Goal: Task Accomplishment & Management: Use online tool/utility

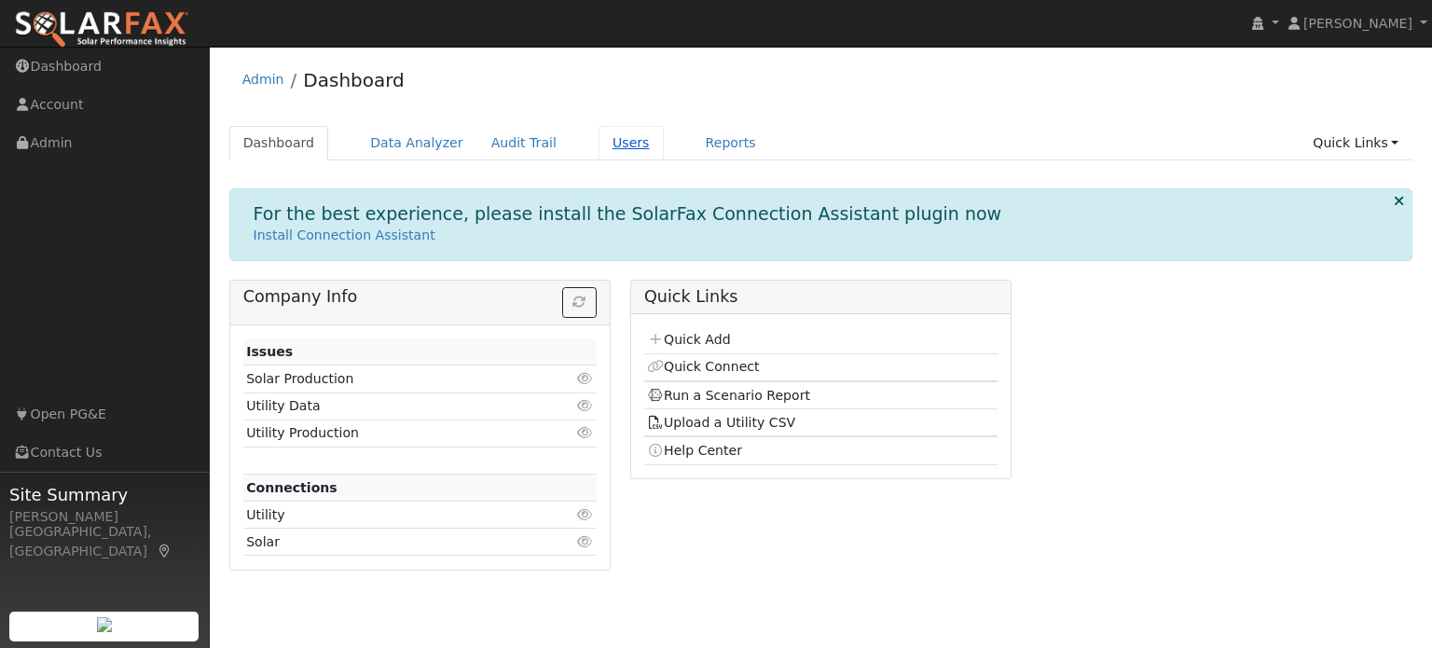
click at [599, 148] on link "Users" at bounding box center [631, 143] width 65 height 35
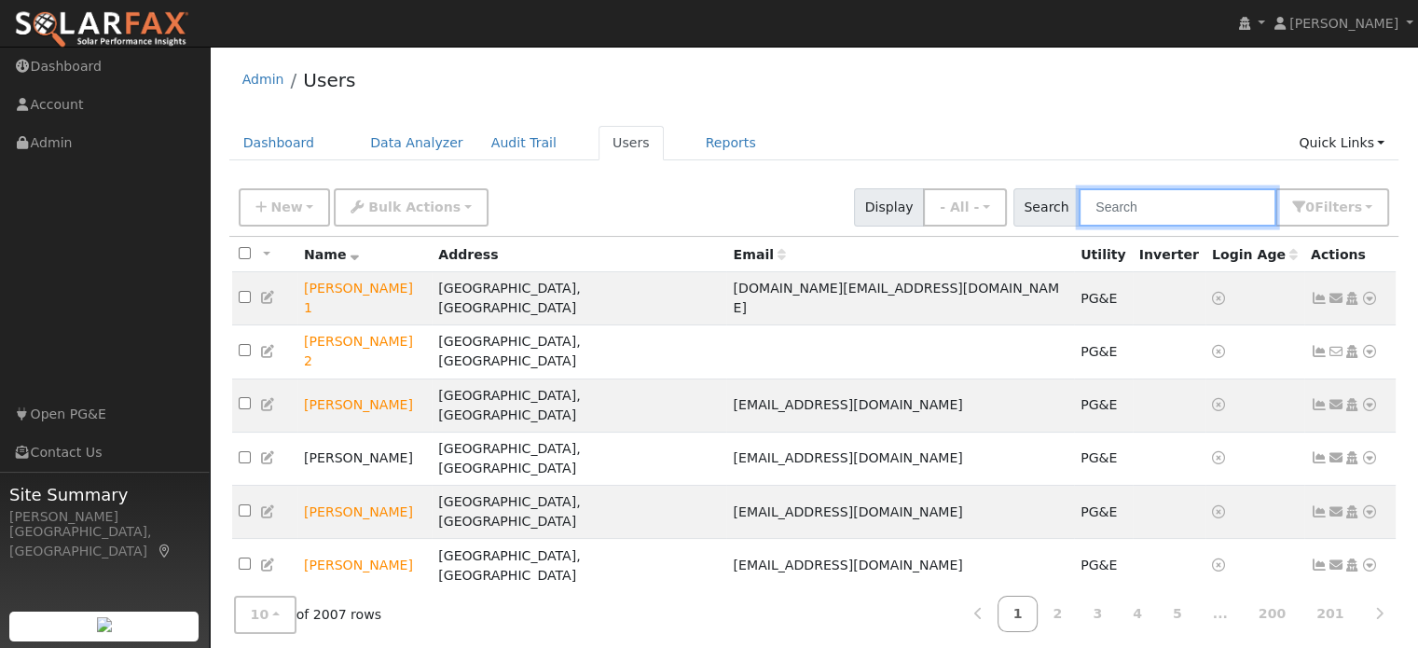
click at [1112, 210] on input "text" at bounding box center [1178, 207] width 198 height 38
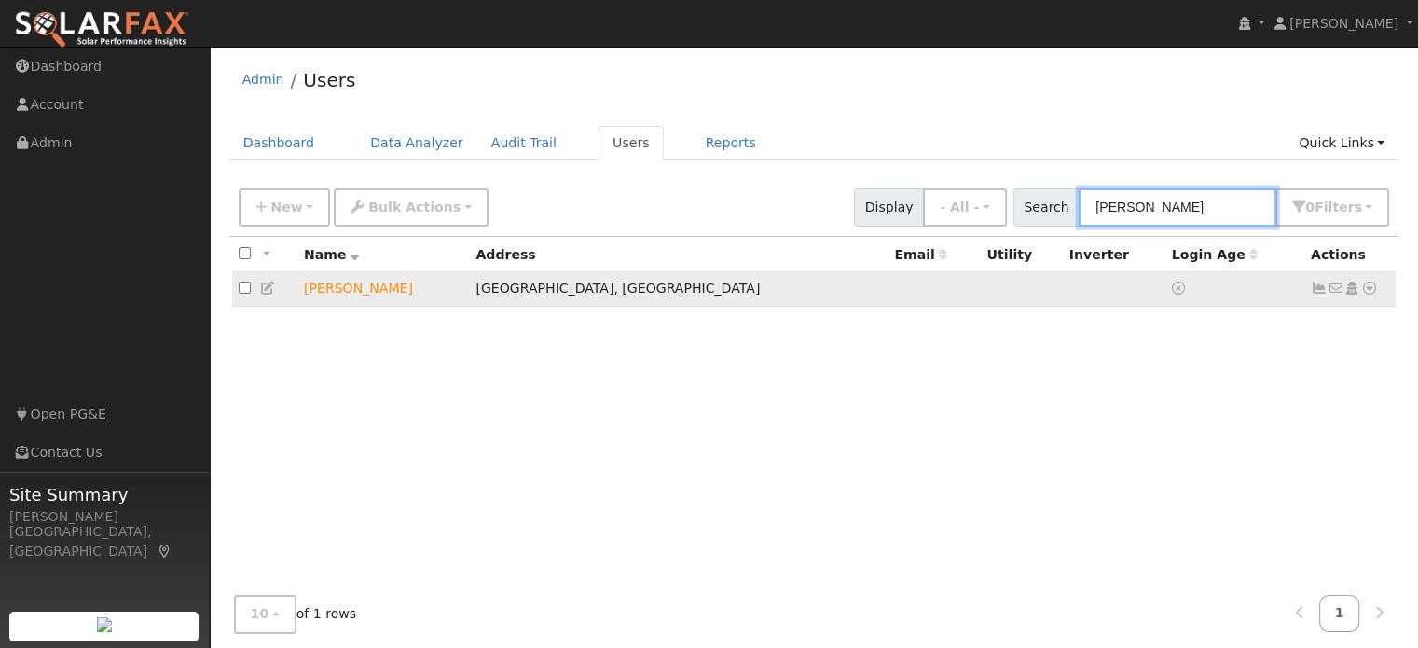
type input "martha castro"
click at [1373, 289] on icon at bounding box center [1370, 288] width 17 height 13
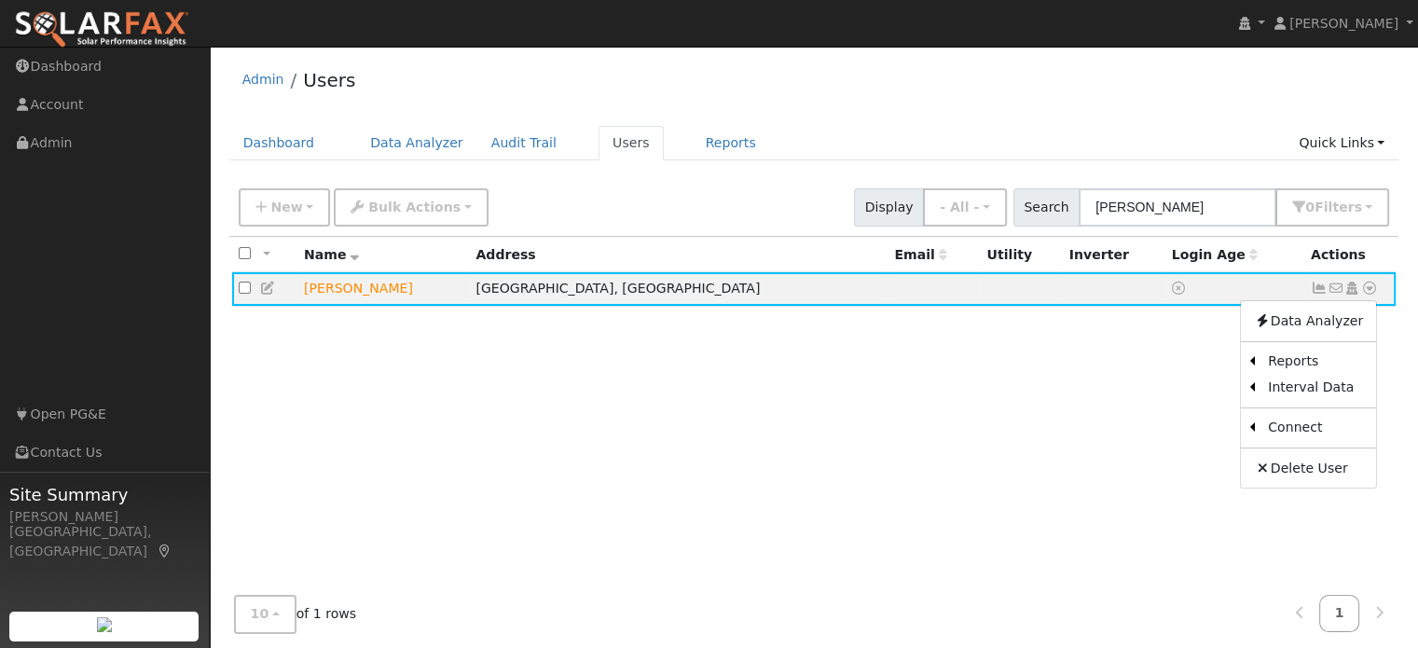
click at [0, 0] on link "Scenario" at bounding box center [0, 0] width 0 height 0
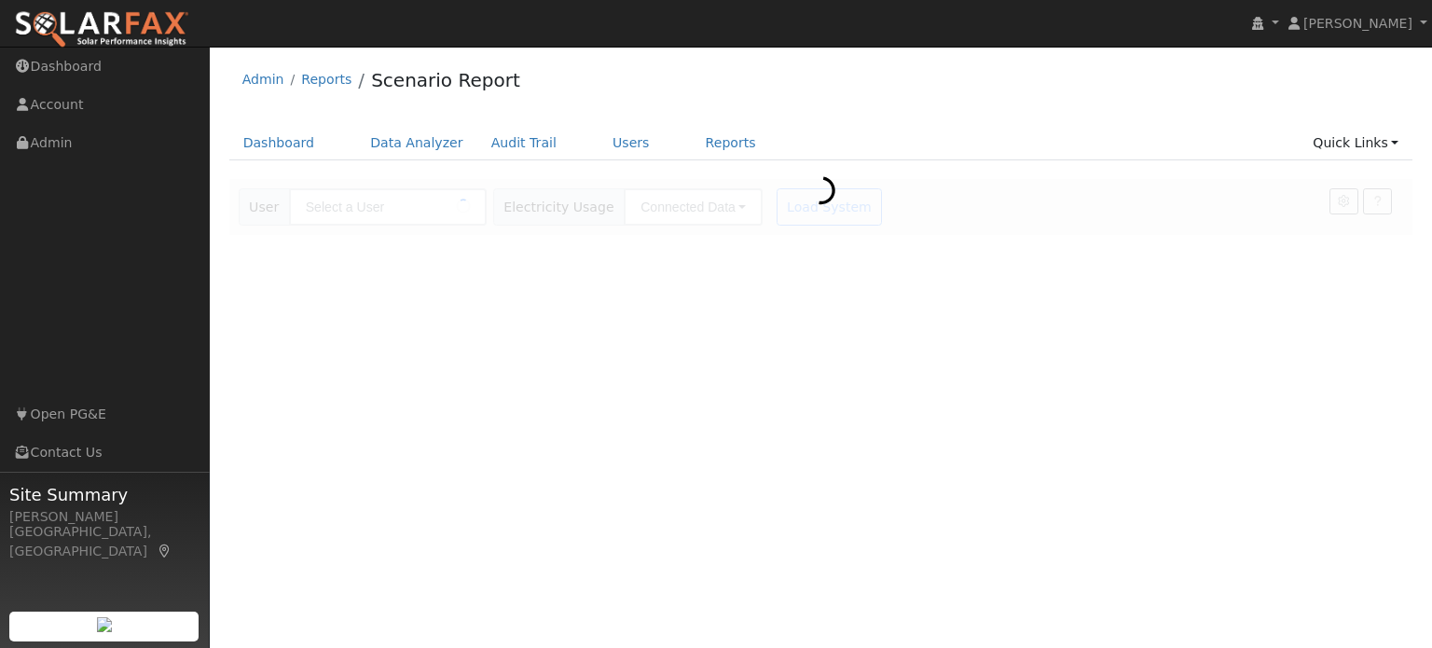
type input "[PERSON_NAME]"
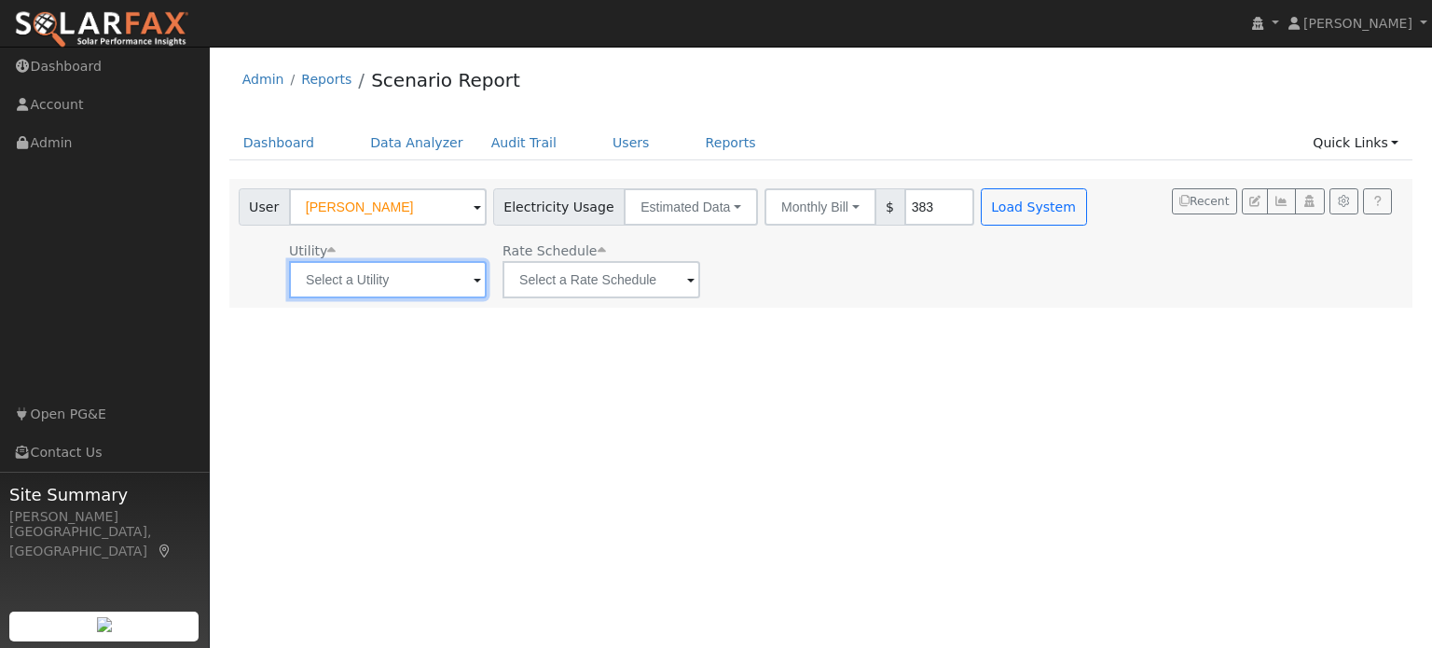
click at [438, 277] on input "text" at bounding box center [388, 279] width 198 height 37
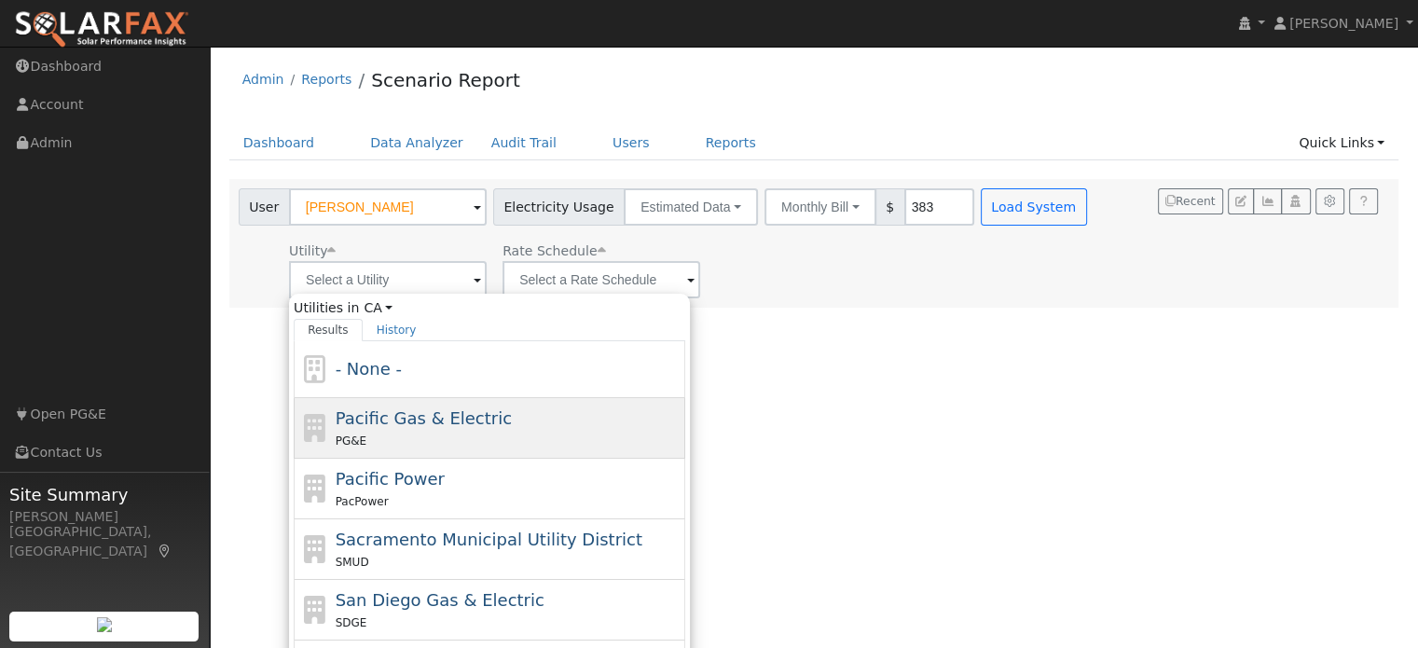
click at [403, 420] on span "Pacific Gas & Electric" at bounding box center [424, 418] width 176 height 20
type input "Pacific Gas & Electric"
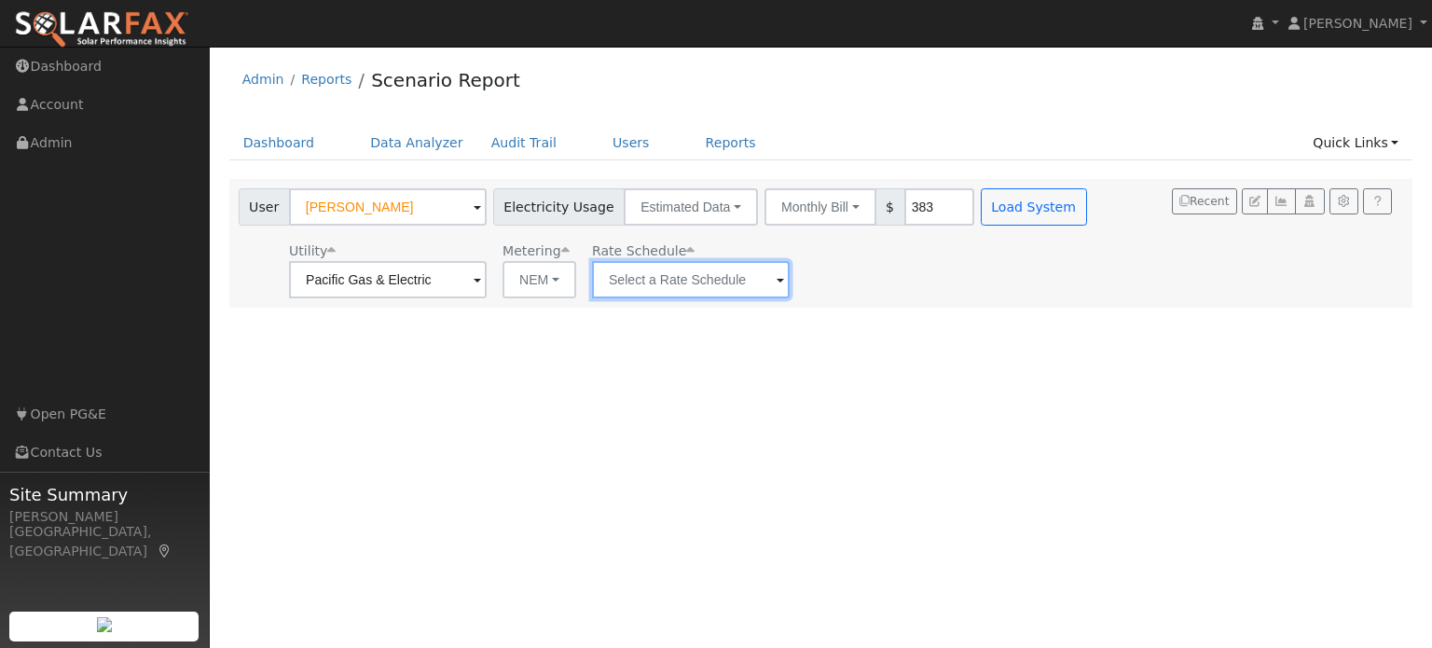
click at [679, 286] on input "text" at bounding box center [691, 279] width 198 height 37
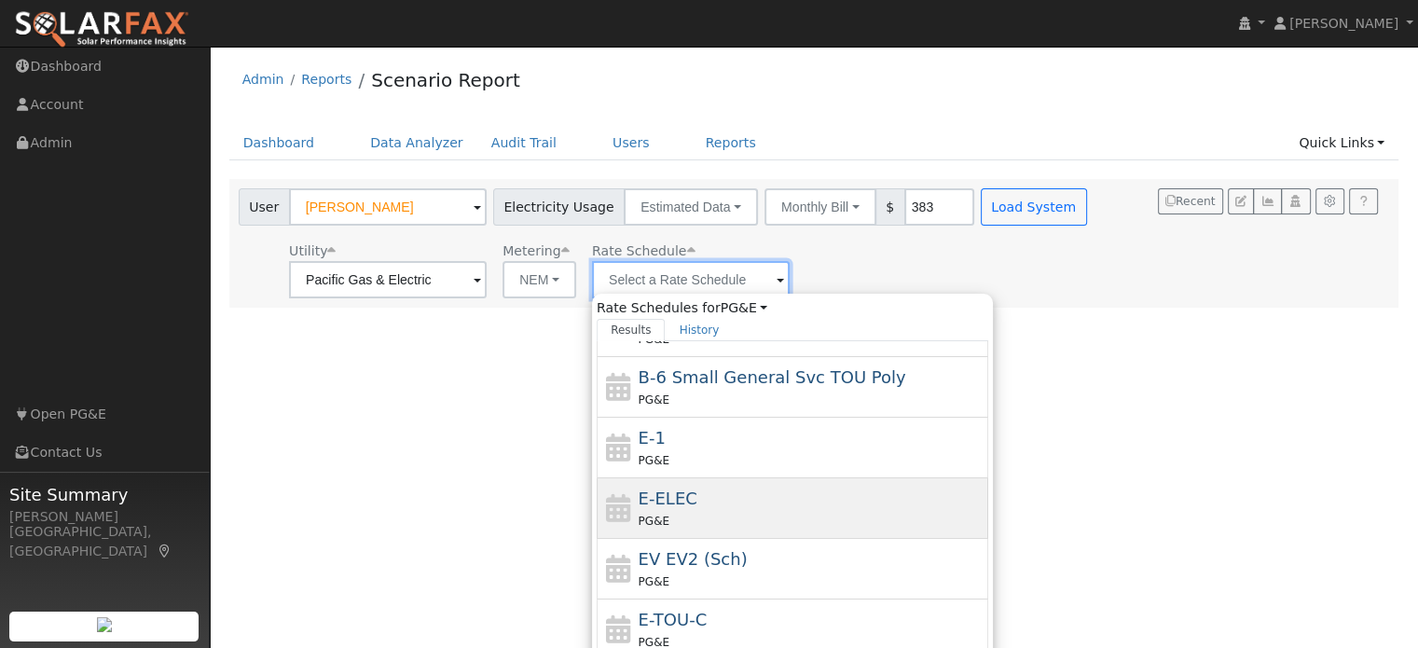
scroll to position [323, 0]
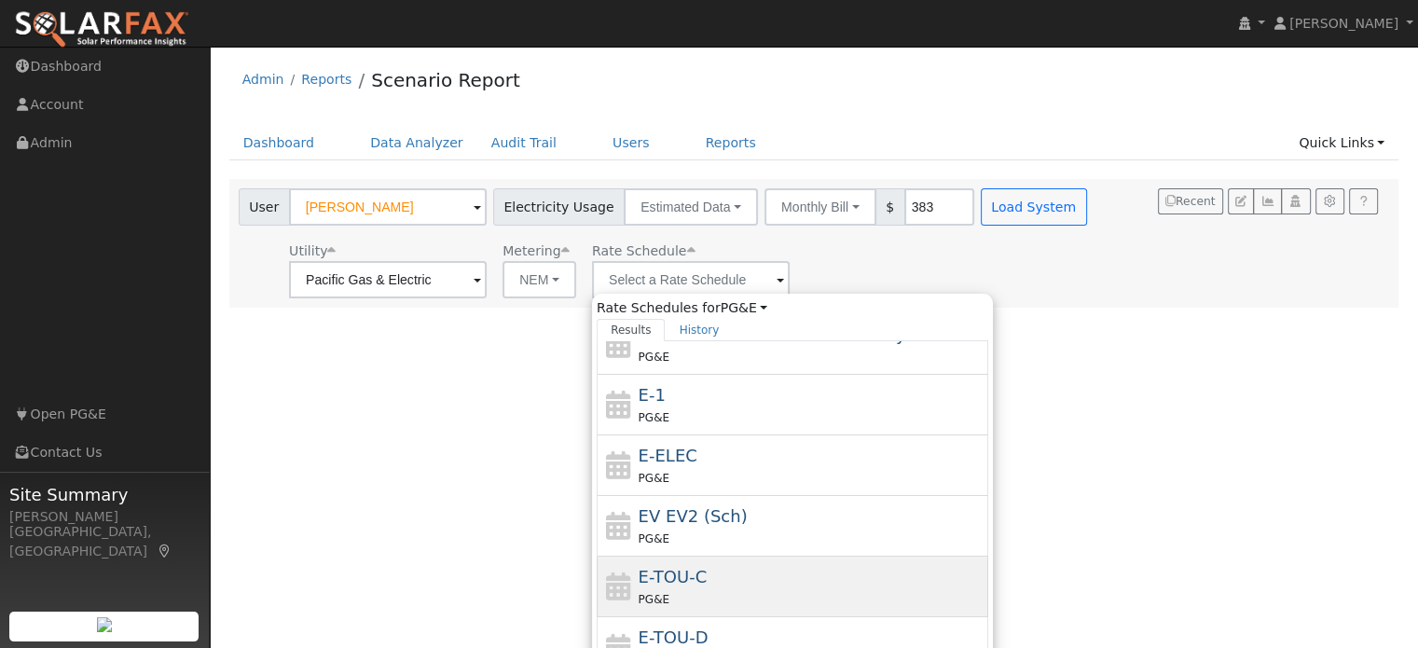
click at [683, 574] on span "E-TOU-C" at bounding box center [673, 577] width 69 height 20
type input "E-TOU-C"
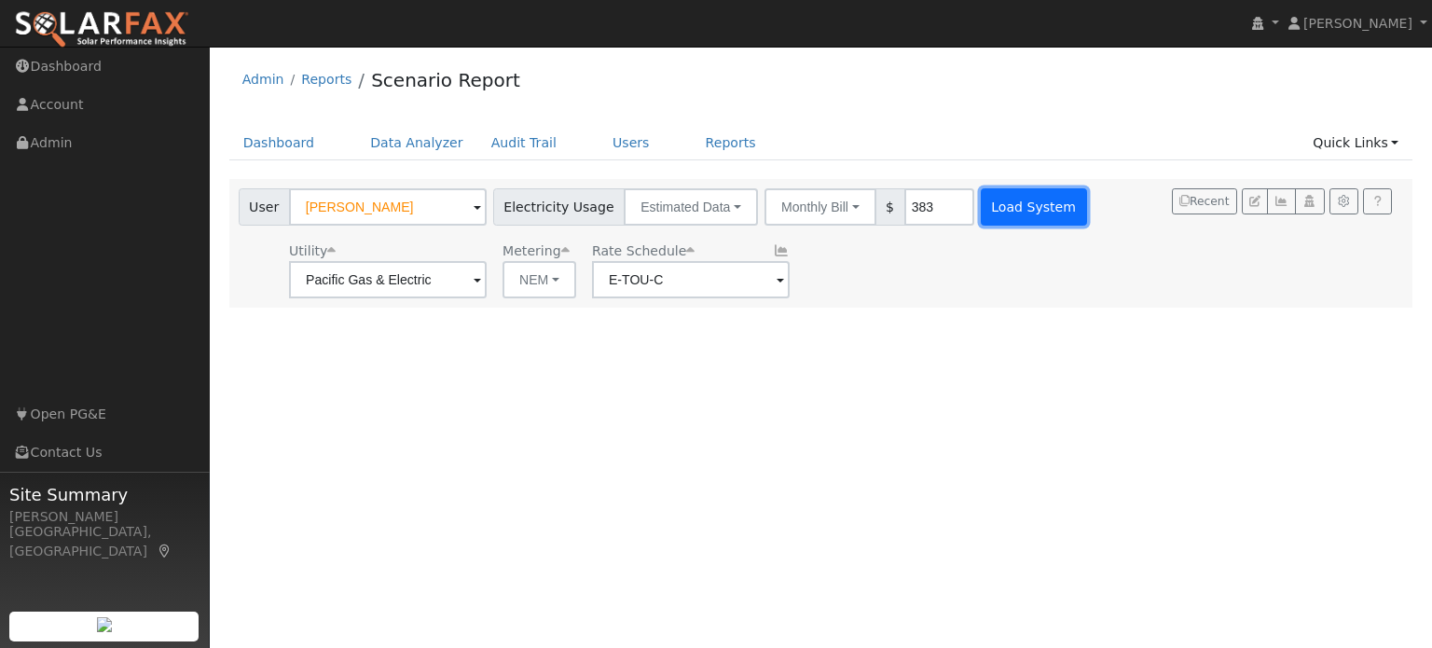
click at [981, 204] on button "Load System" at bounding box center [1034, 206] width 106 height 37
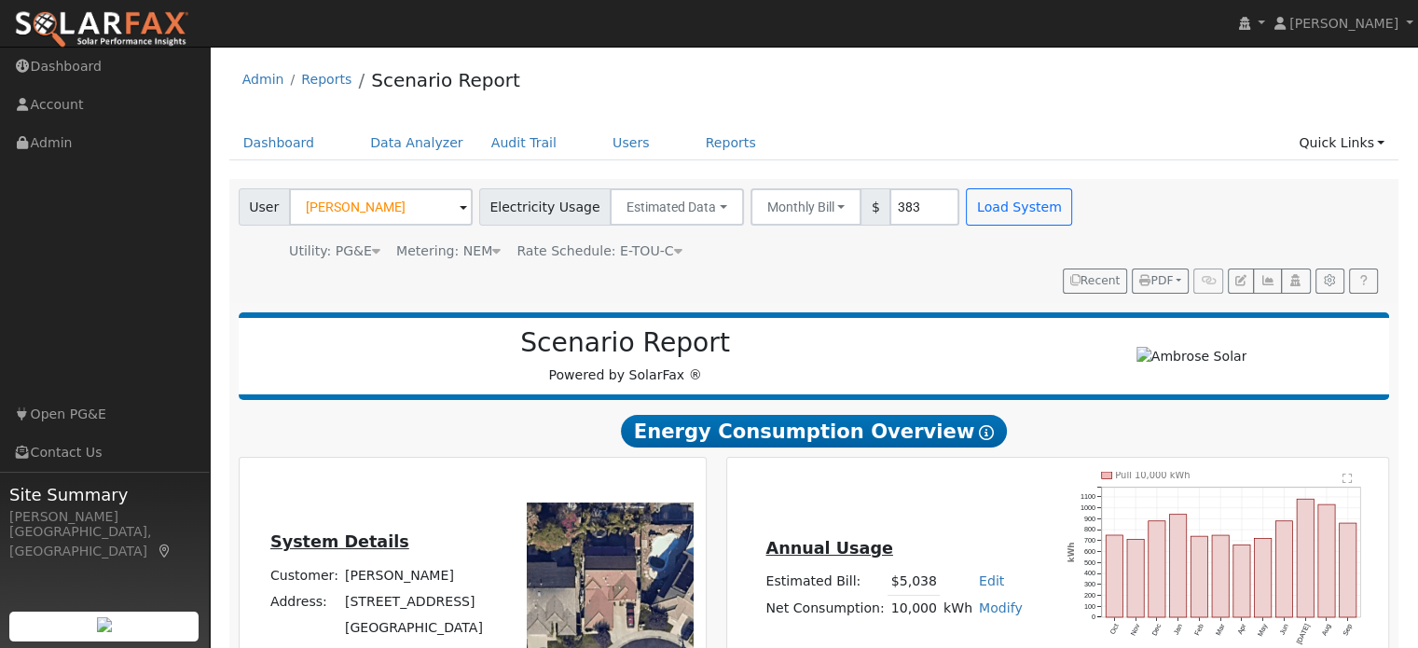
type input "0"
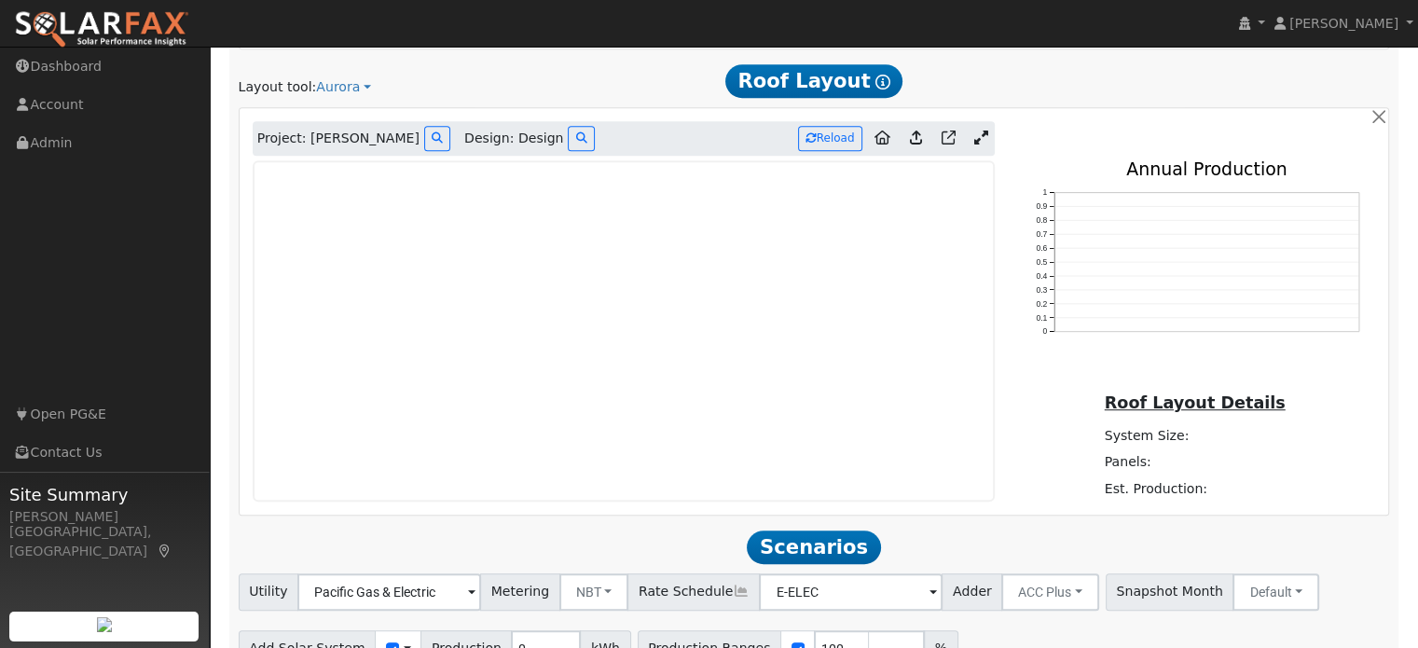
scroll to position [839, 0]
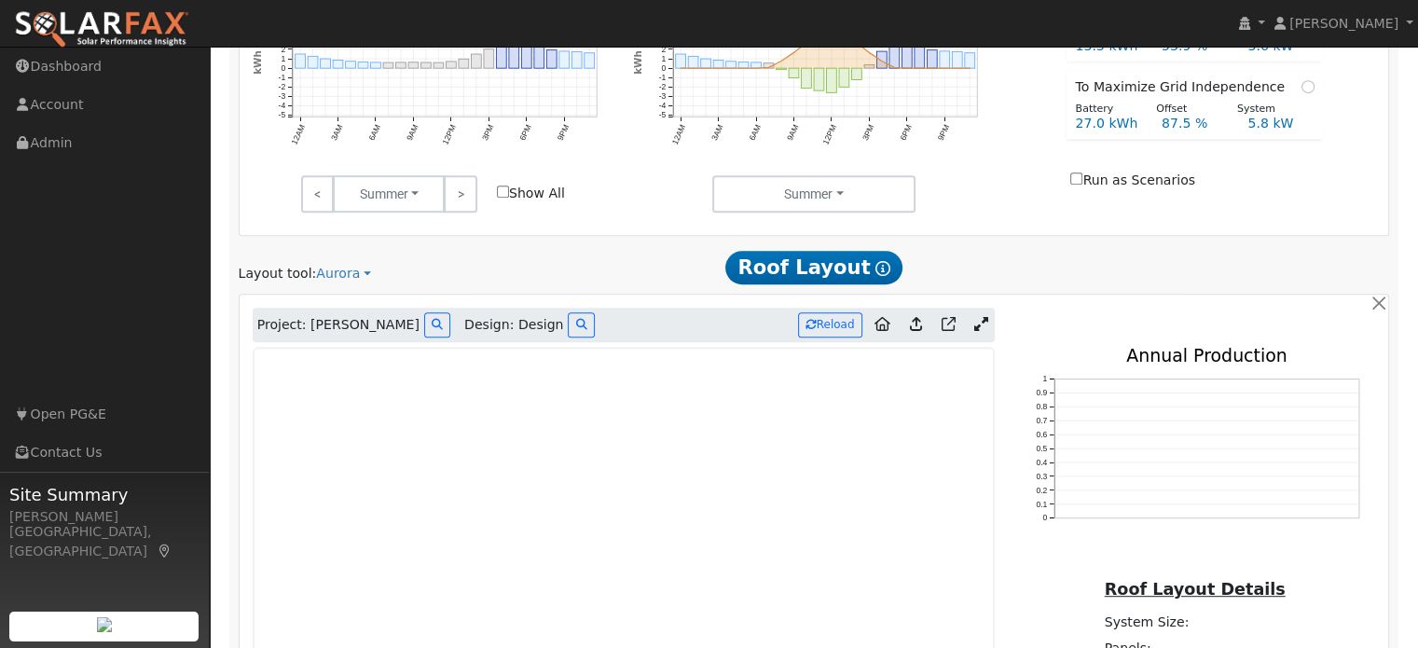
click at [979, 317] on icon at bounding box center [982, 324] width 14 height 14
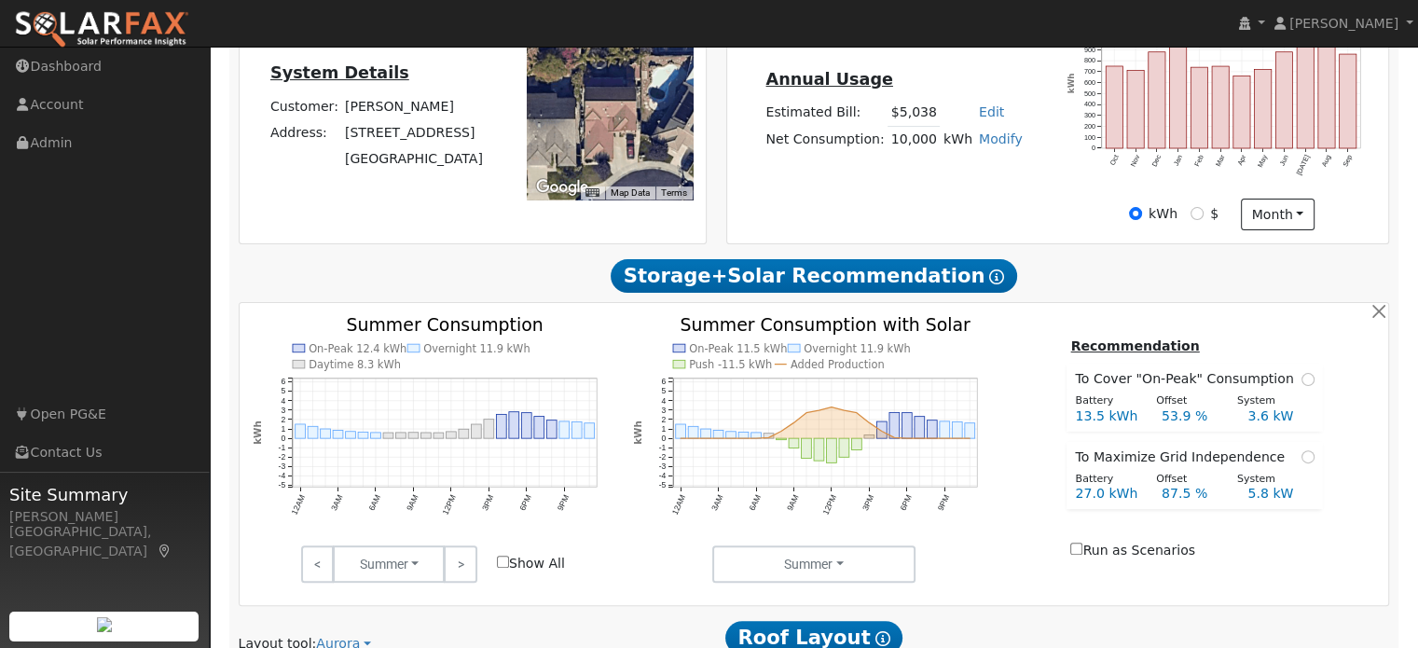
scroll to position [466, 0]
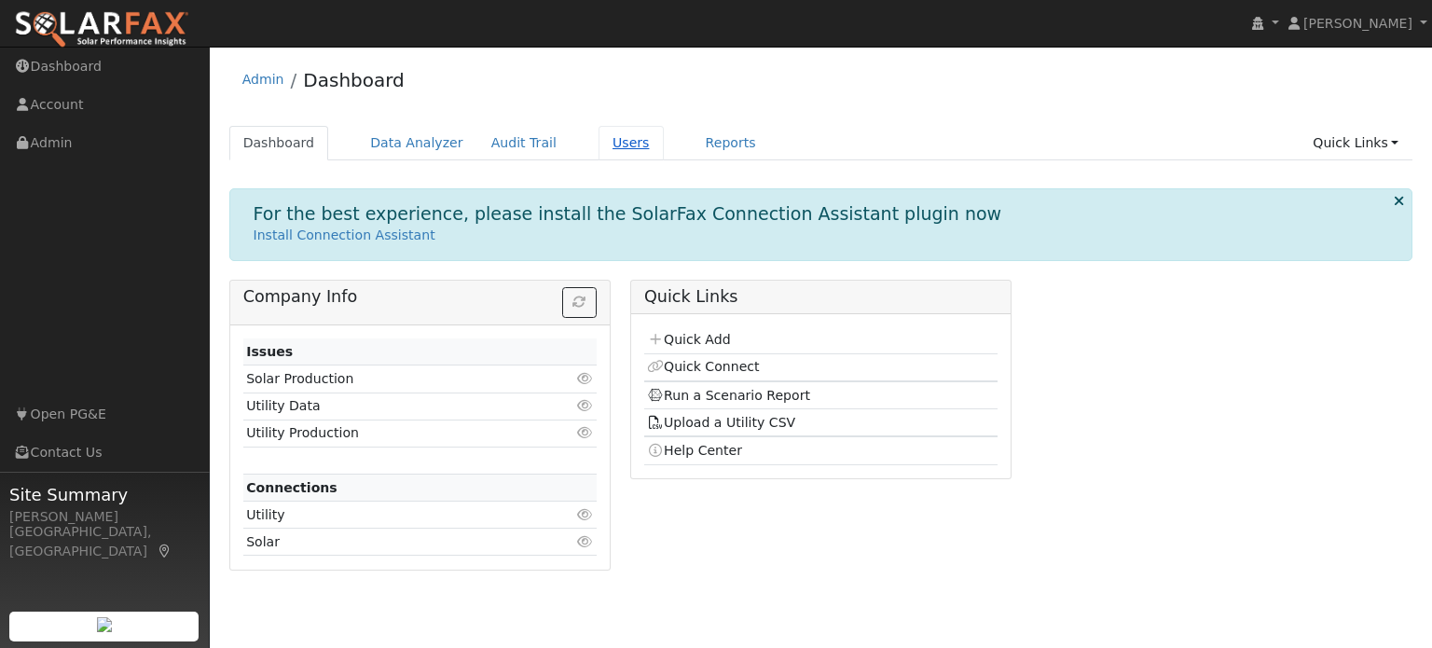
click at [600, 145] on link "Users" at bounding box center [631, 143] width 65 height 35
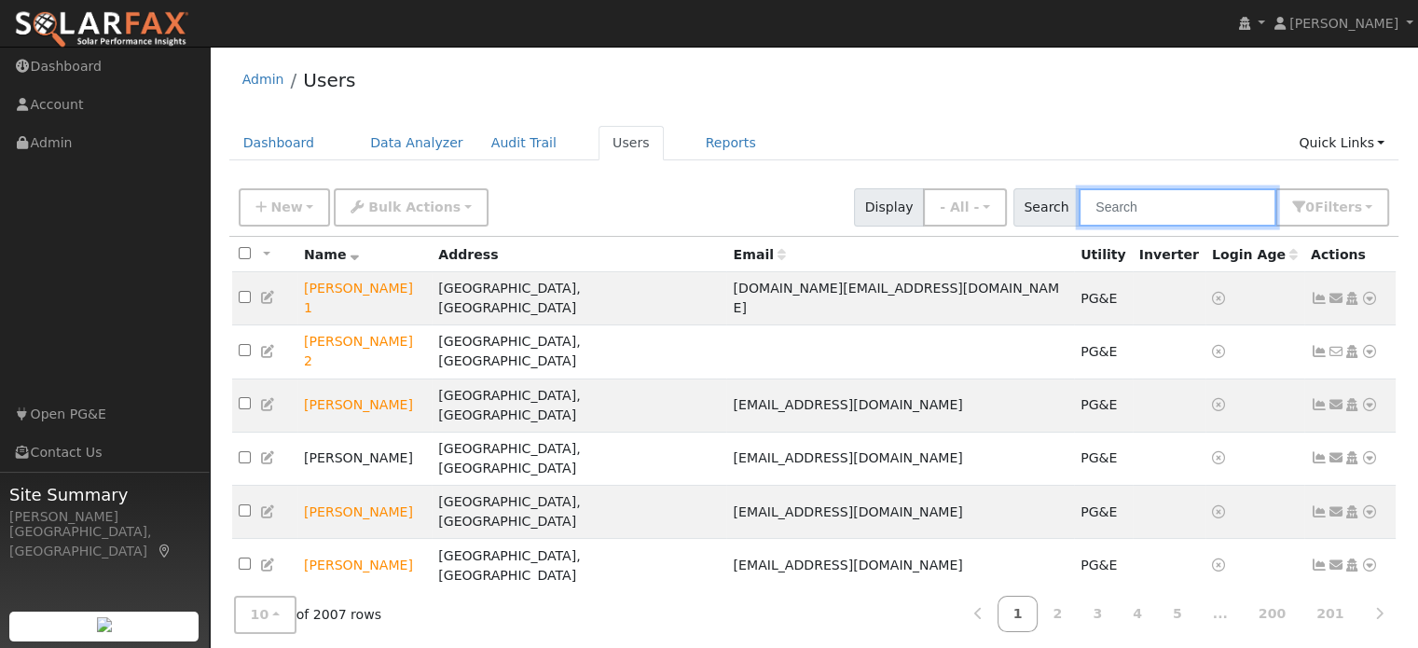
click at [1133, 212] on input "text" at bounding box center [1178, 207] width 198 height 38
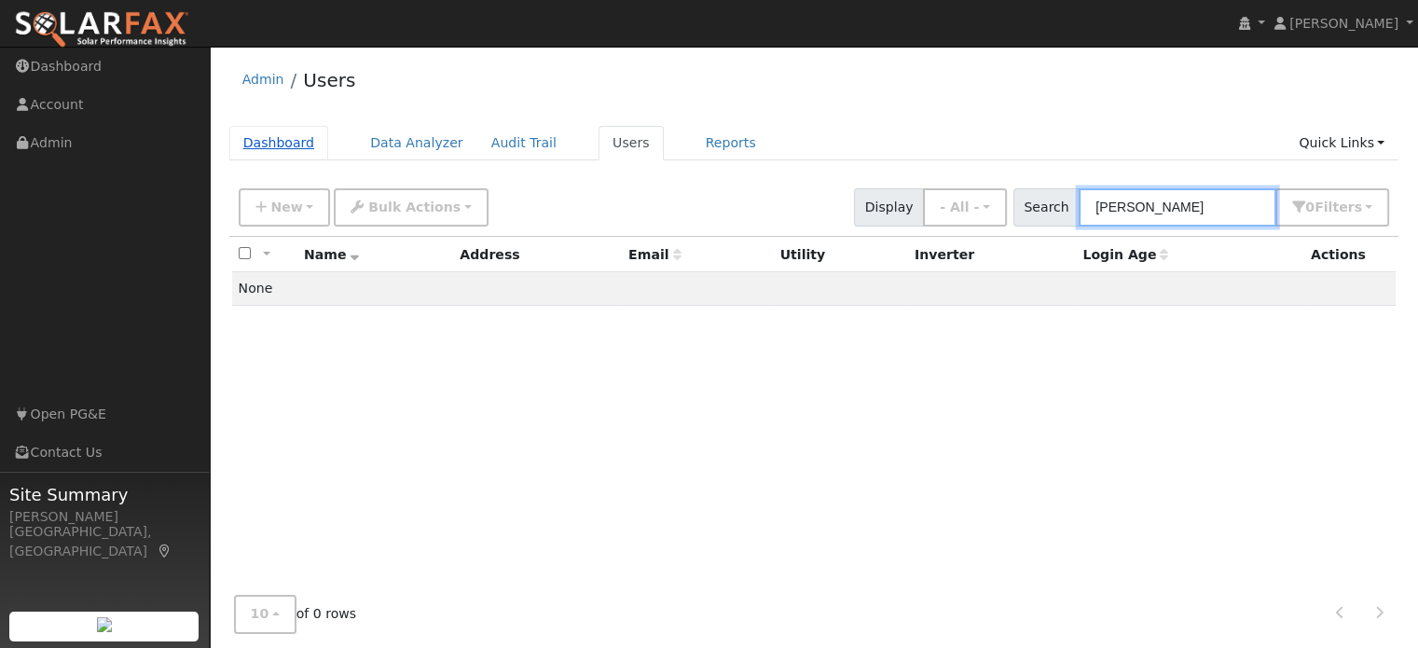
type input "lisa gr"
click at [267, 145] on link "Dashboard" at bounding box center [279, 143] width 100 height 35
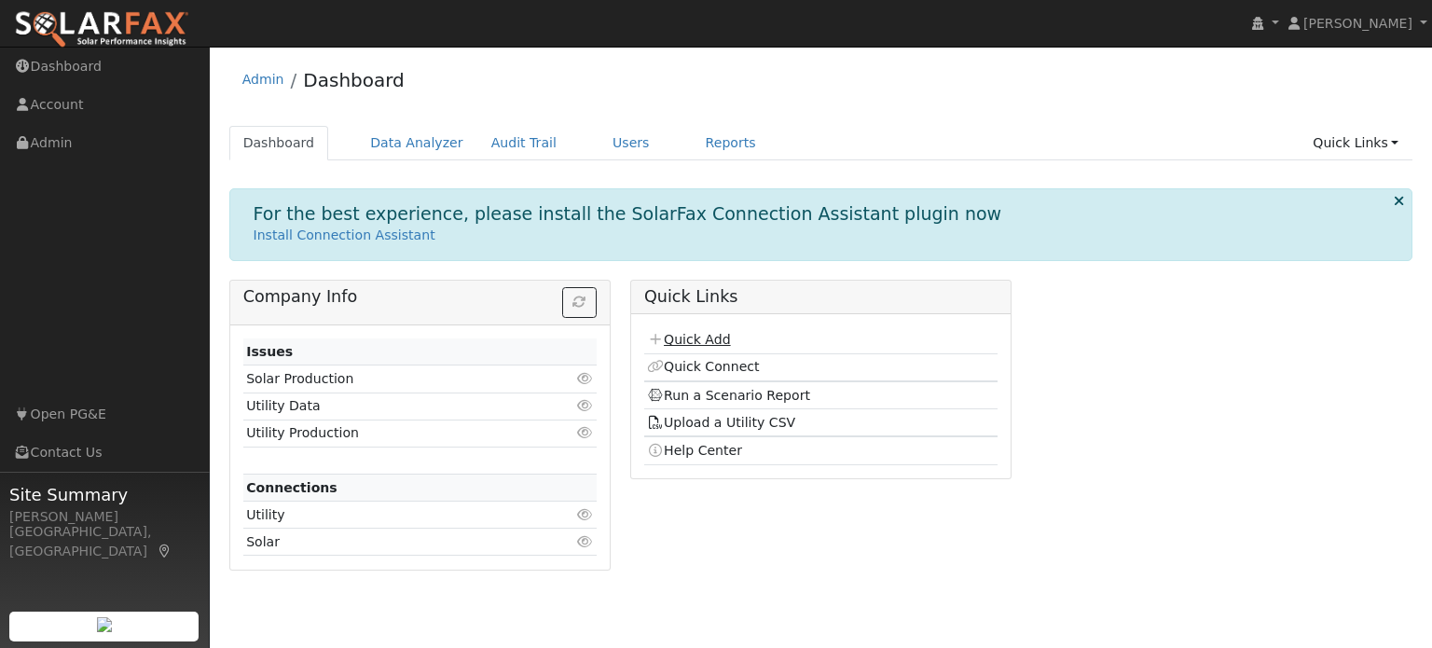
click at [711, 339] on link "Quick Add" at bounding box center [688, 339] width 83 height 15
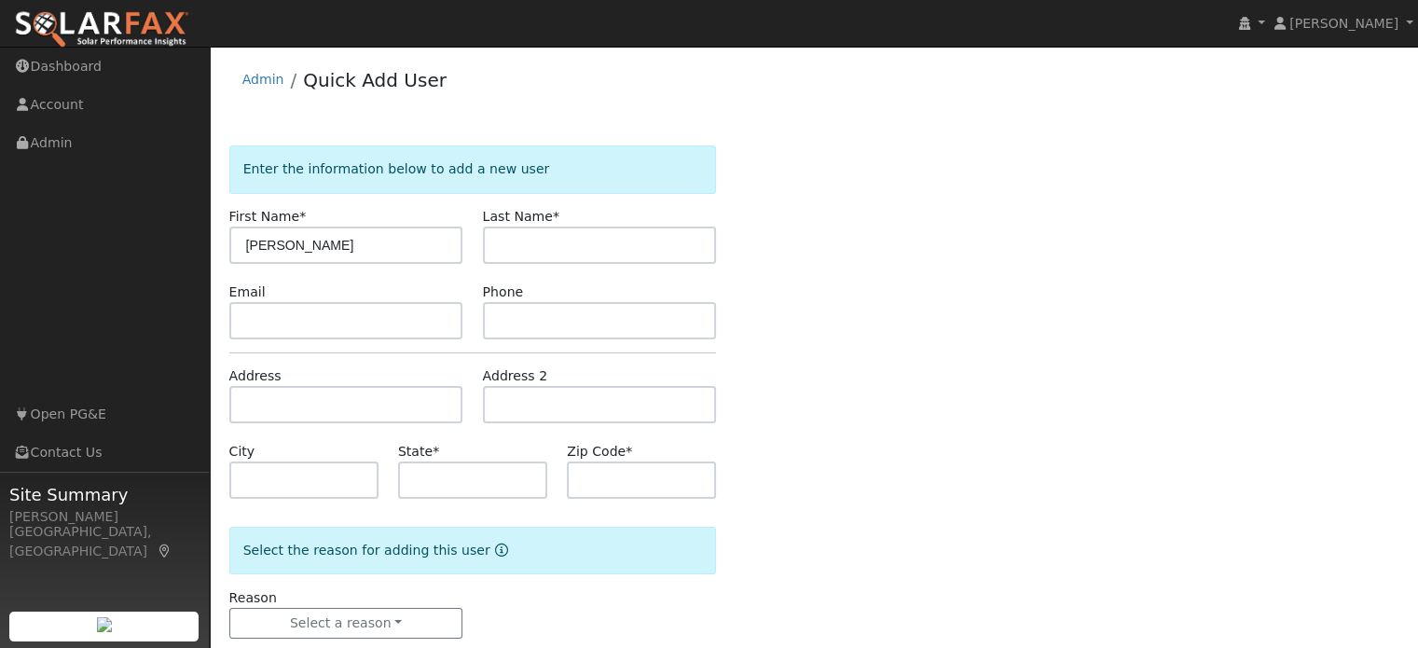
type input "Lisa"
click at [504, 253] on input "text" at bounding box center [600, 245] width 234 height 37
type input "Grabt-Dawson"
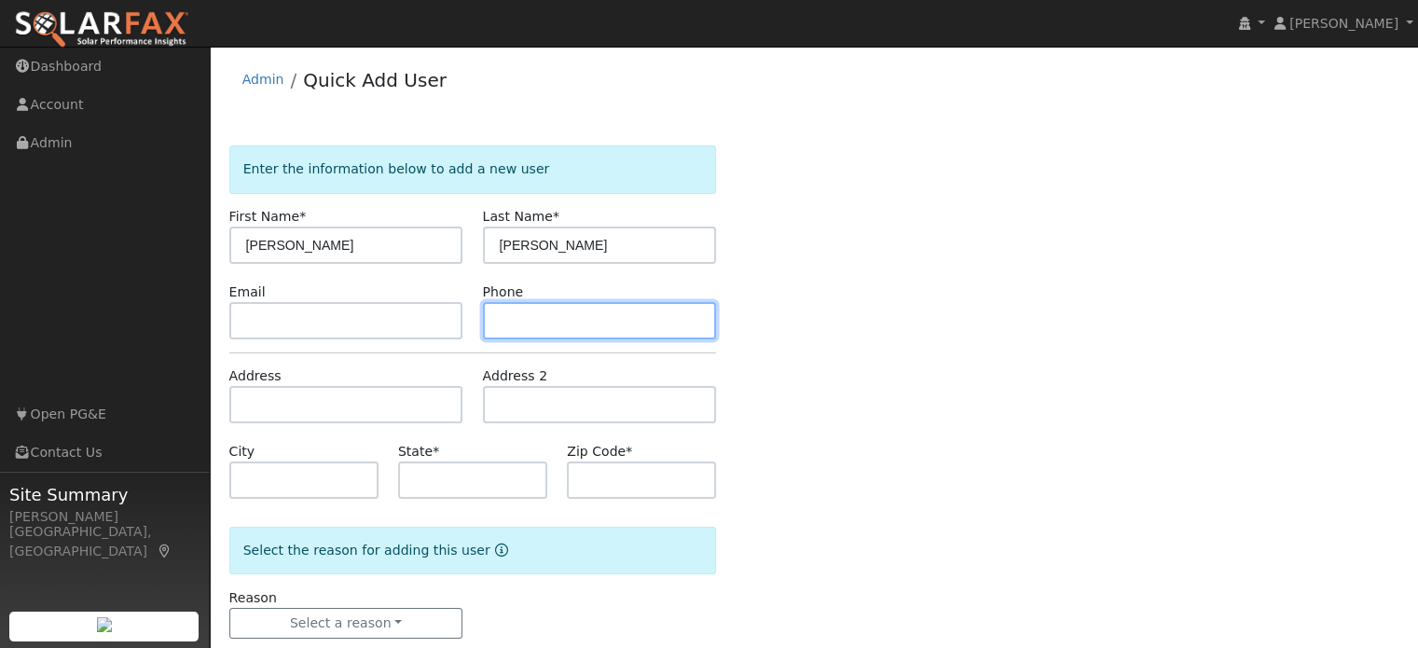
click at [526, 326] on input "text" at bounding box center [600, 320] width 234 height 37
type input "7072466234"
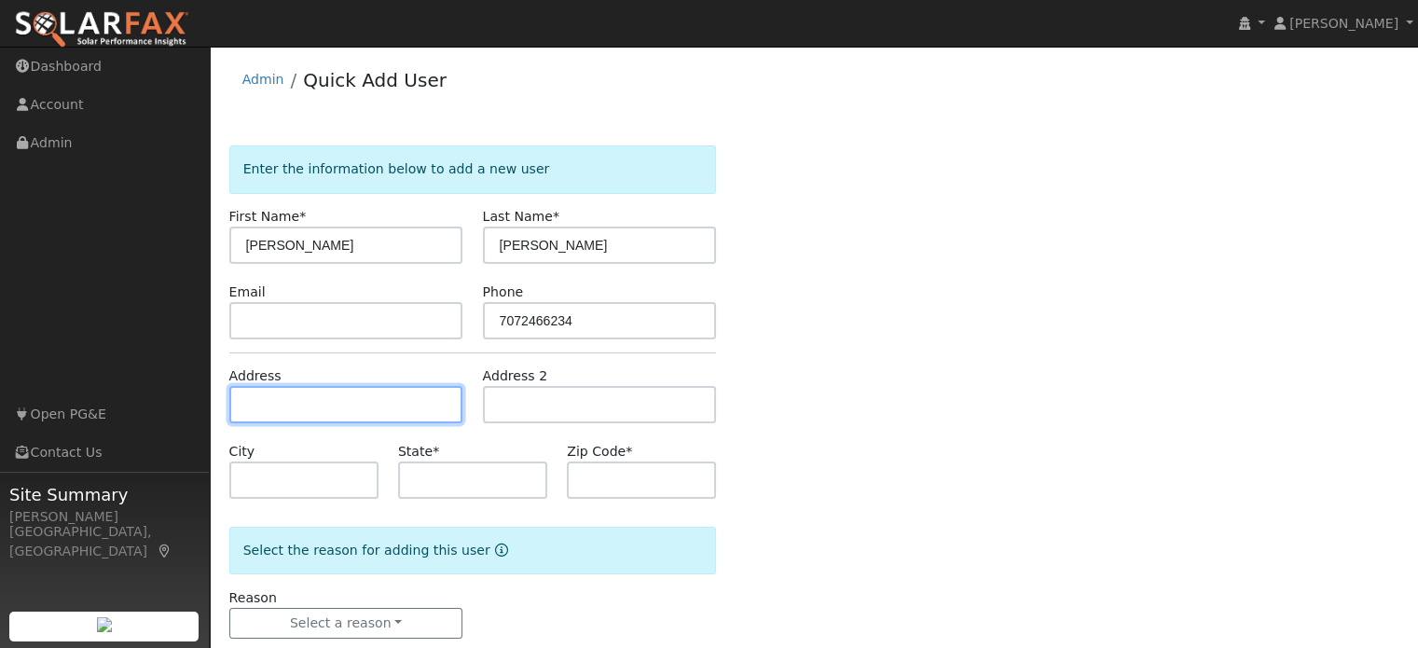
click at [283, 402] on input "text" at bounding box center [346, 404] width 234 height 37
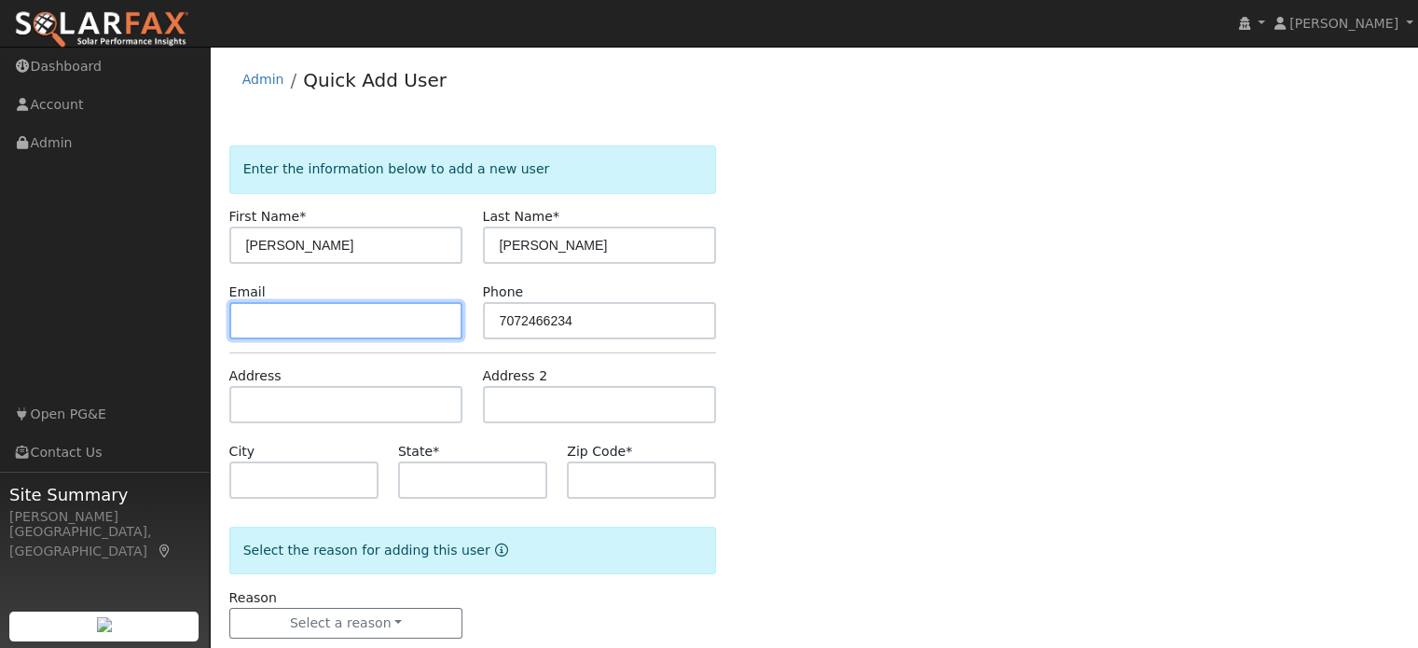
click at [278, 327] on input "text" at bounding box center [346, 320] width 234 height 37
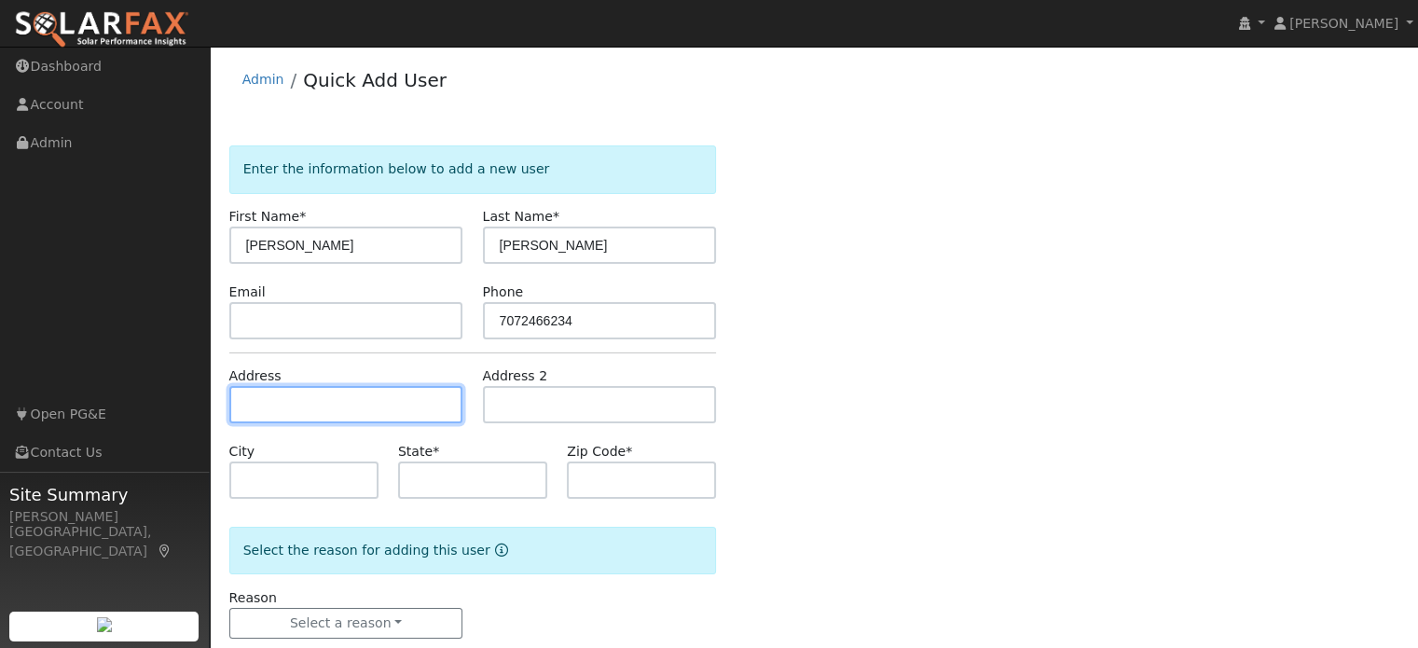
click at [289, 394] on input "text" at bounding box center [346, 404] width 234 height 37
type input "3256 Browns Island Court"
type input "West Sacramento"
type input "CA"
type input "95691"
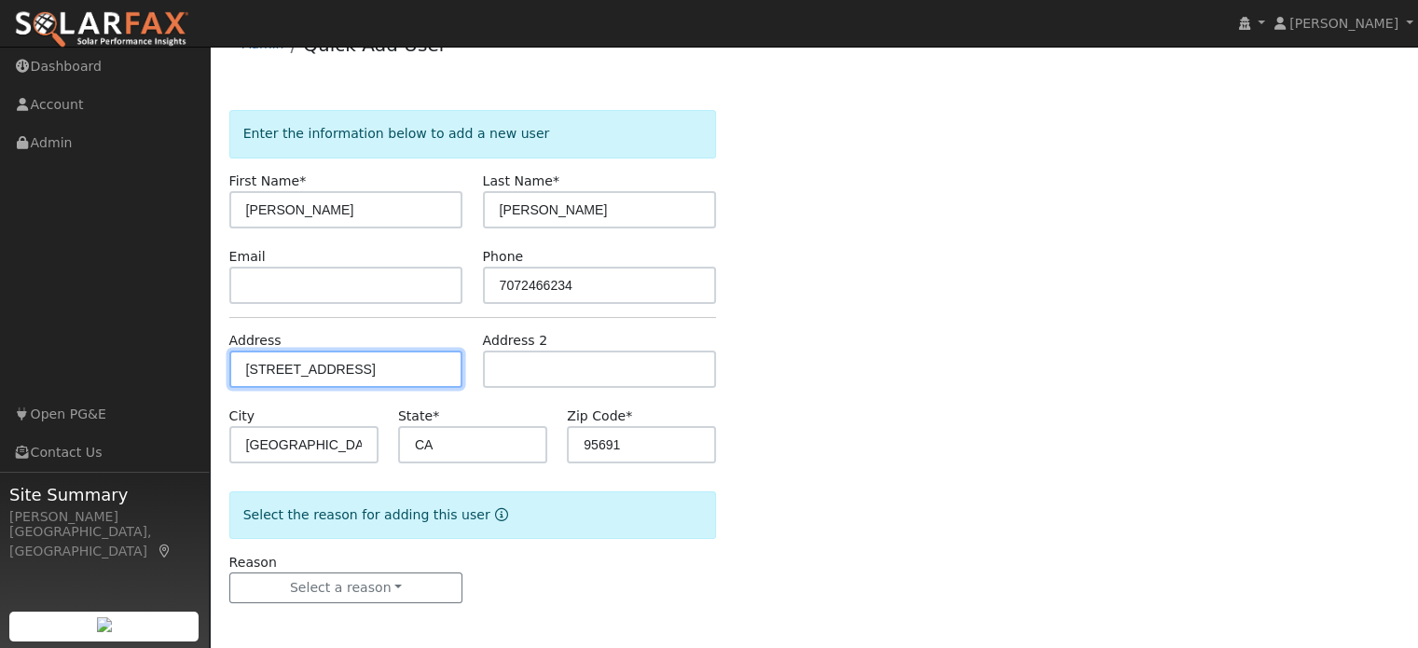
scroll to position [36, 0]
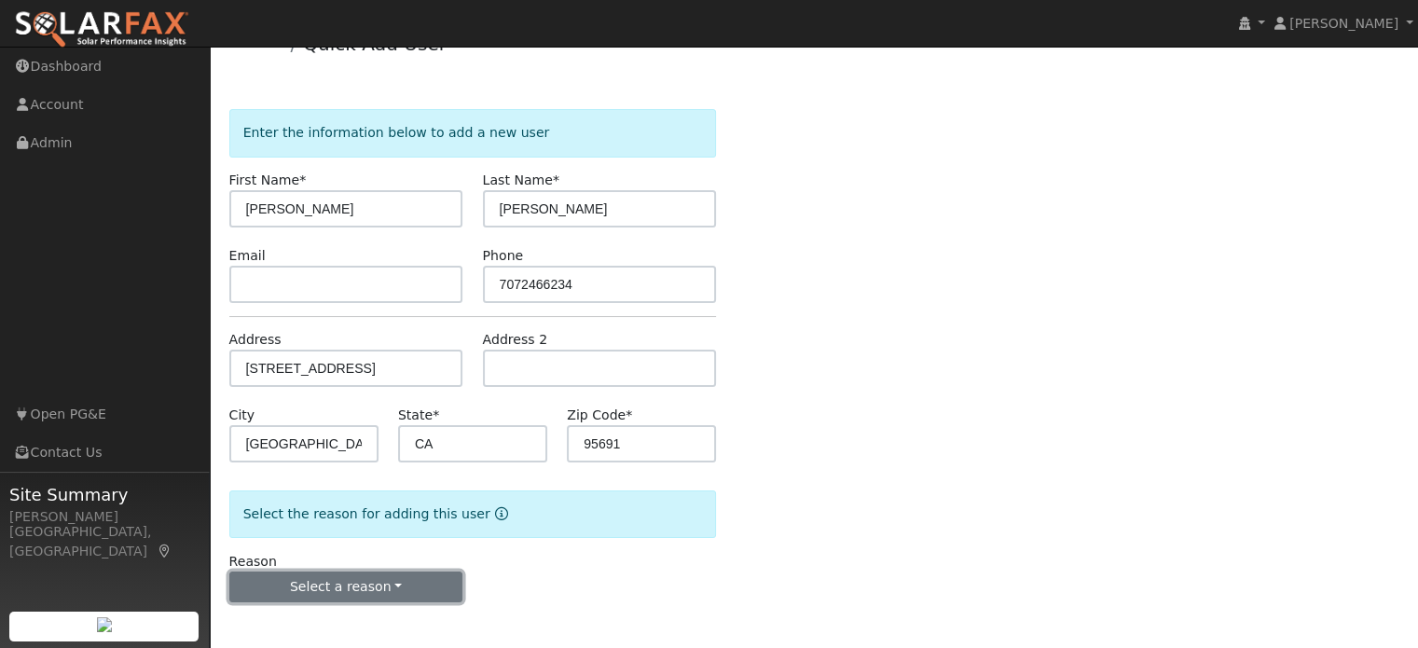
click at [379, 588] on button "Select a reason" at bounding box center [346, 588] width 234 height 32
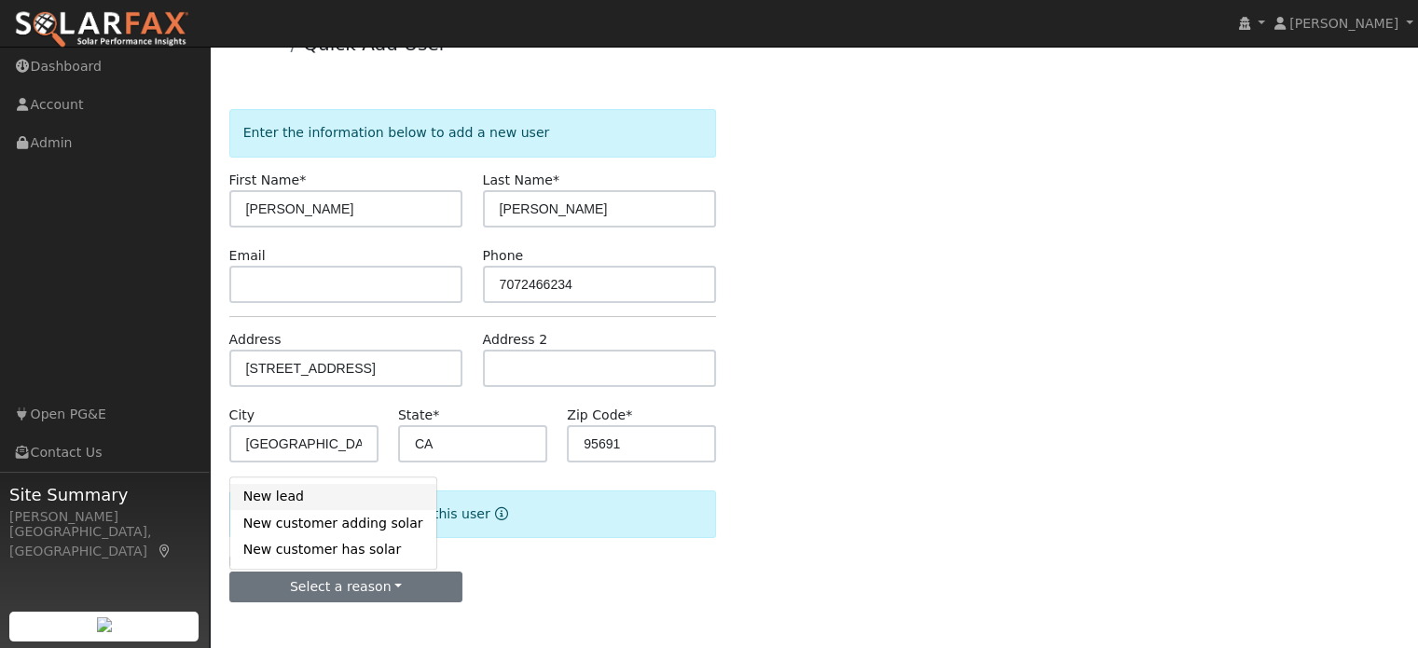
click at [279, 491] on link "New lead" at bounding box center [333, 497] width 206 height 26
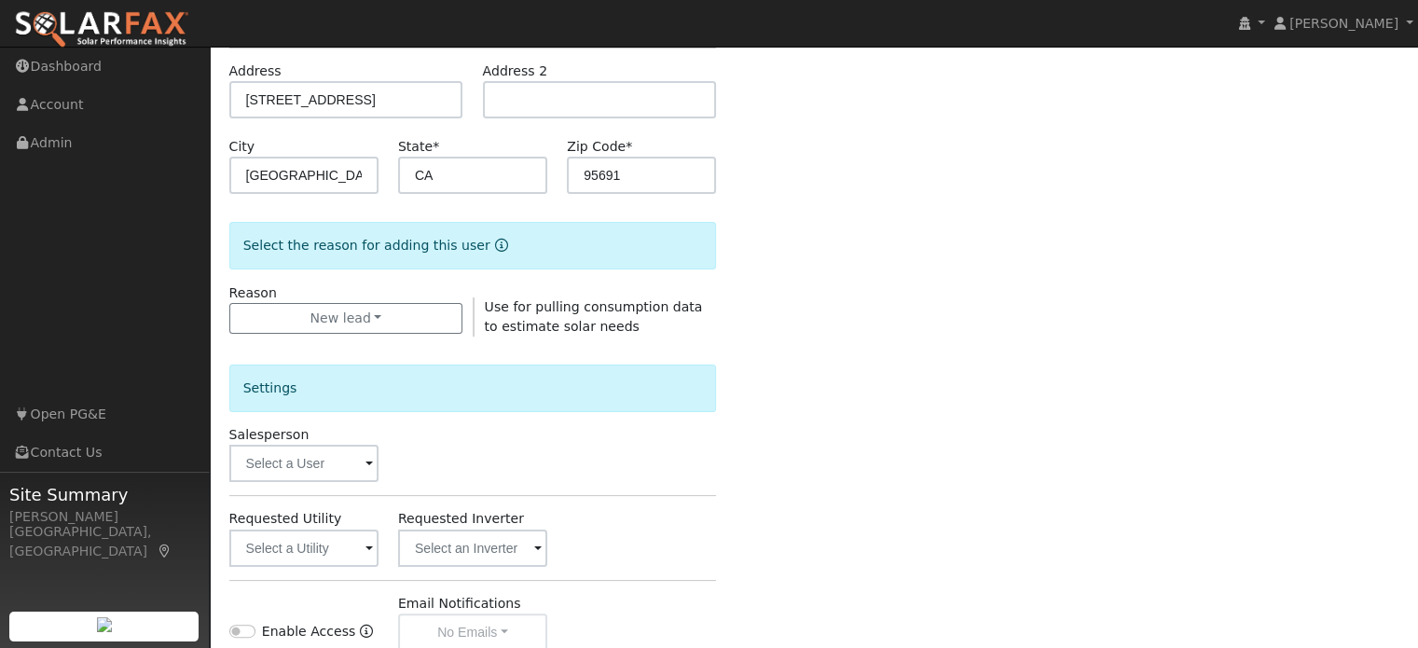
scroll to position [316, 0]
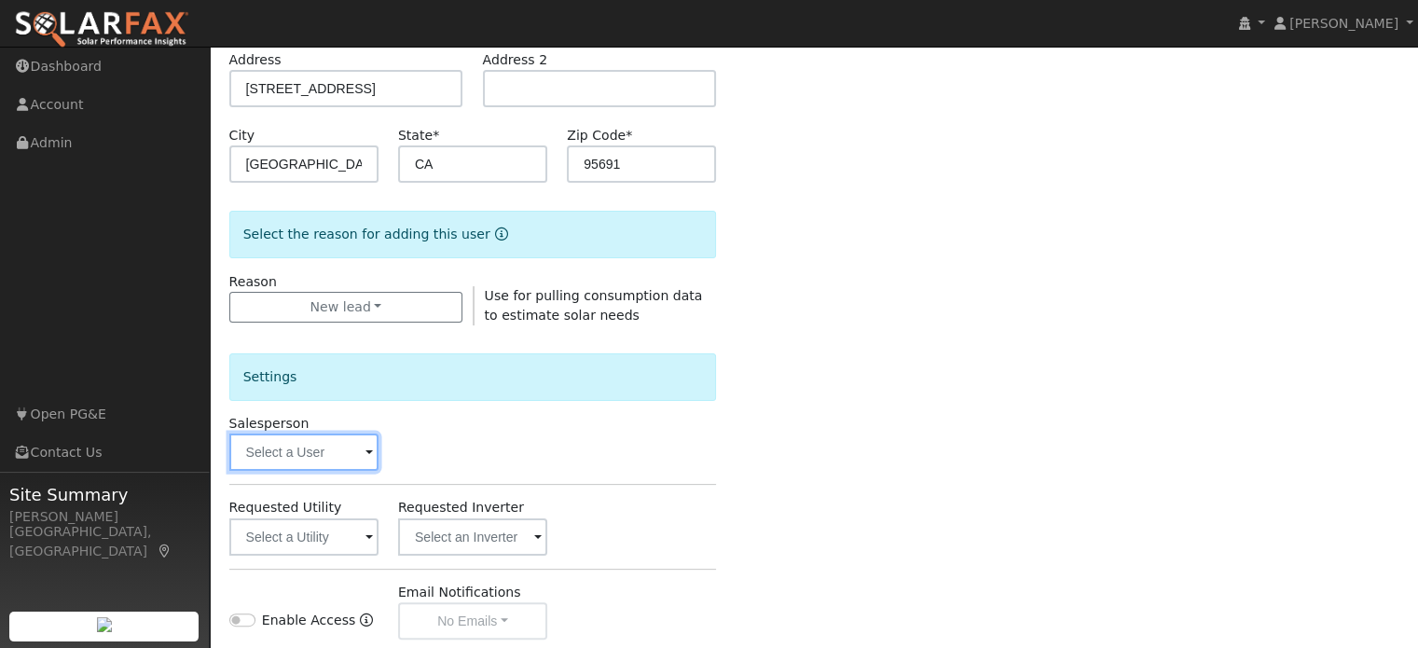
click at [309, 439] on input "text" at bounding box center [303, 452] width 149 height 37
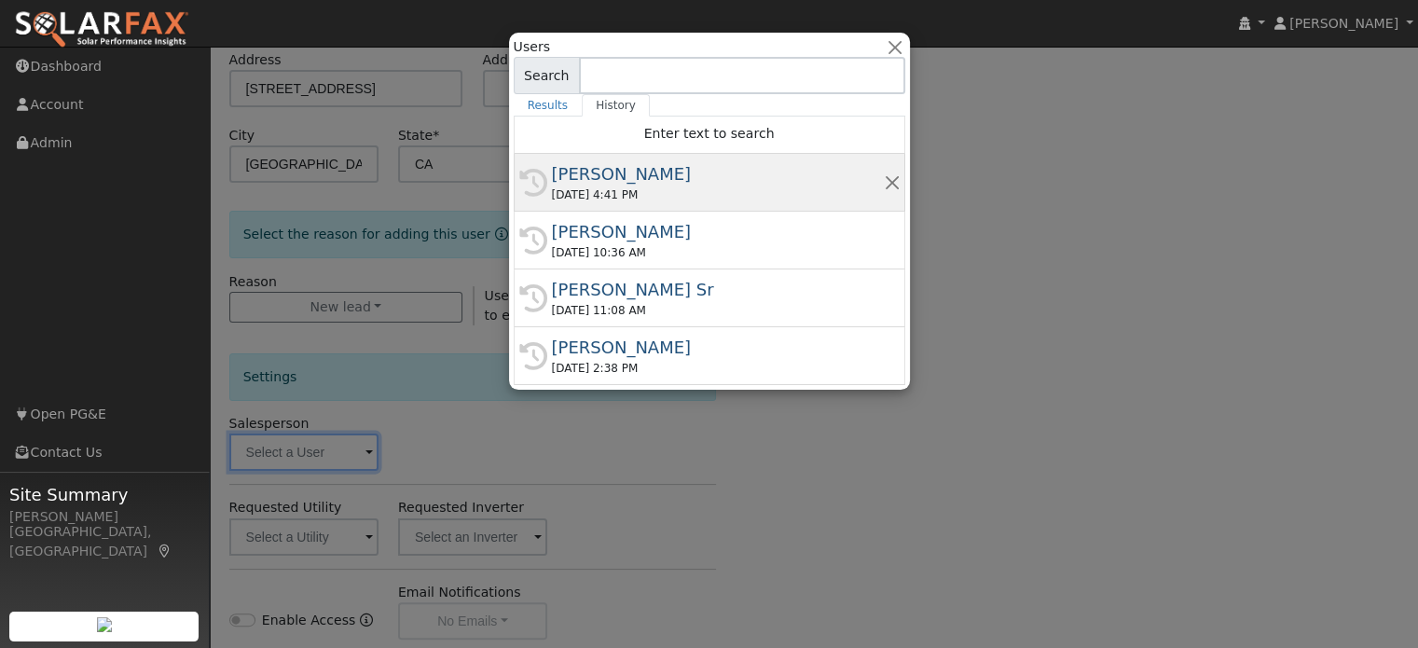
click at [592, 187] on div "10/08/2025 4:41 PM" at bounding box center [718, 195] width 332 height 17
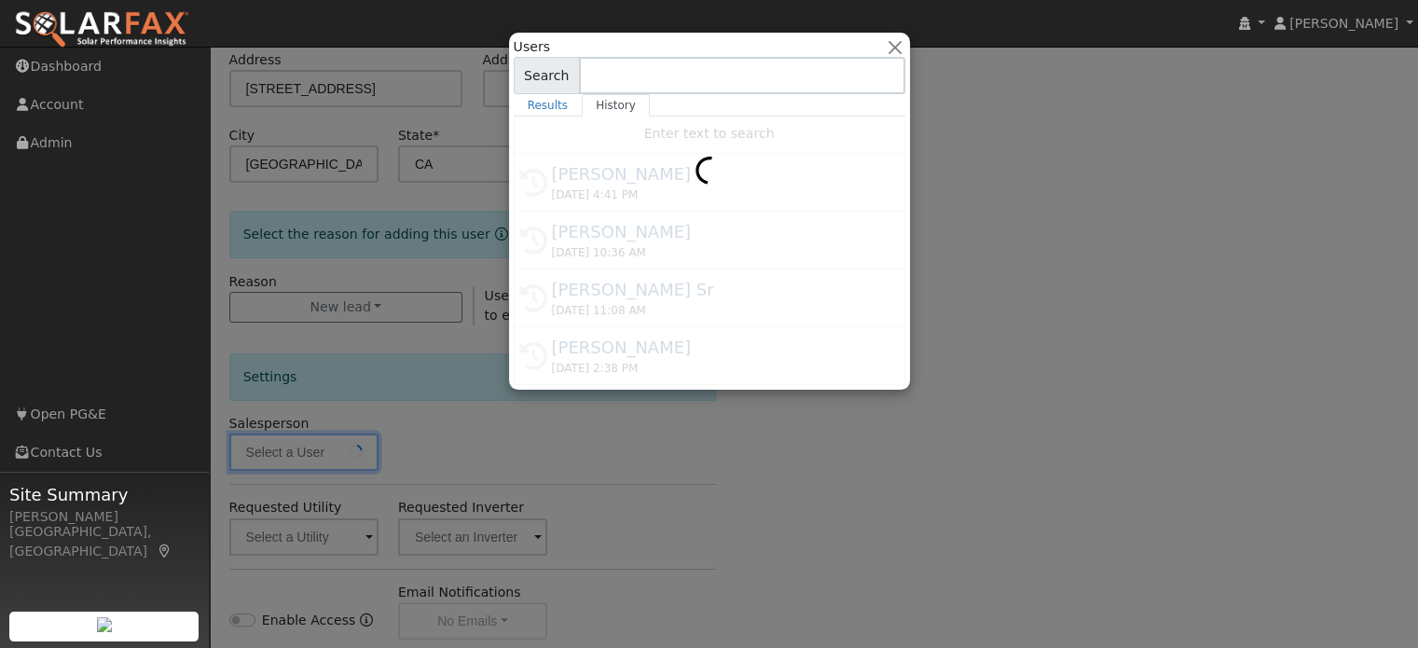
type input "[PERSON_NAME]"
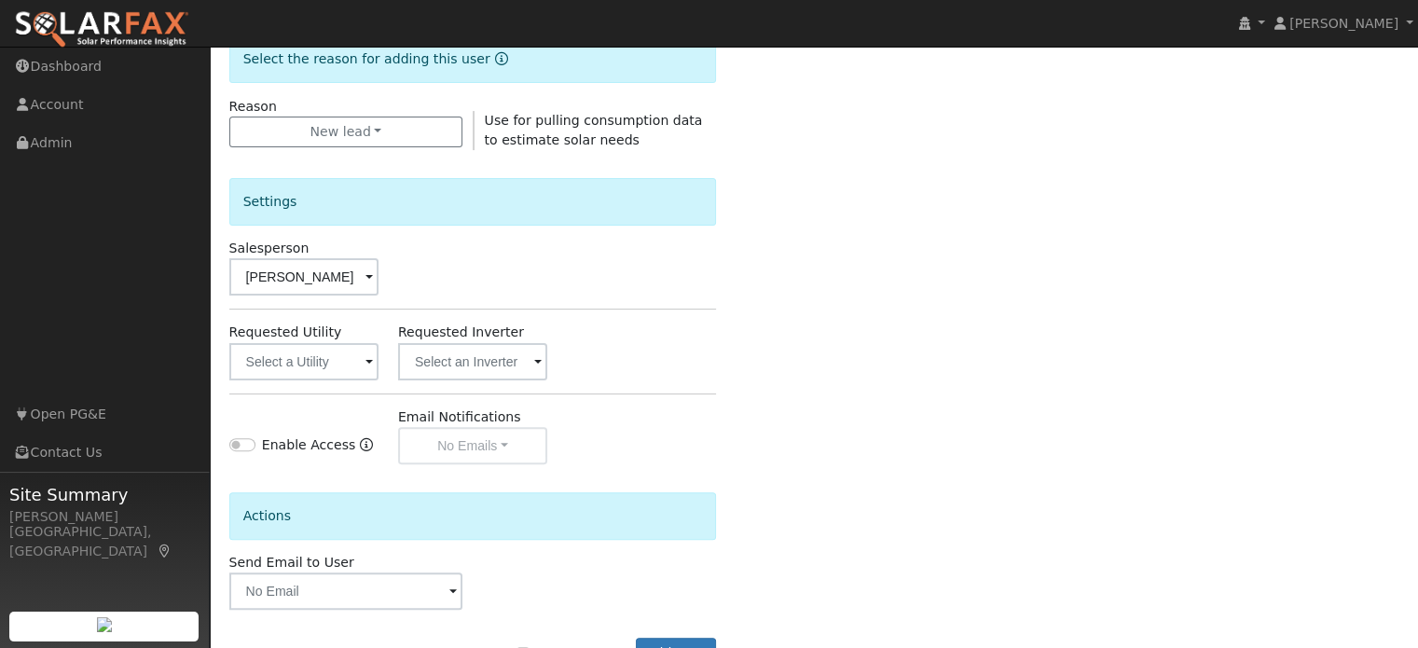
scroll to position [503, 0]
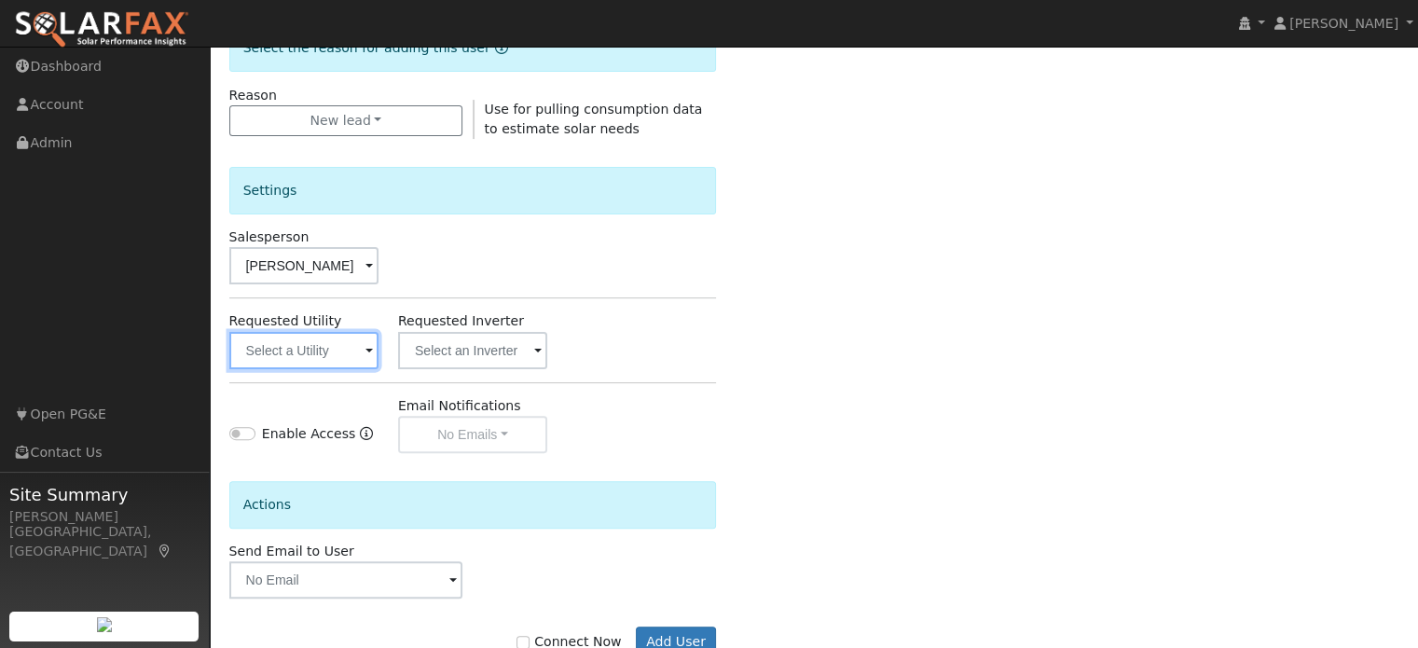
click at [332, 349] on input "text" at bounding box center [303, 350] width 149 height 37
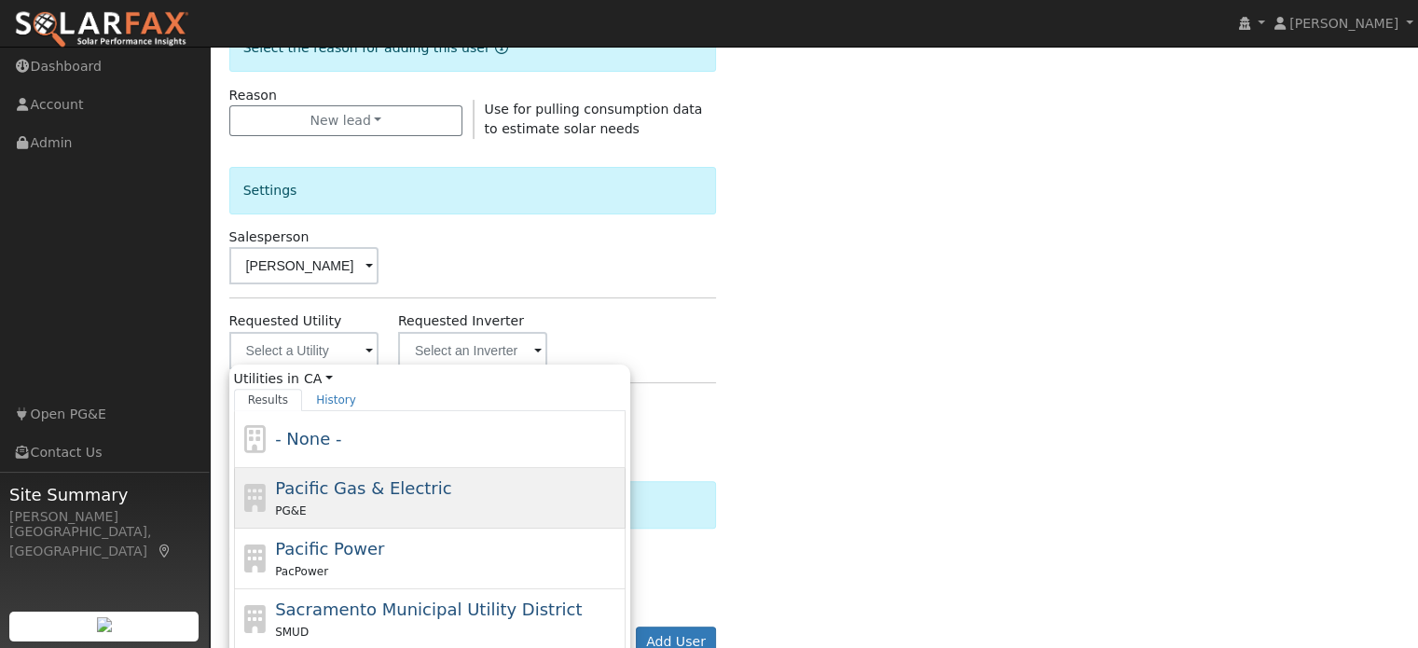
click at [334, 486] on span "Pacific Gas & Electric" at bounding box center [363, 488] width 176 height 20
type input "Pacific Gas & Electric"
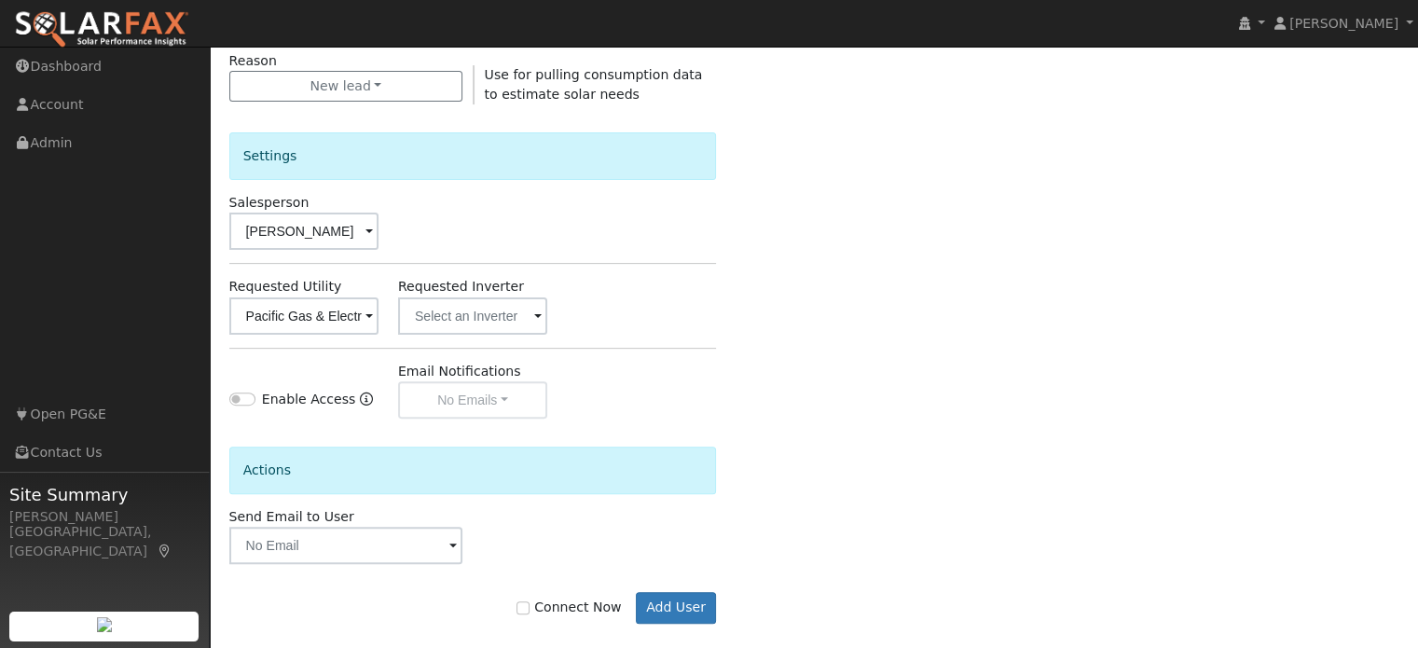
scroll to position [557, 0]
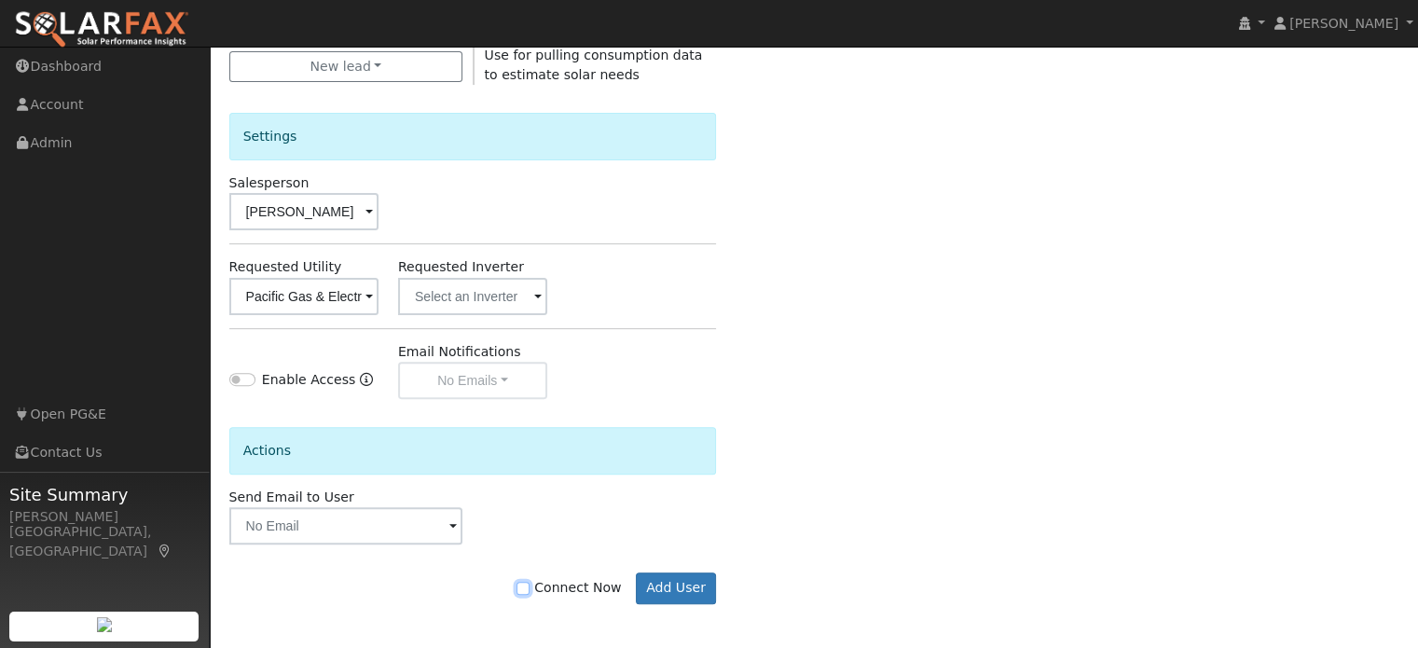
click at [530, 586] on input "Connect Now" at bounding box center [523, 588] width 13 height 13
checkbox input "true"
click at [665, 591] on button "Add User" at bounding box center [676, 589] width 81 height 32
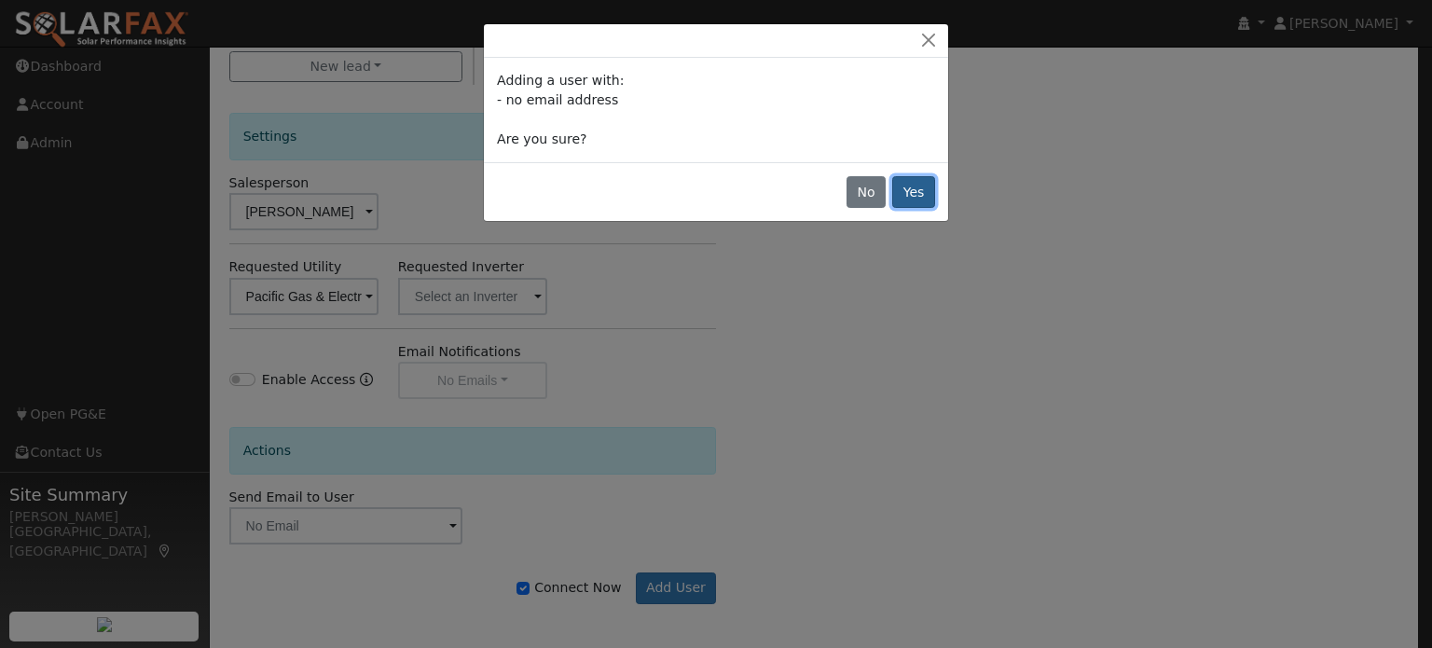
click at [918, 194] on button "Yes" at bounding box center [913, 192] width 43 height 32
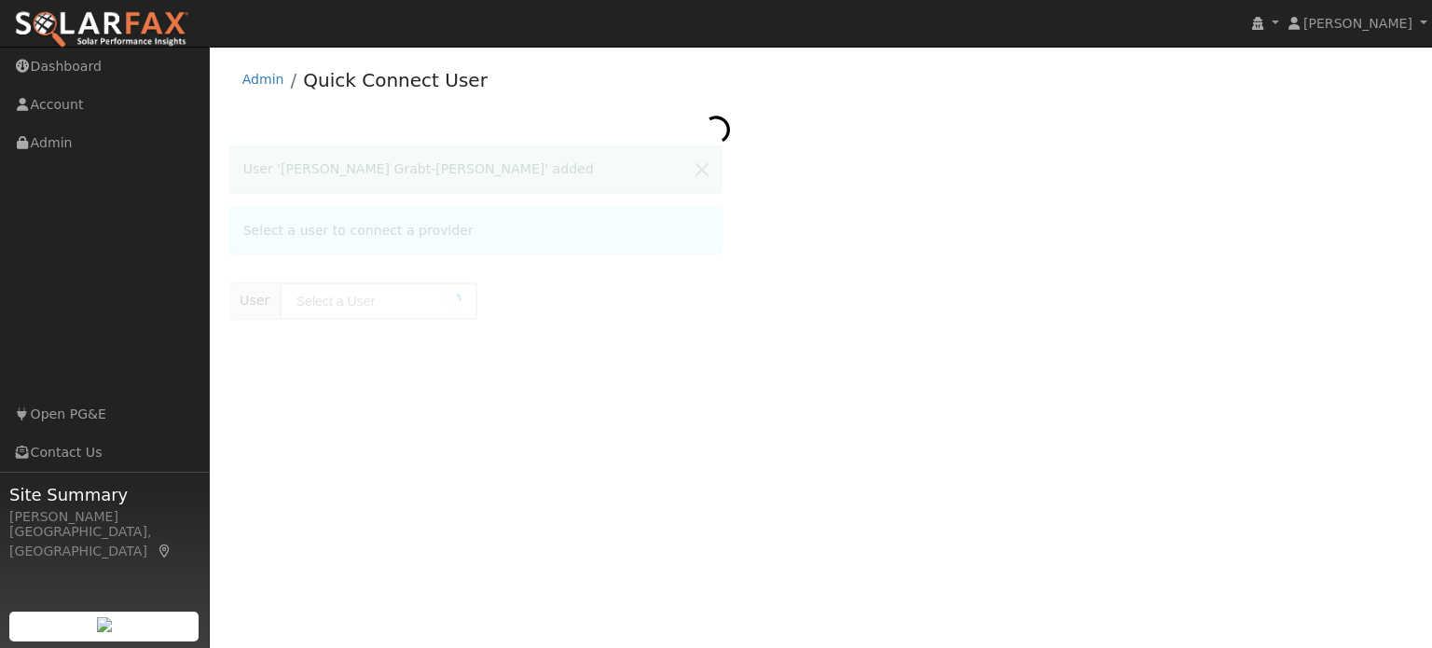
type input "[PERSON_NAME] Grabt-[PERSON_NAME]"
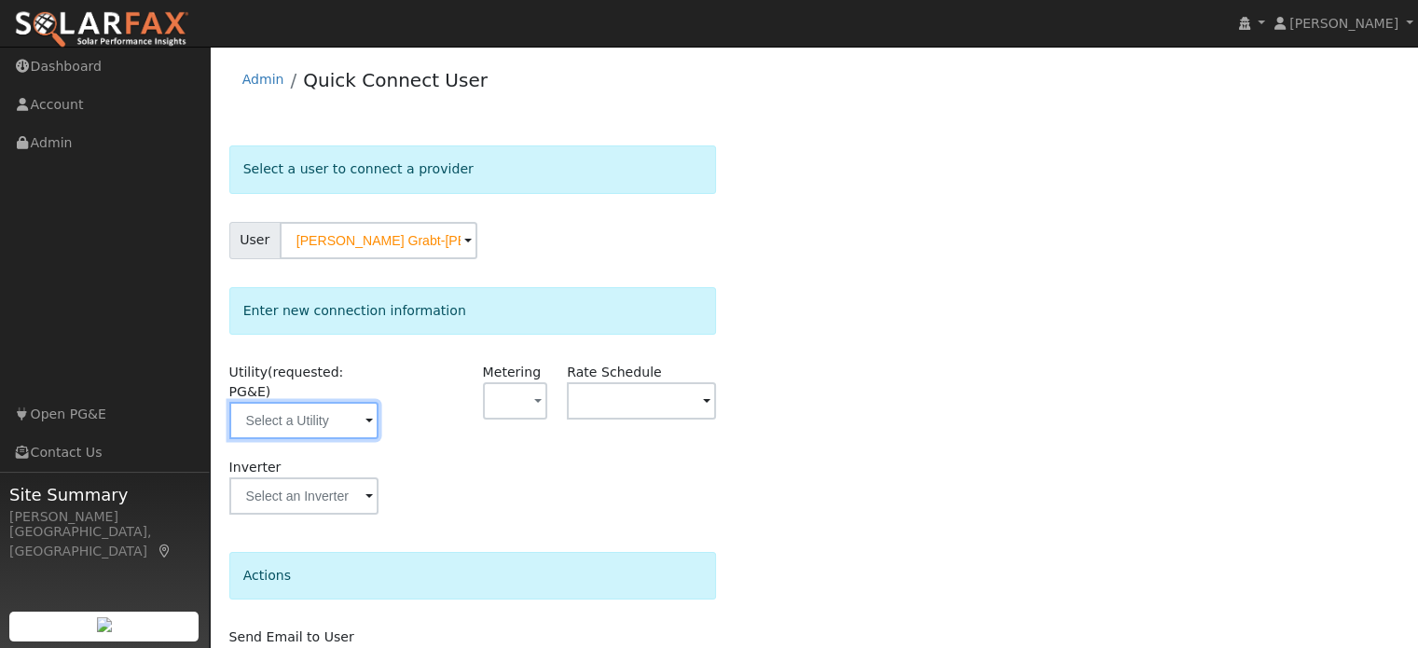
click at [322, 408] on input "text" at bounding box center [303, 420] width 149 height 37
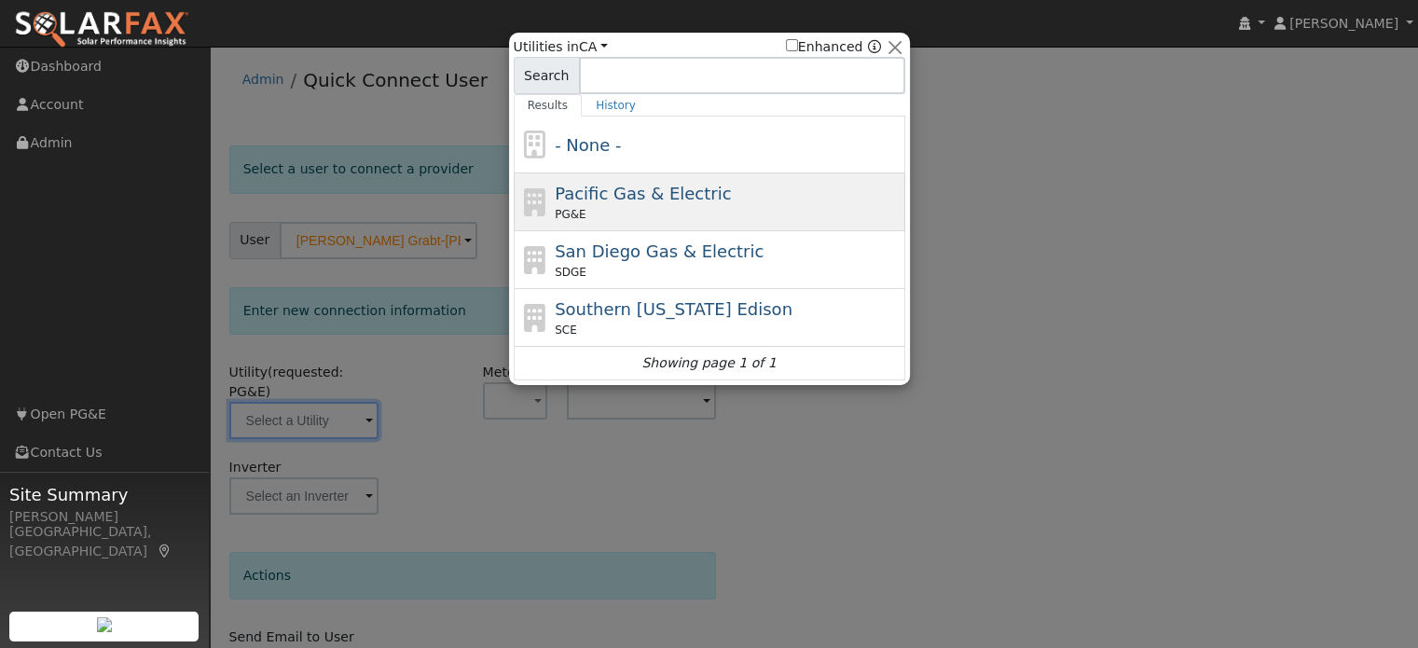
click at [625, 206] on div "PG&E" at bounding box center [728, 214] width 346 height 17
type input "PG&E"
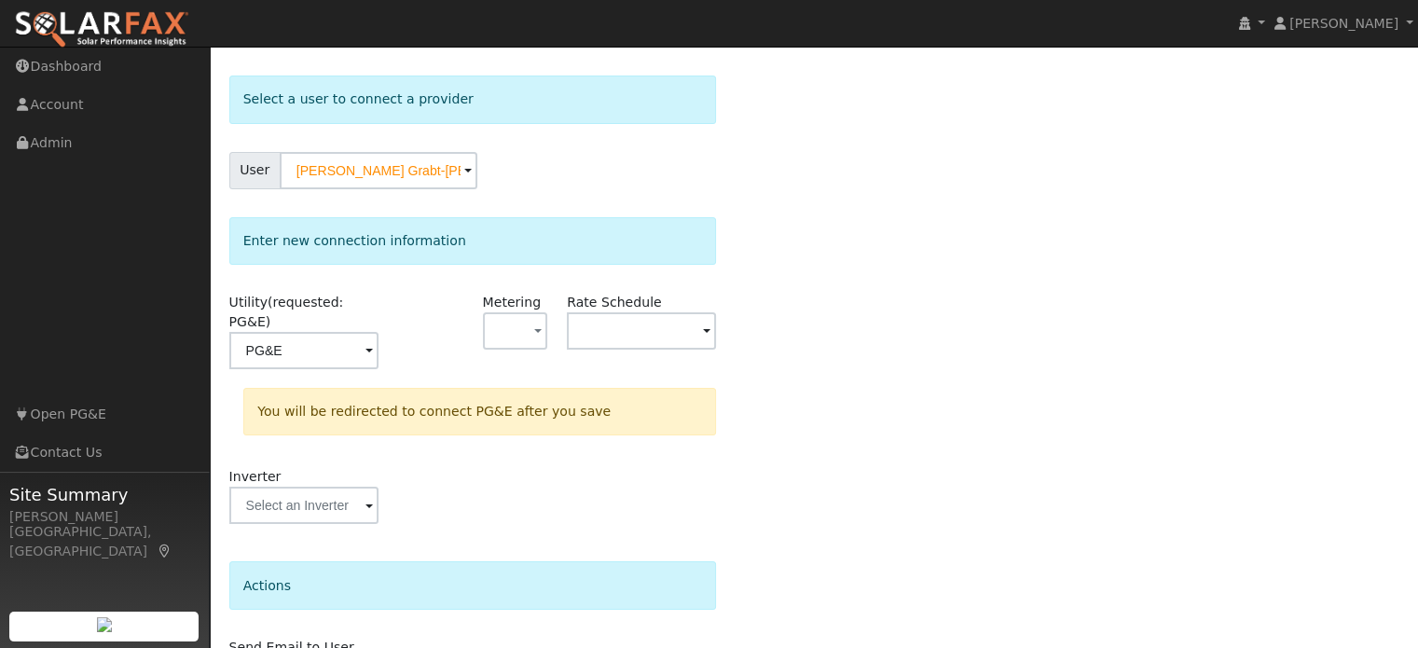
scroll to position [173, 0]
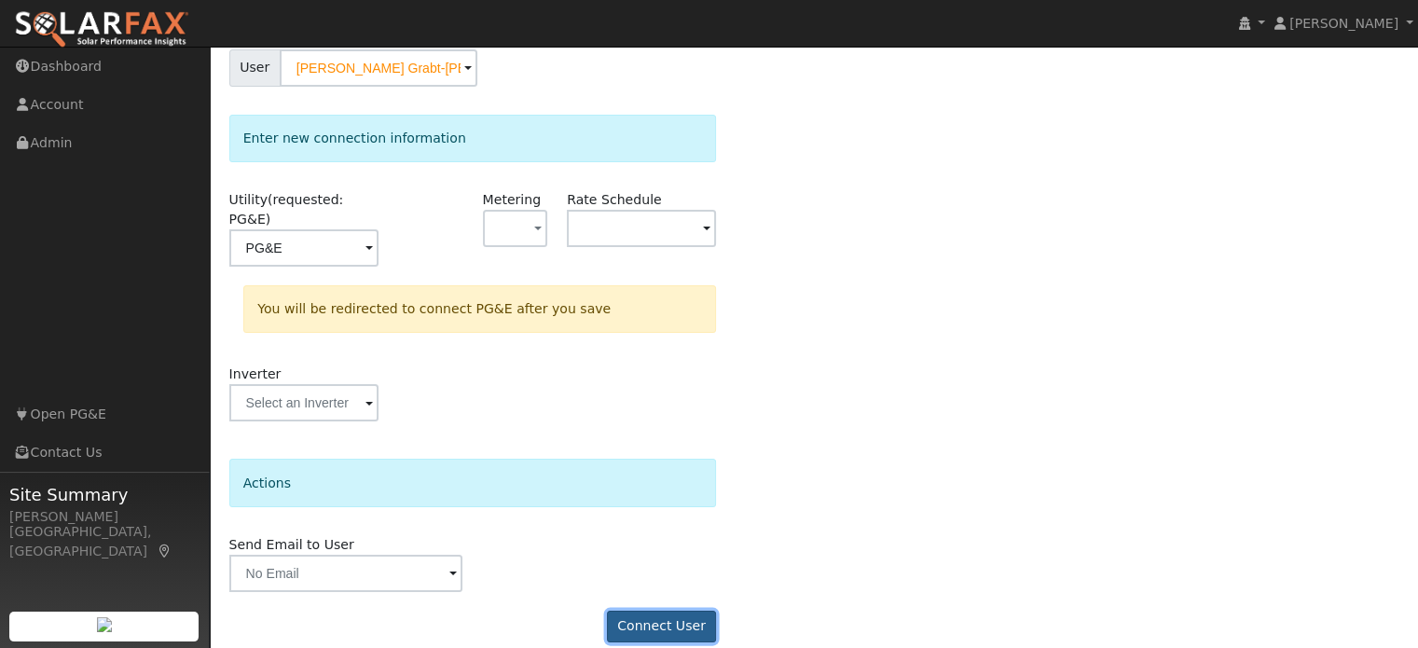
click at [675, 611] on button "Connect User" at bounding box center [662, 627] width 110 height 32
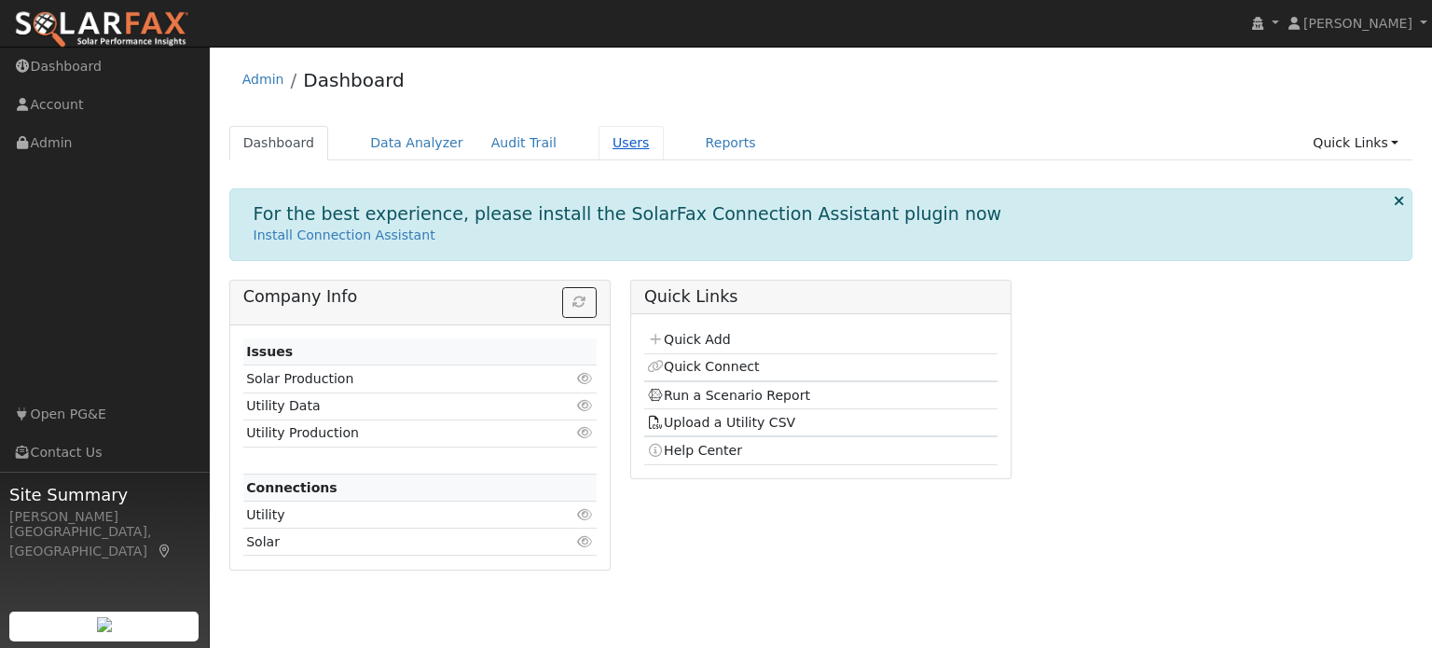
click at [600, 141] on link "Users" at bounding box center [631, 143] width 65 height 35
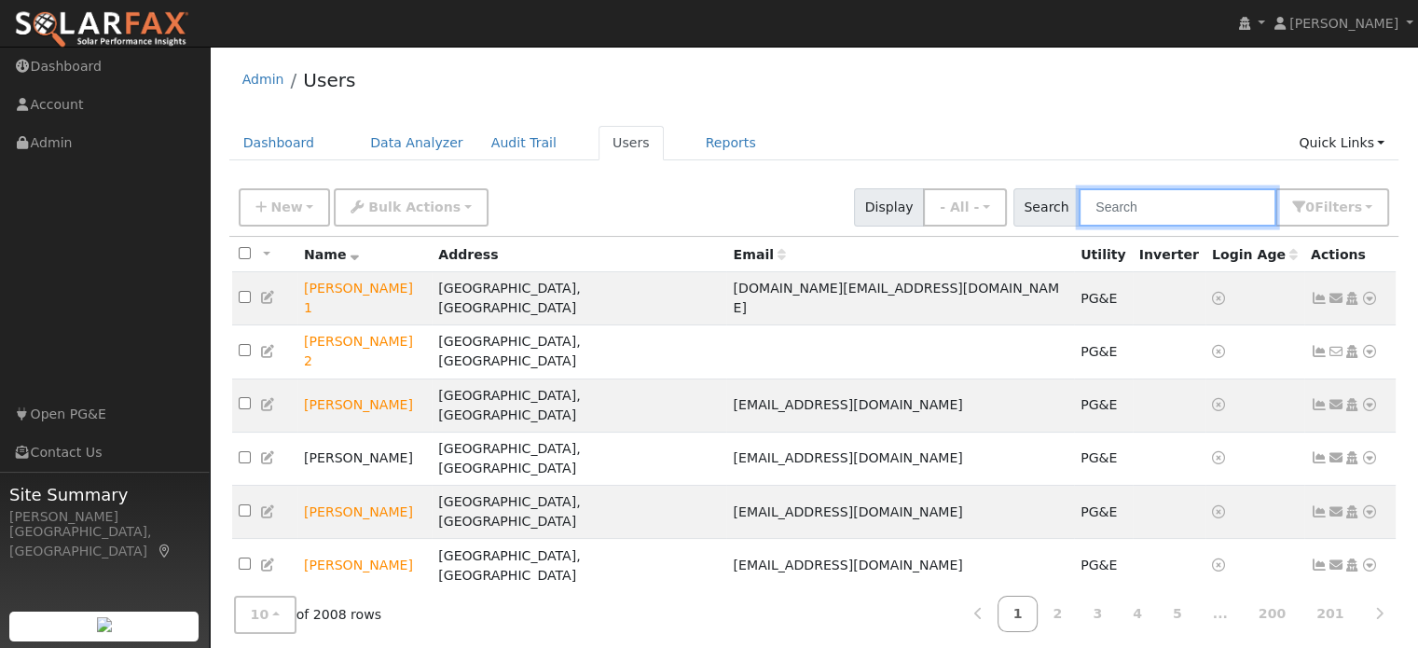
click at [1131, 200] on input "text" at bounding box center [1178, 207] width 198 height 38
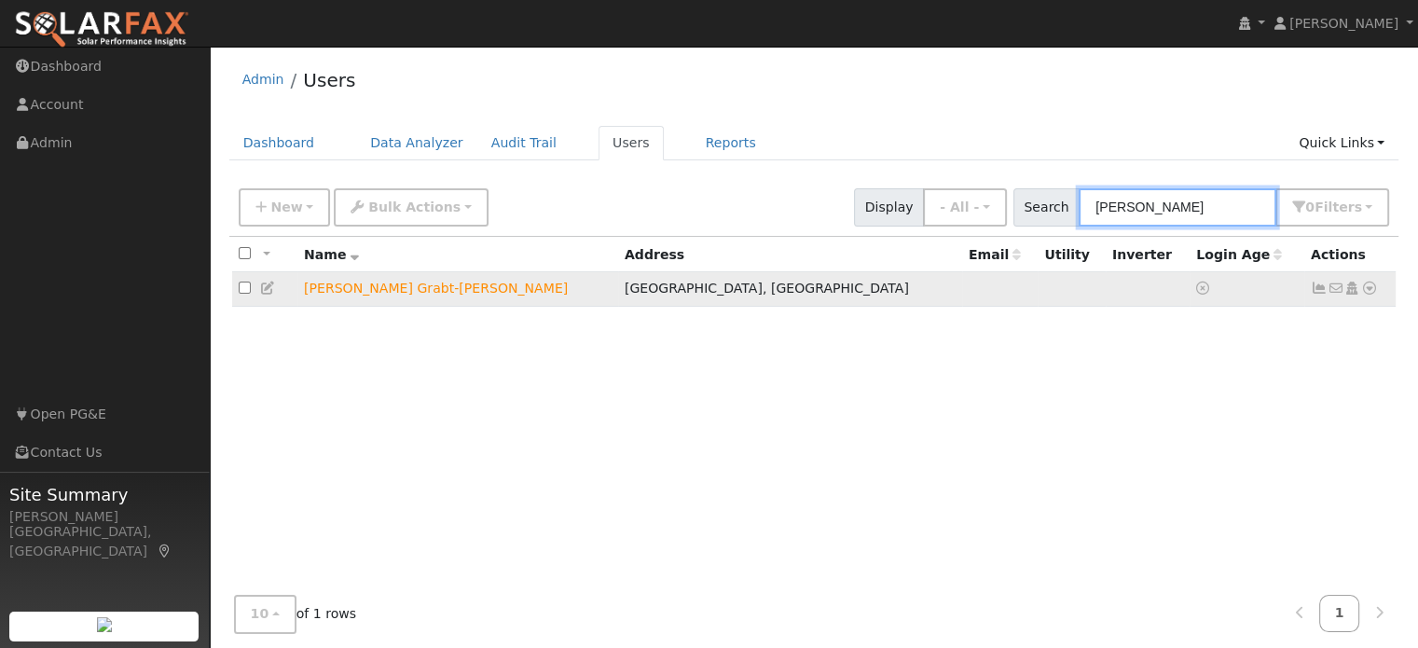
type input "[PERSON_NAME]"
click at [1367, 286] on icon at bounding box center [1370, 288] width 17 height 13
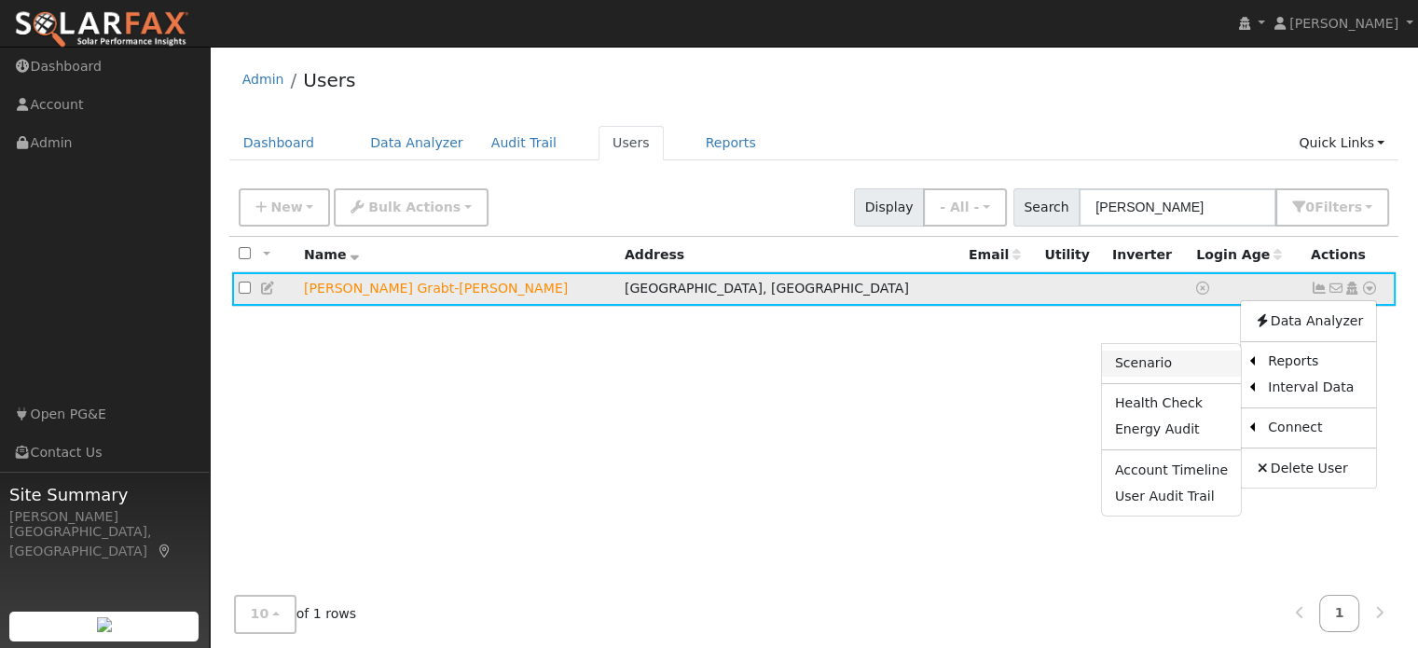
click at [1192, 366] on link "Scenario" at bounding box center [1171, 364] width 139 height 26
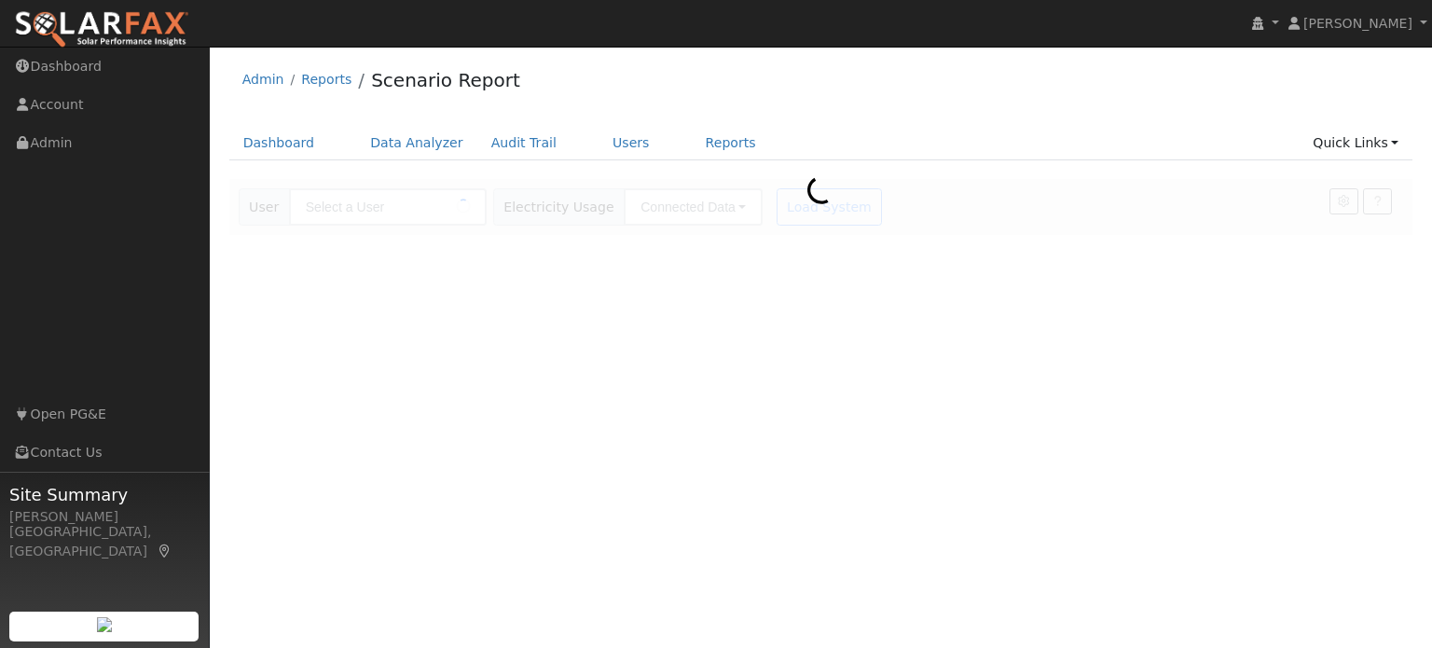
type input "[PERSON_NAME] Grabt-[PERSON_NAME]"
type input "Pacific Gas & Electric"
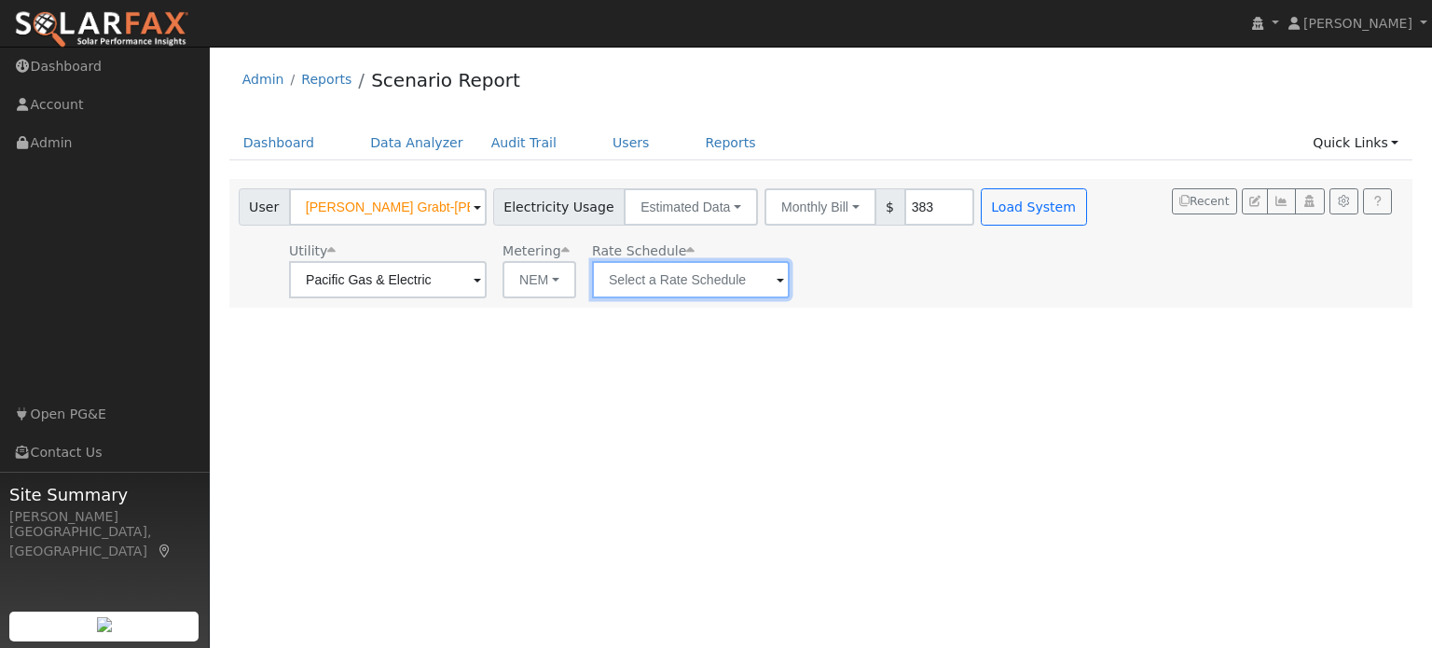
click at [709, 279] on input "text" at bounding box center [691, 279] width 198 height 37
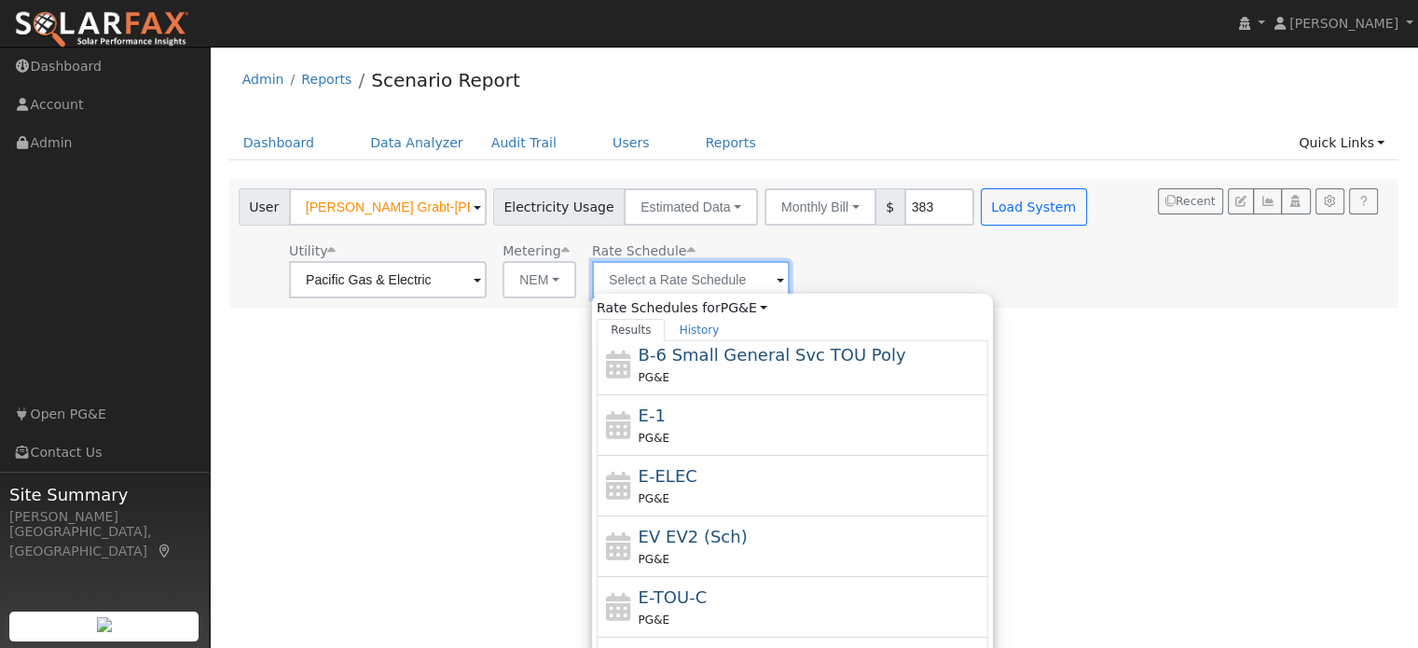
scroll to position [323, 0]
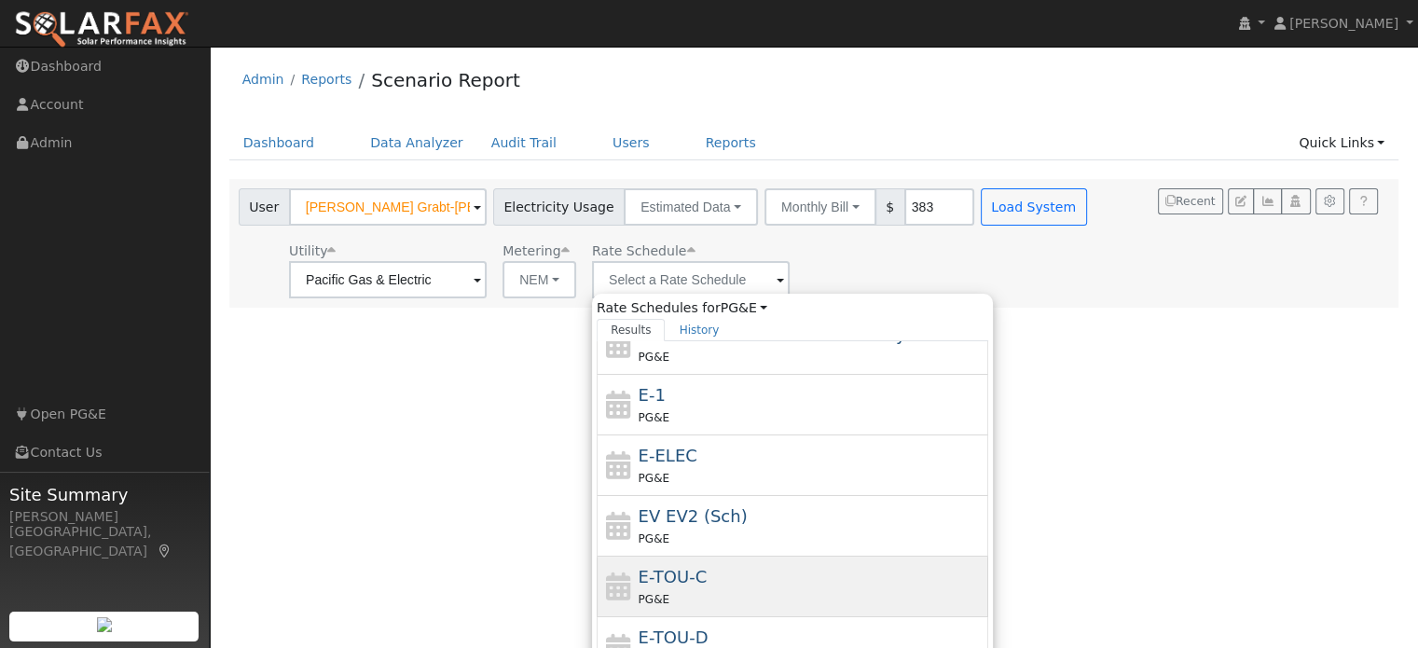
click at [694, 569] on span "E-TOU-C" at bounding box center [673, 577] width 69 height 20
type input "E-TOU-C"
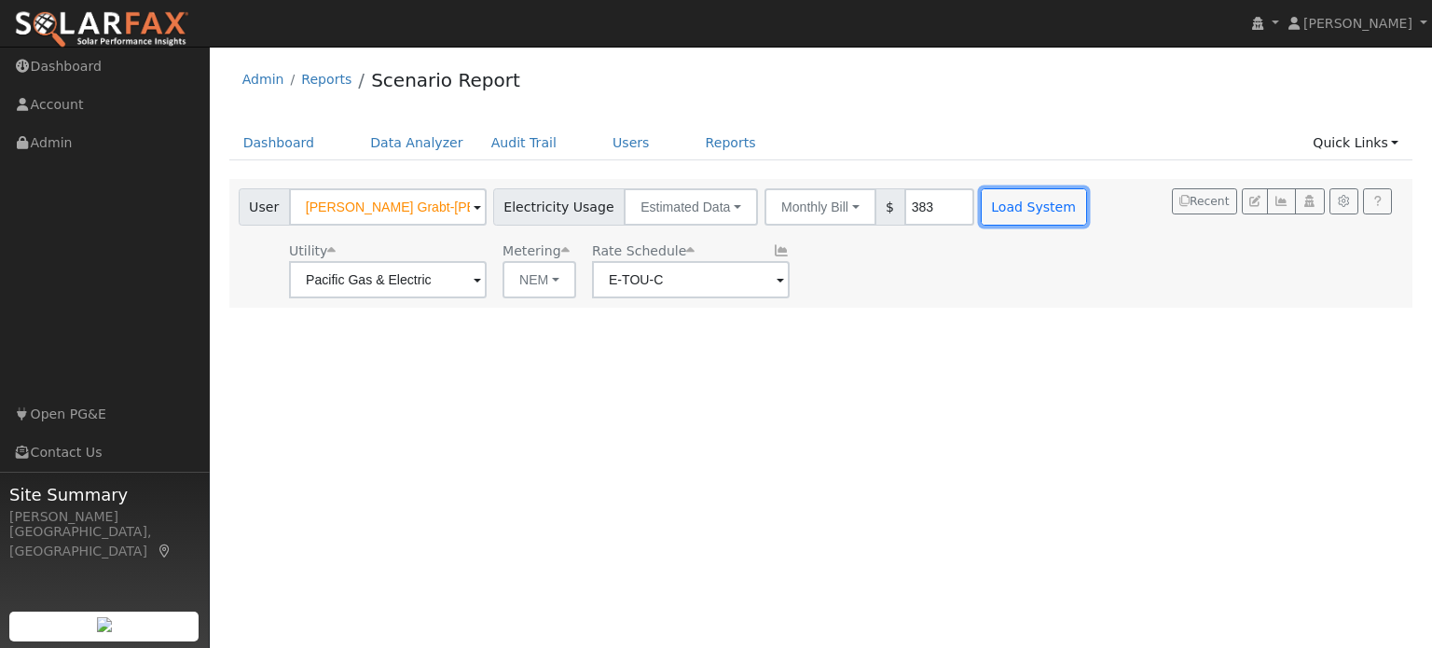
click at [1009, 211] on button "Load System" at bounding box center [1034, 206] width 106 height 37
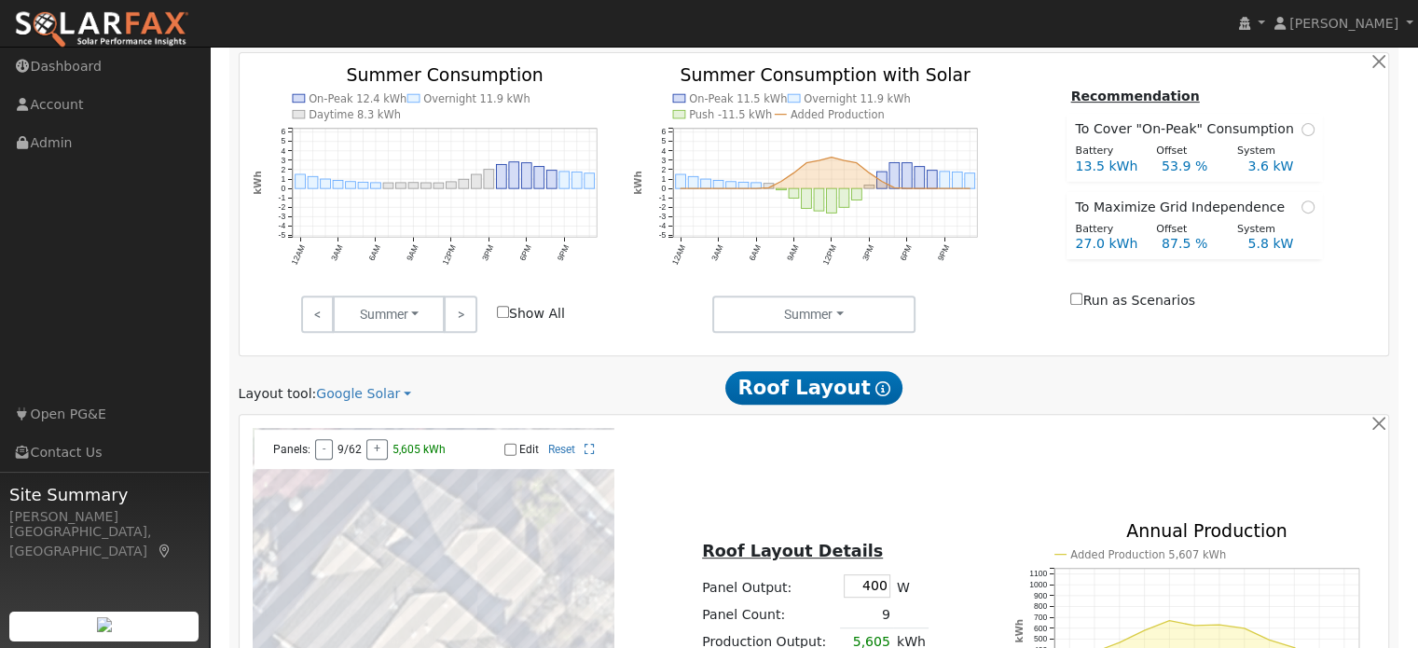
scroll to position [662, 0]
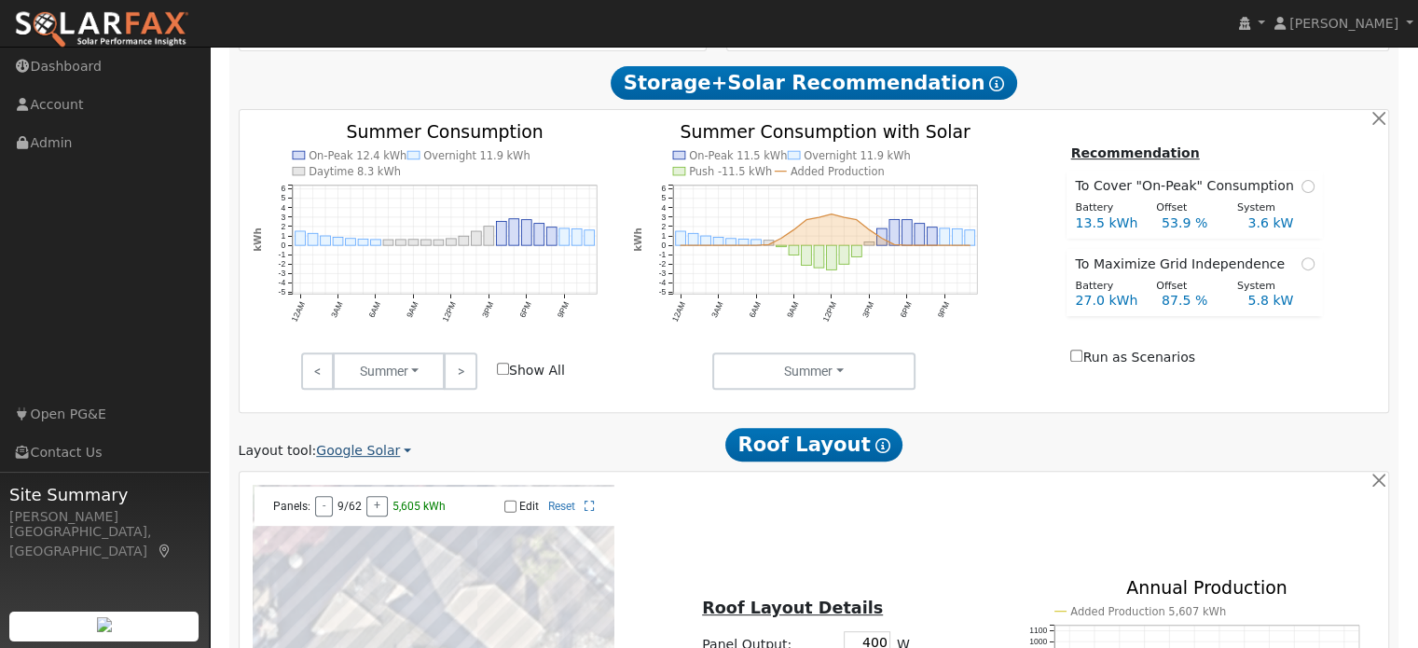
click at [343, 441] on link "Google Solar" at bounding box center [363, 451] width 95 height 20
click at [356, 523] on link "Aurora" at bounding box center [376, 536] width 130 height 26
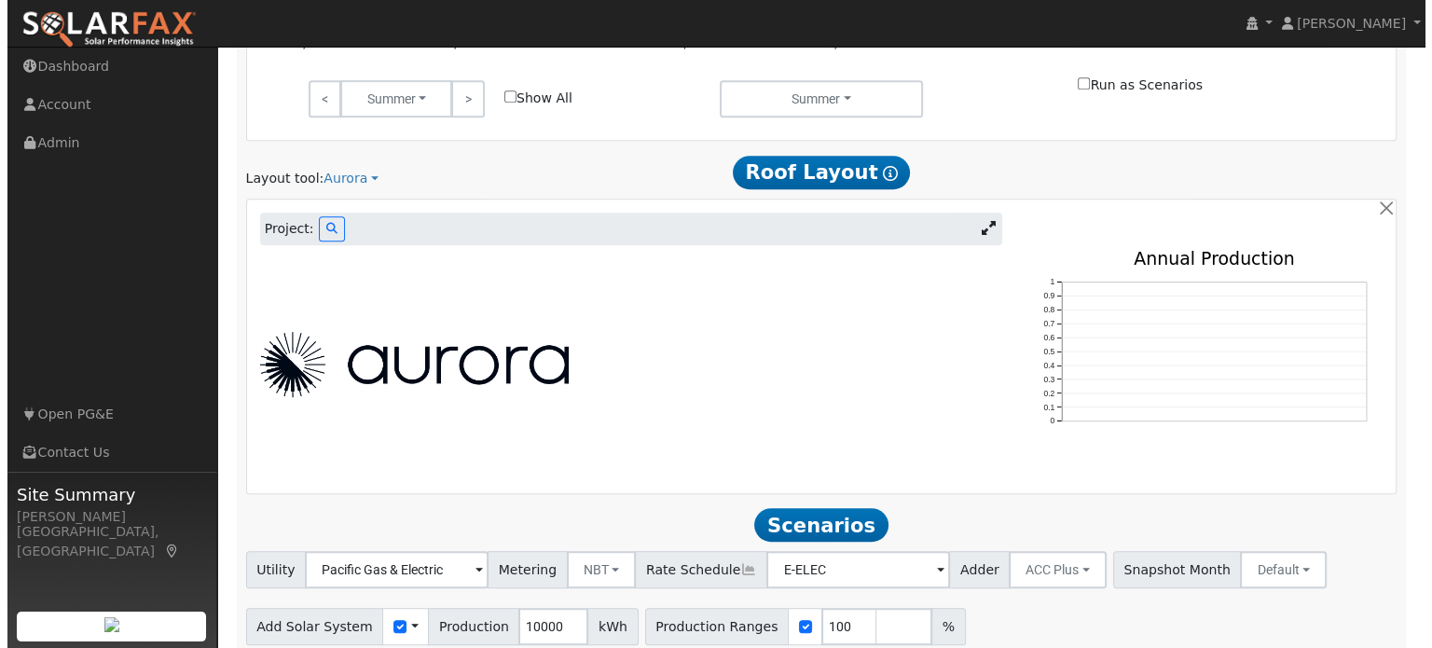
scroll to position [975, 0]
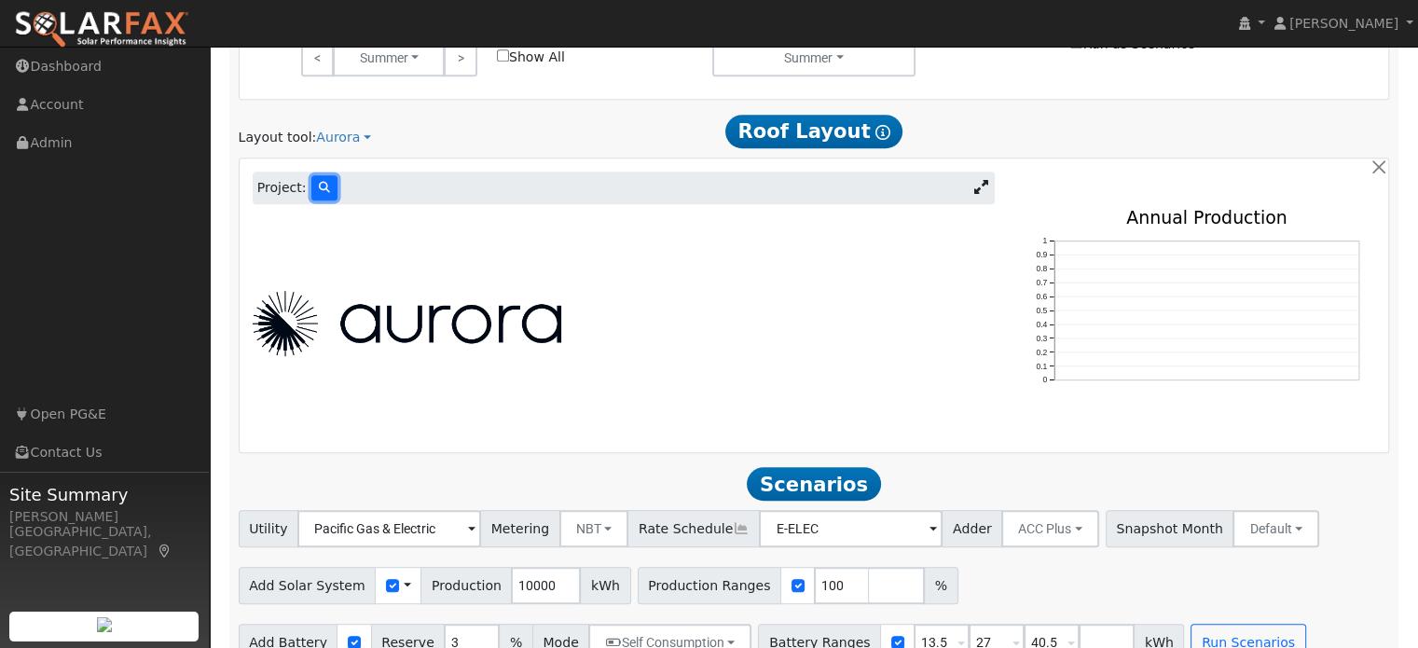
click at [319, 182] on icon at bounding box center [324, 187] width 11 height 11
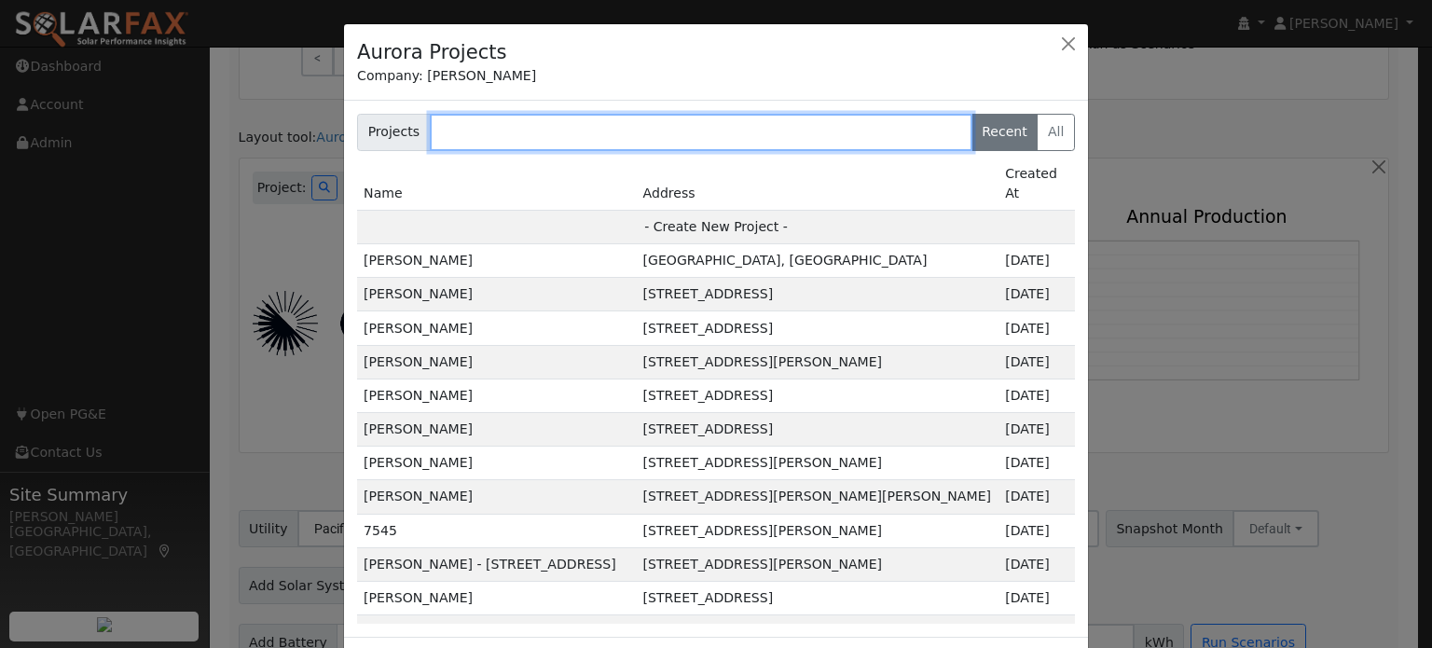
click at [455, 136] on input "text" at bounding box center [701, 132] width 543 height 37
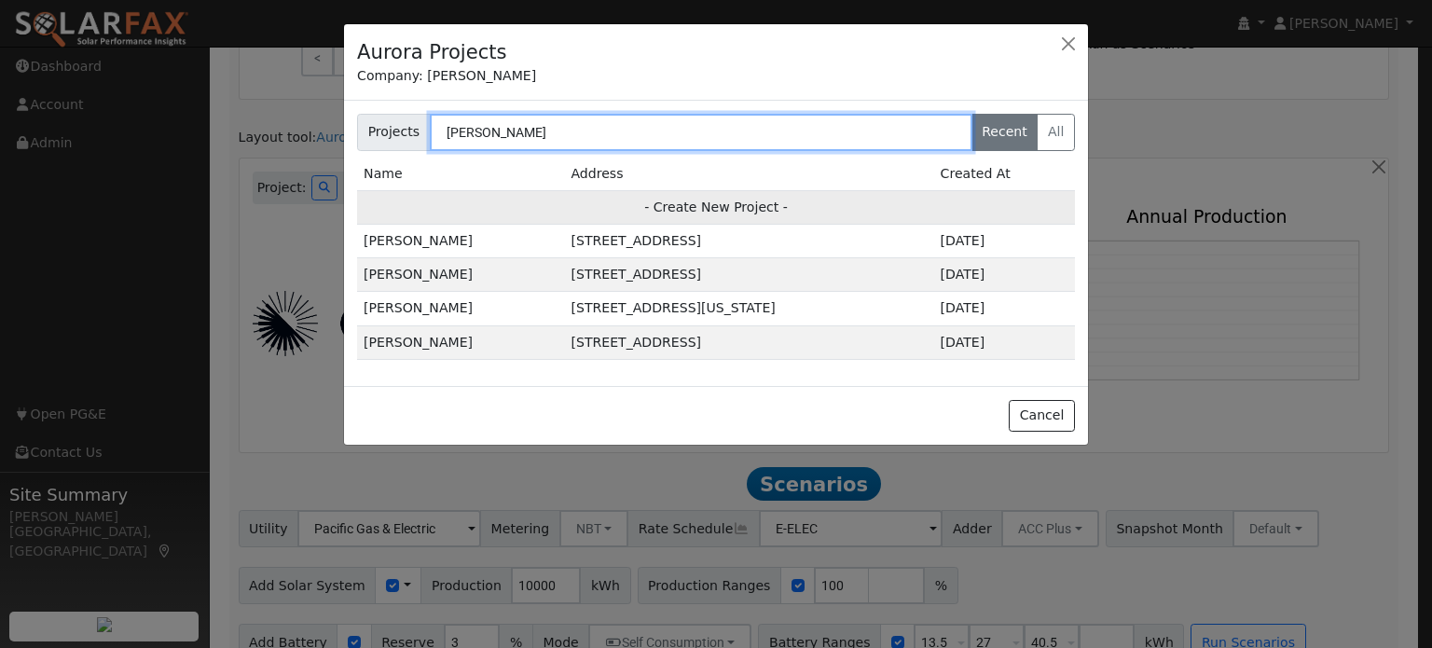
type input "[PERSON_NAME]"
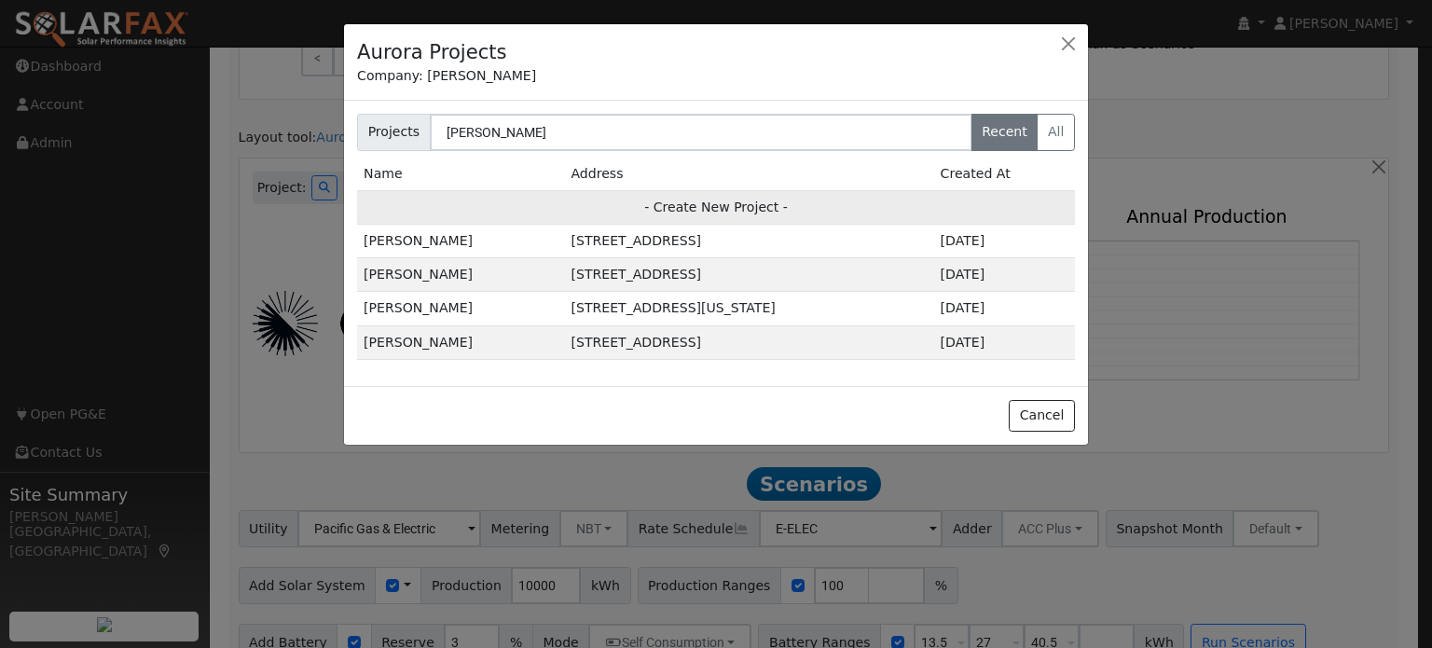
click at [705, 205] on td "- Create New Project -" at bounding box center [716, 207] width 718 height 34
type input "[PERSON_NAME] Grabt-[PERSON_NAME]"
type input "[STREET_ADDRESS]"
type input "[GEOGRAPHIC_DATA]"
type input "CA"
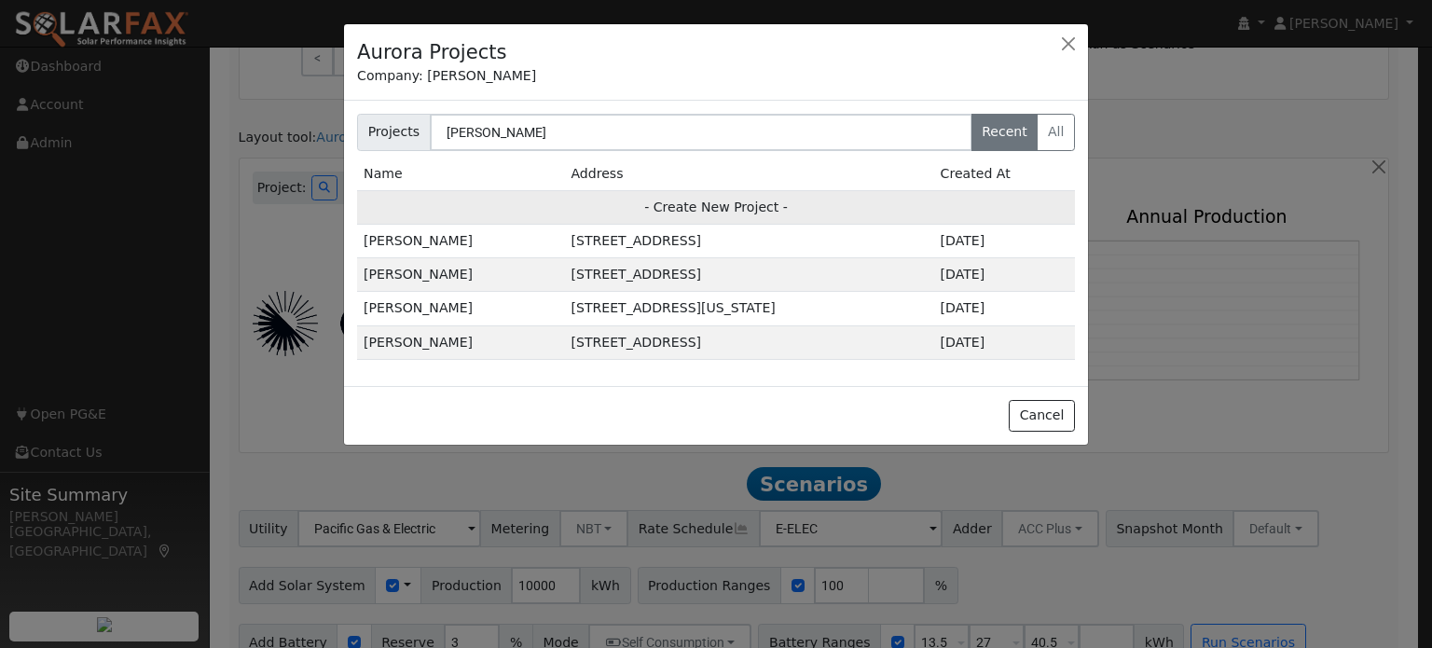
type input "95691"
type input "Design"
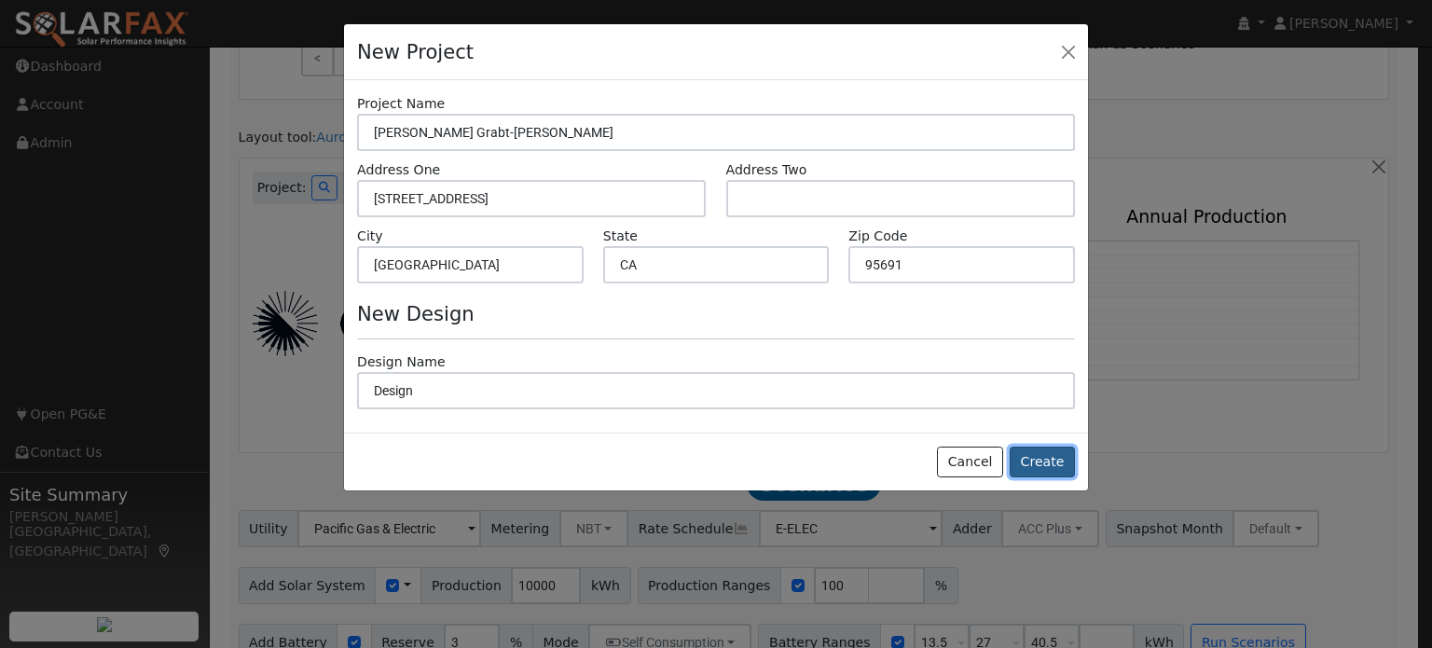
click at [1067, 462] on button "Create" at bounding box center [1042, 463] width 65 height 32
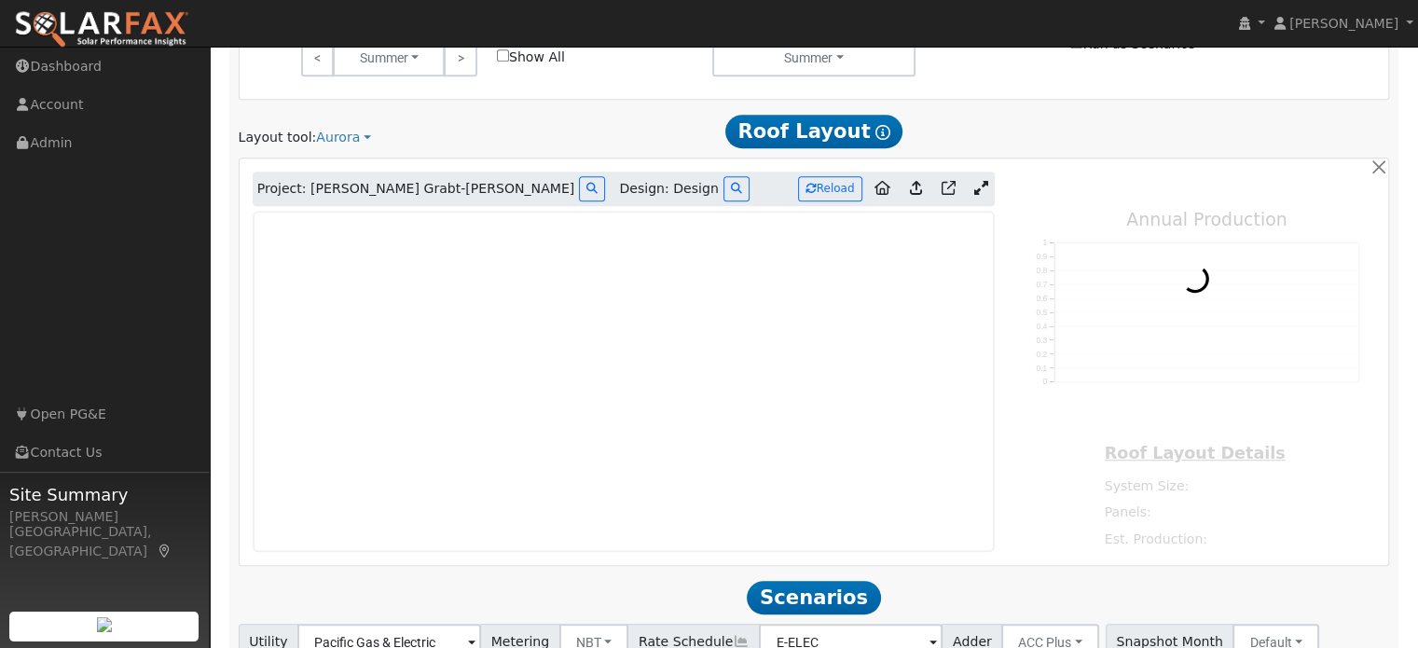
type input "0"
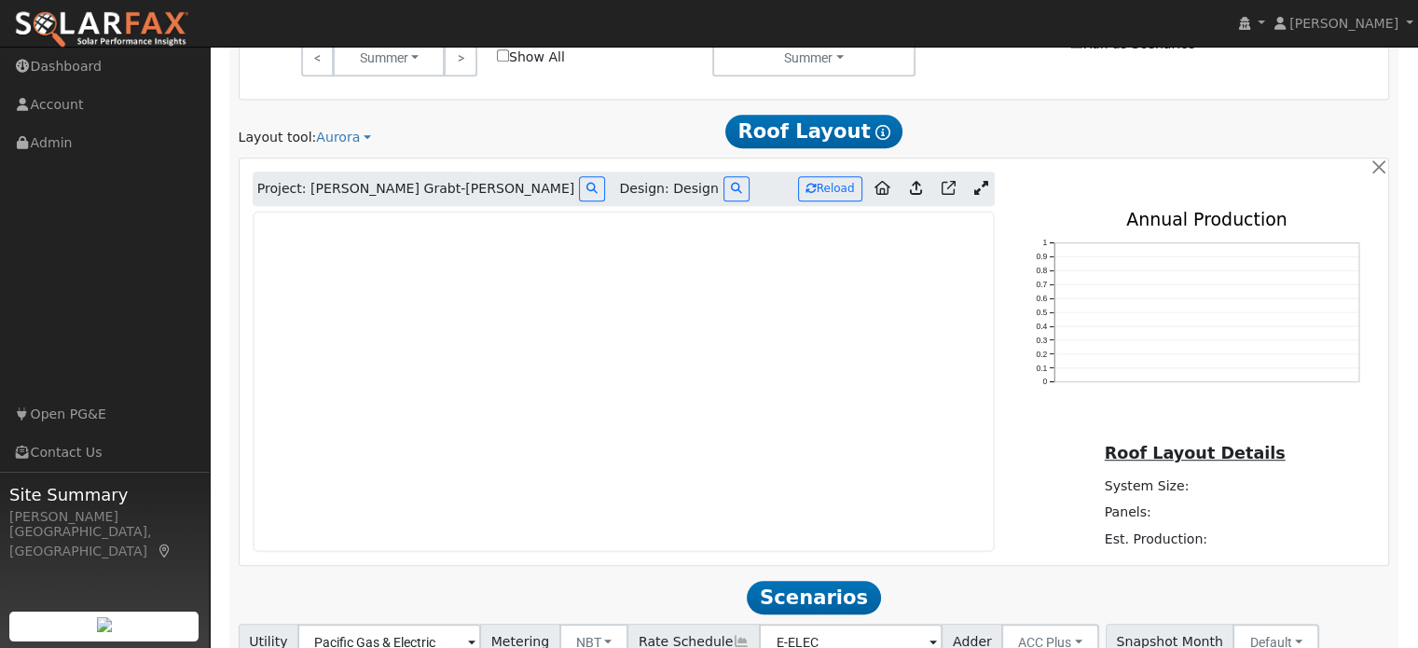
click at [986, 181] on icon at bounding box center [982, 188] width 14 height 14
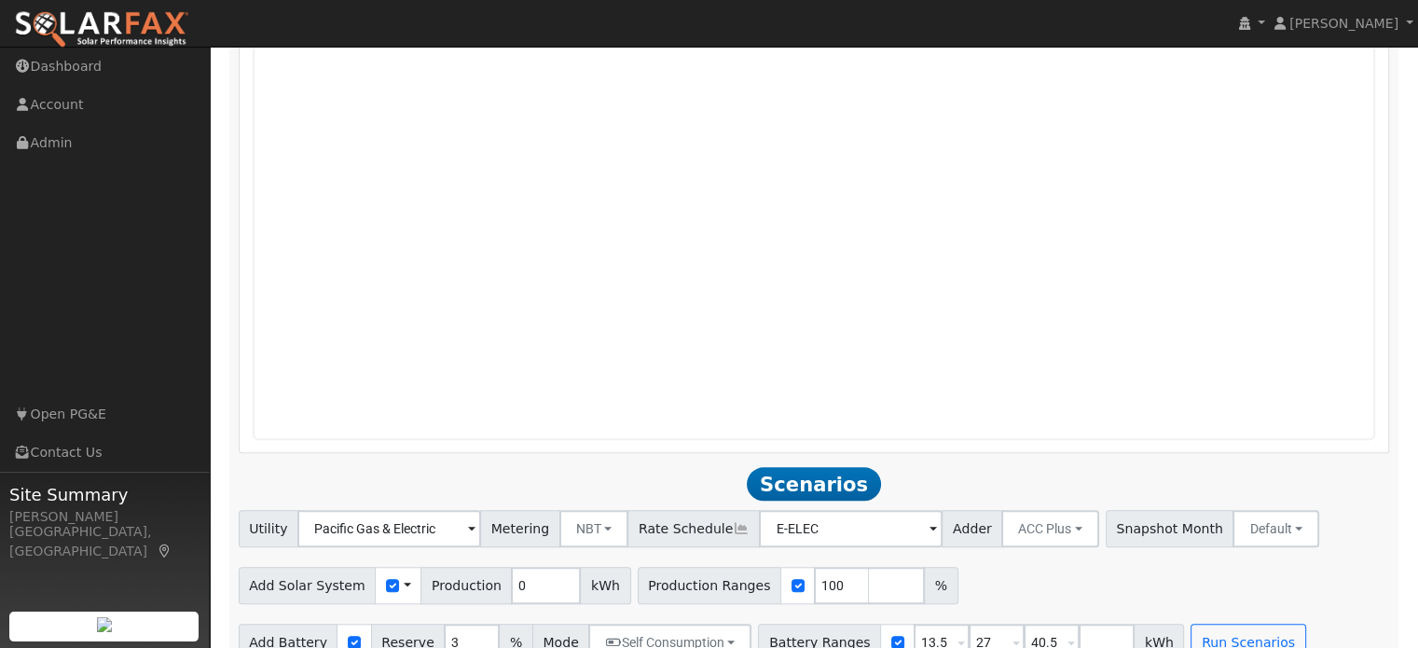
scroll to position [1494, 0]
click at [386, 578] on input "checkbox" at bounding box center [392, 584] width 13 height 13
checkbox input "true"
click at [445, 623] on input "3" at bounding box center [472, 641] width 56 height 37
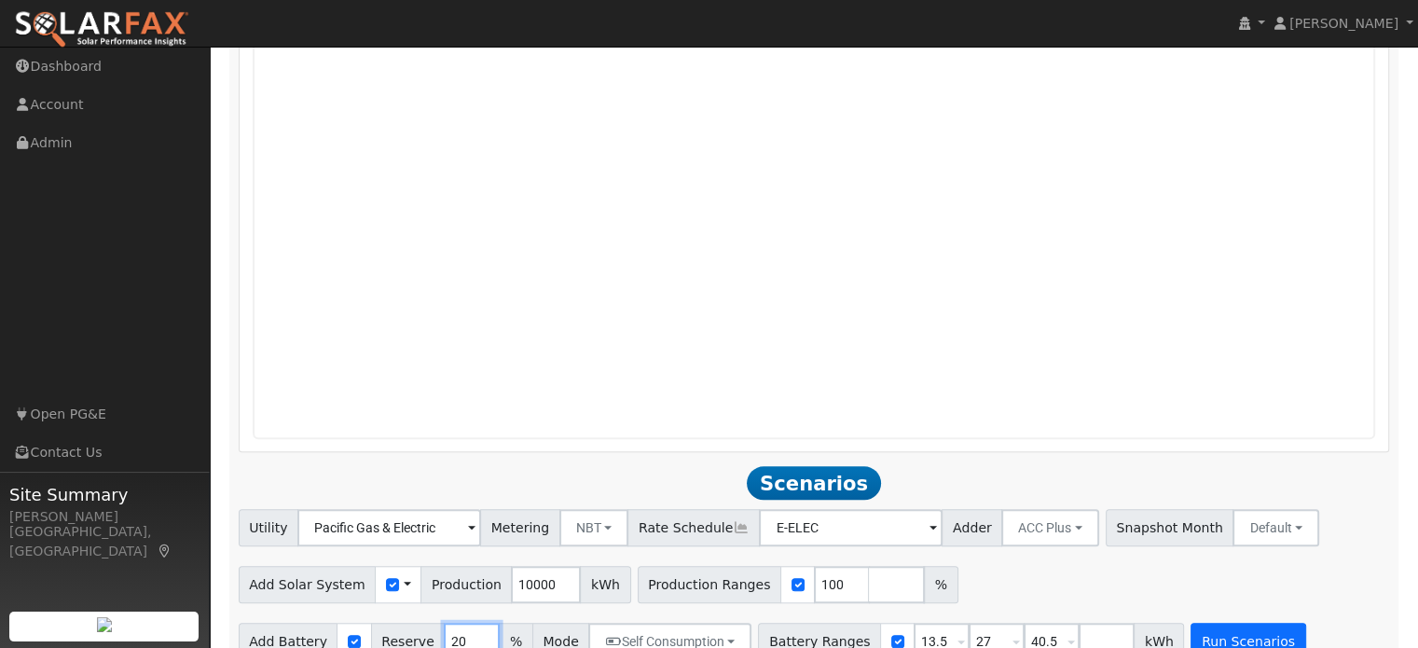
type input "20"
click at [1198, 623] on button "Run Scenarios" at bounding box center [1248, 641] width 115 height 37
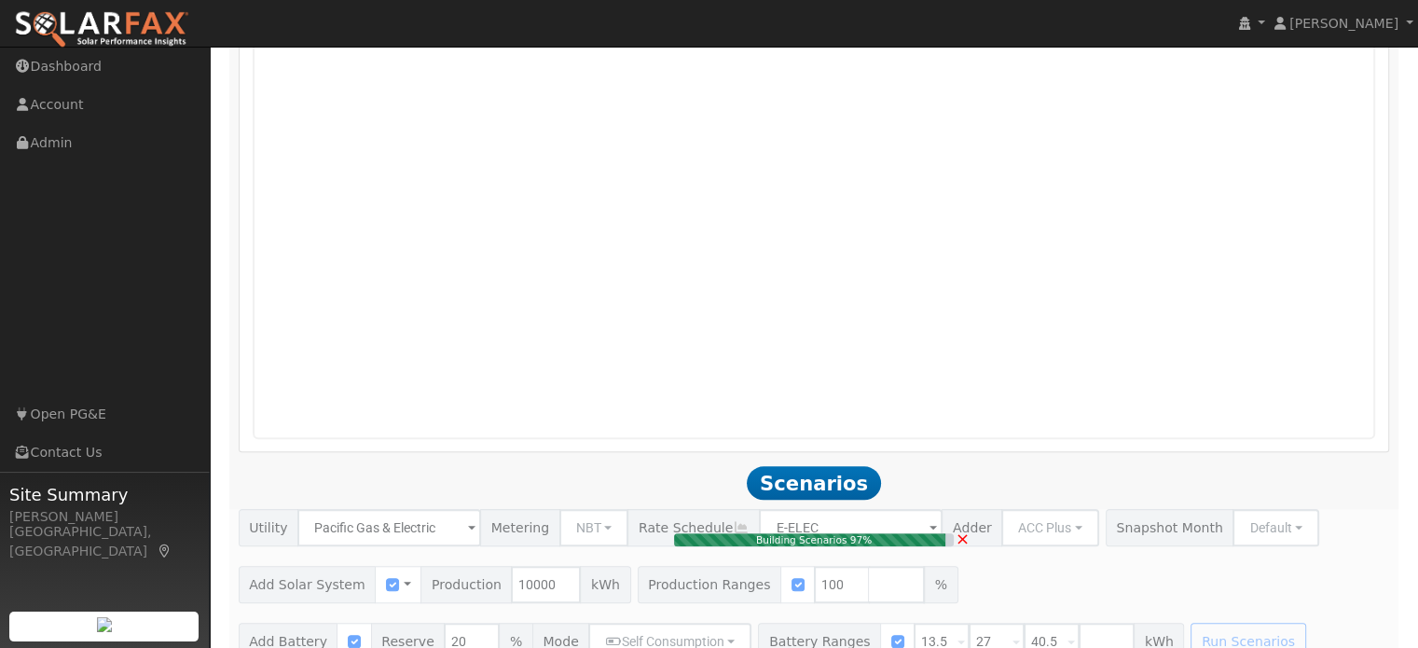
type input "6.7"
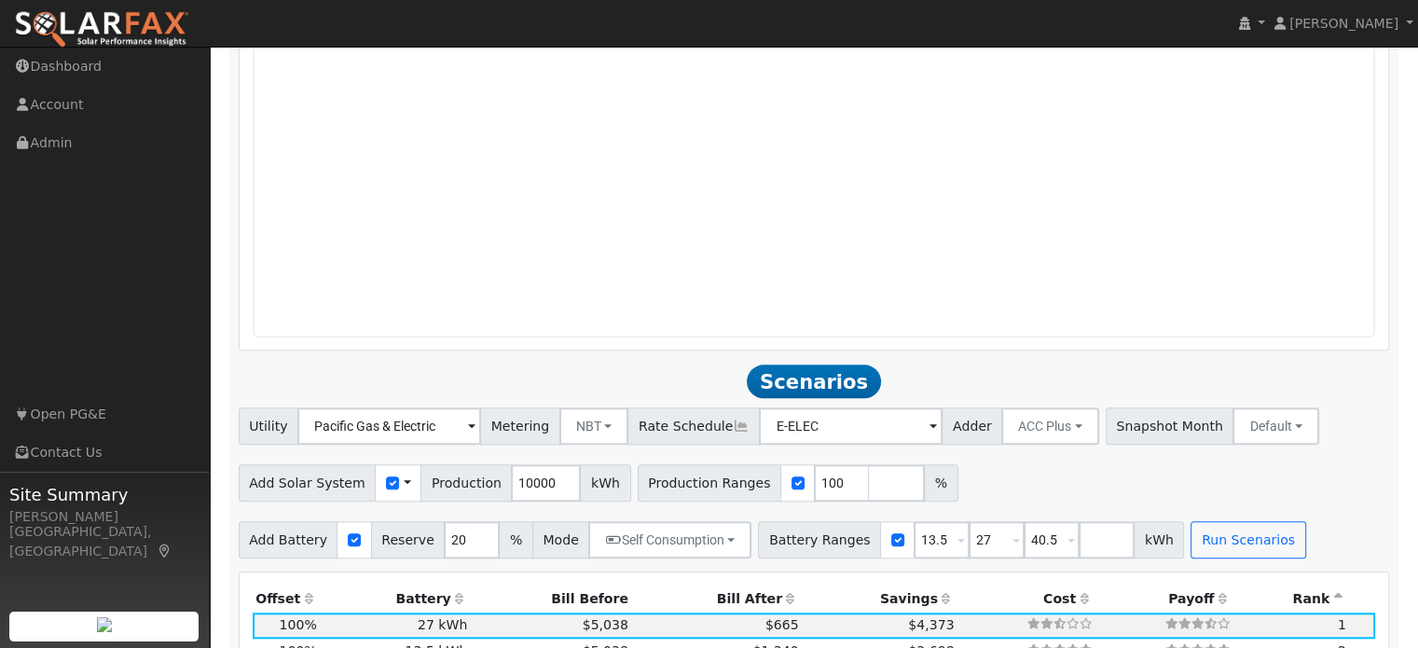
scroll to position [1600, 0]
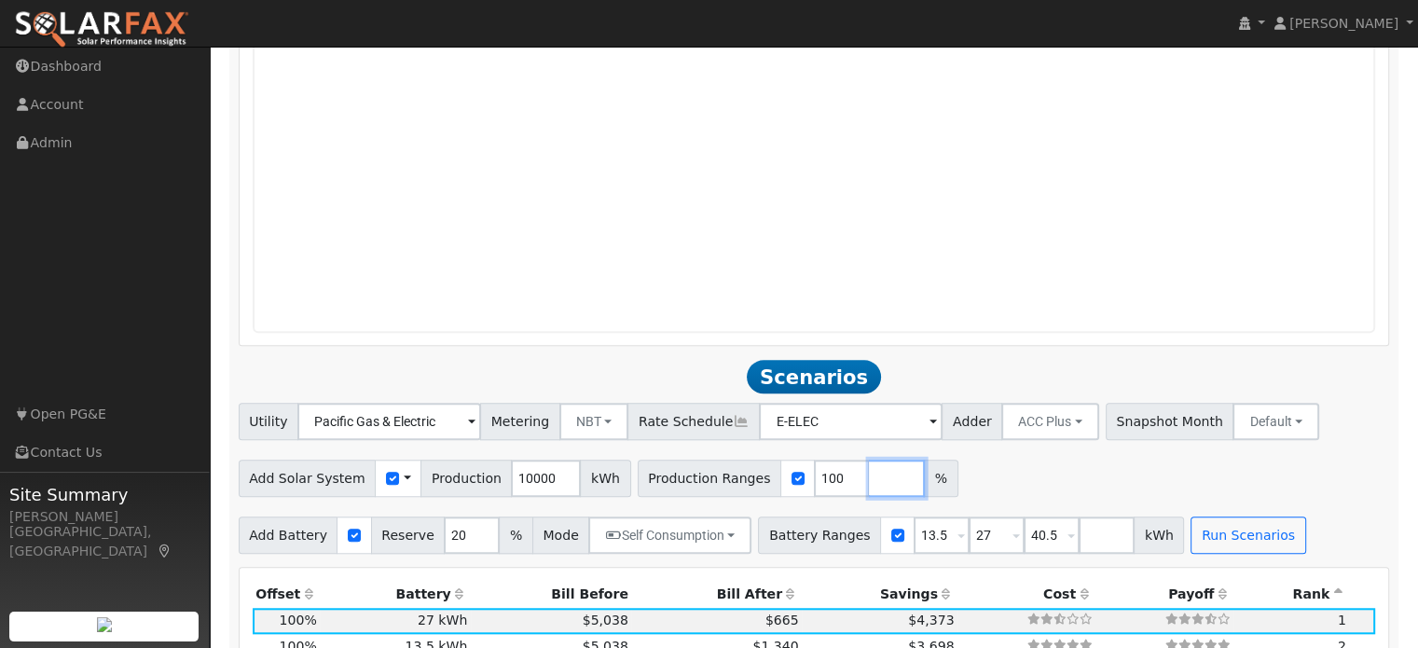
click at [869, 460] on input "number" at bounding box center [897, 478] width 56 height 37
type input "125"
click at [924, 460] on input "number" at bounding box center [952, 478] width 56 height 37
type input "161"
click at [979, 460] on input "number" at bounding box center [1007, 478] width 56 height 37
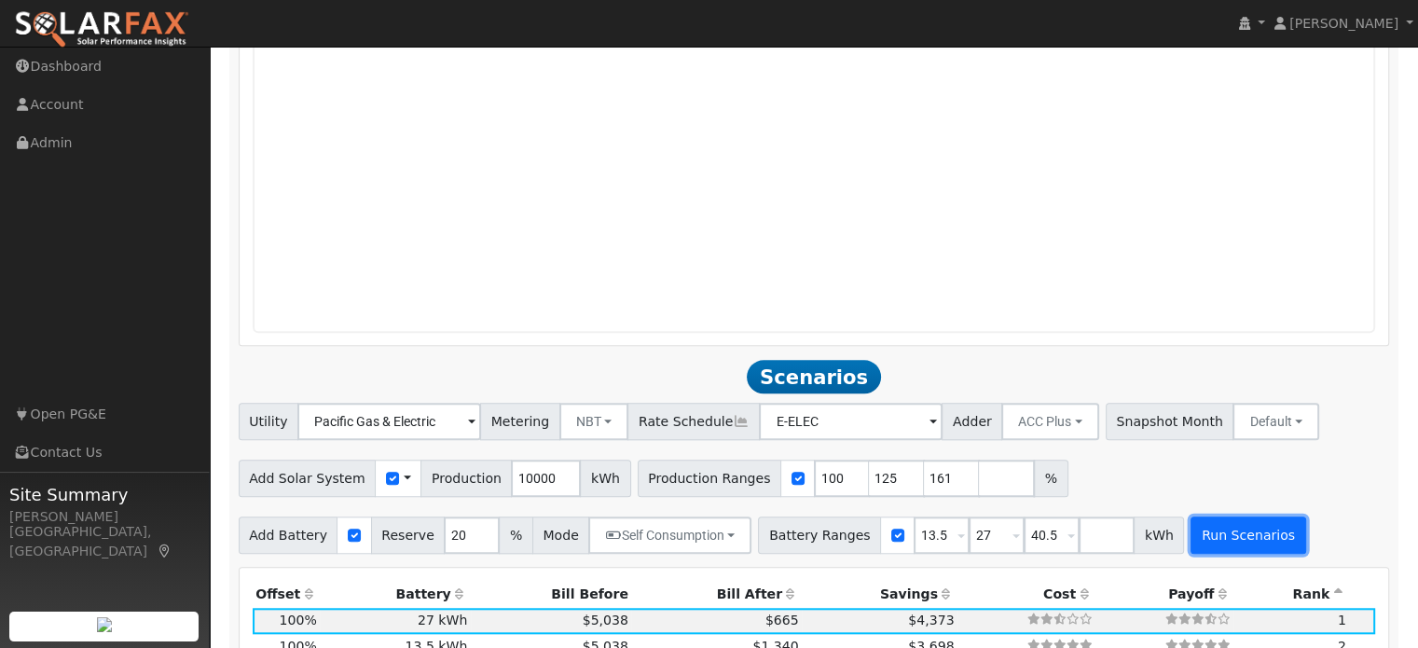
click at [1211, 517] on button "Run Scenarios" at bounding box center [1248, 535] width 115 height 37
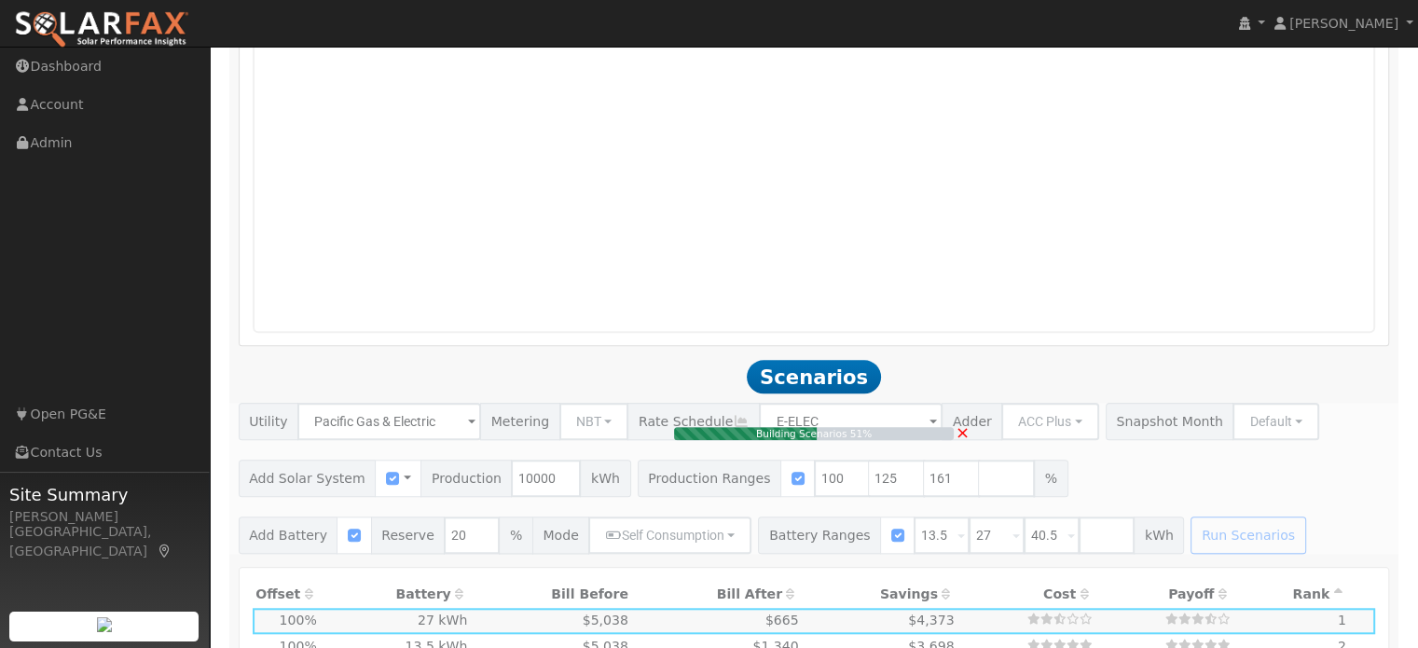
click at [451, 506] on div "Building Scenarios 51% ×" at bounding box center [813, 478] width 1171 height 151
type input "8.3"
type input "$29,167"
type input "$18,470"
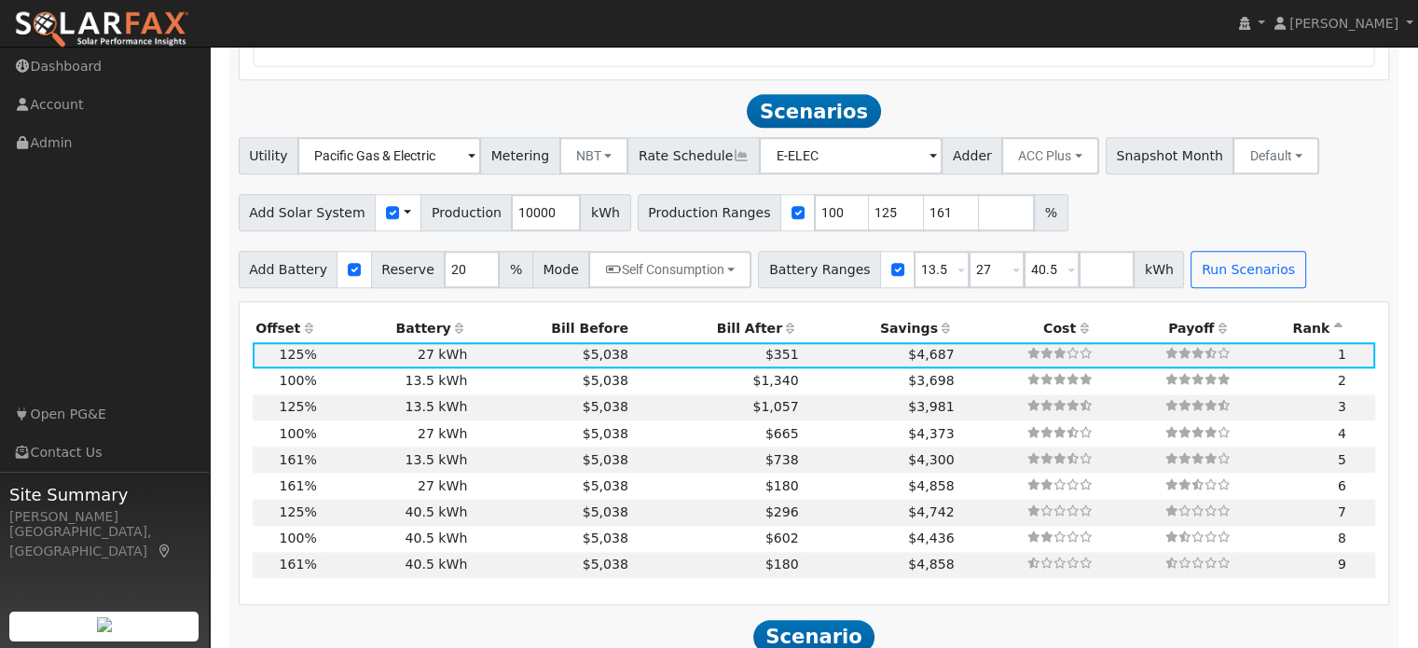
scroll to position [1872, 0]
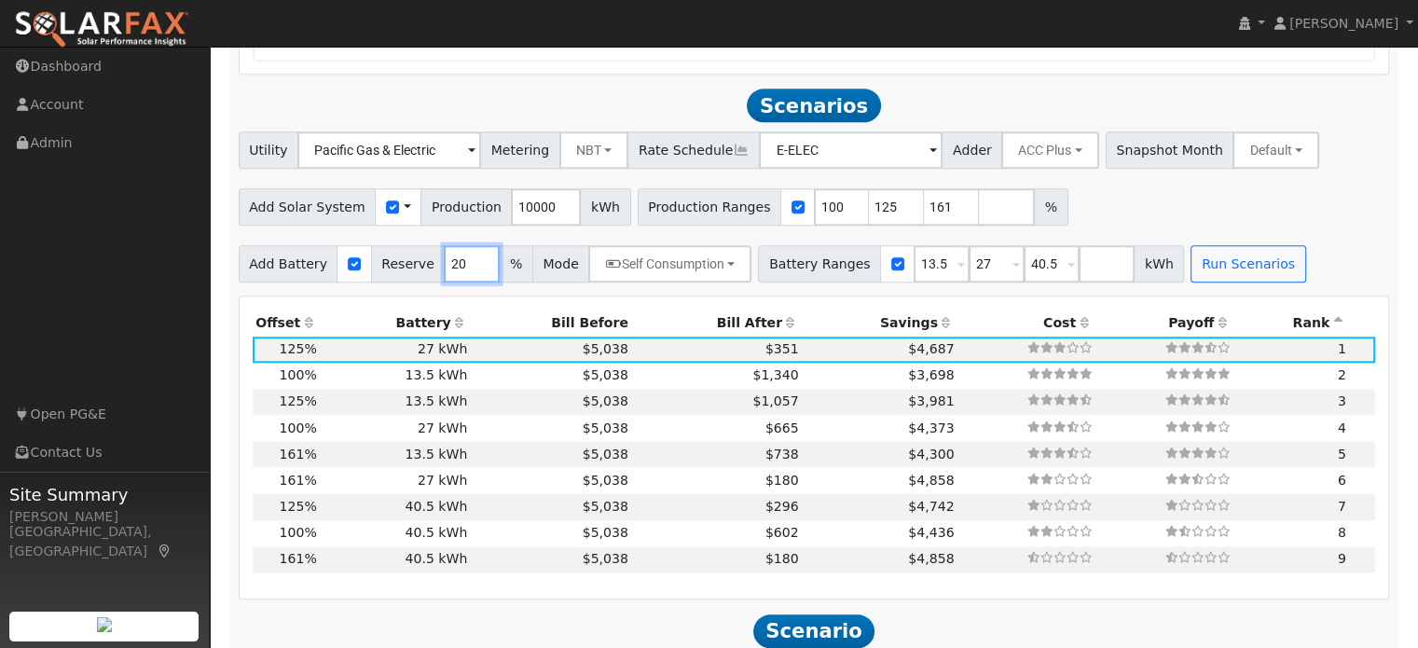
click at [449, 245] on input "20" at bounding box center [472, 263] width 56 height 37
drag, startPoint x: 449, startPoint y: 227, endPoint x: 426, endPoint y: 227, distance: 22.4
click at [444, 245] on input "20" at bounding box center [472, 263] width 56 height 37
type input "10"
click at [504, 297] on div "Production Offset Battery Reserve Mode ACC Push Incentive Bill Before Bill Afte…" at bounding box center [815, 448] width 1150 height 302
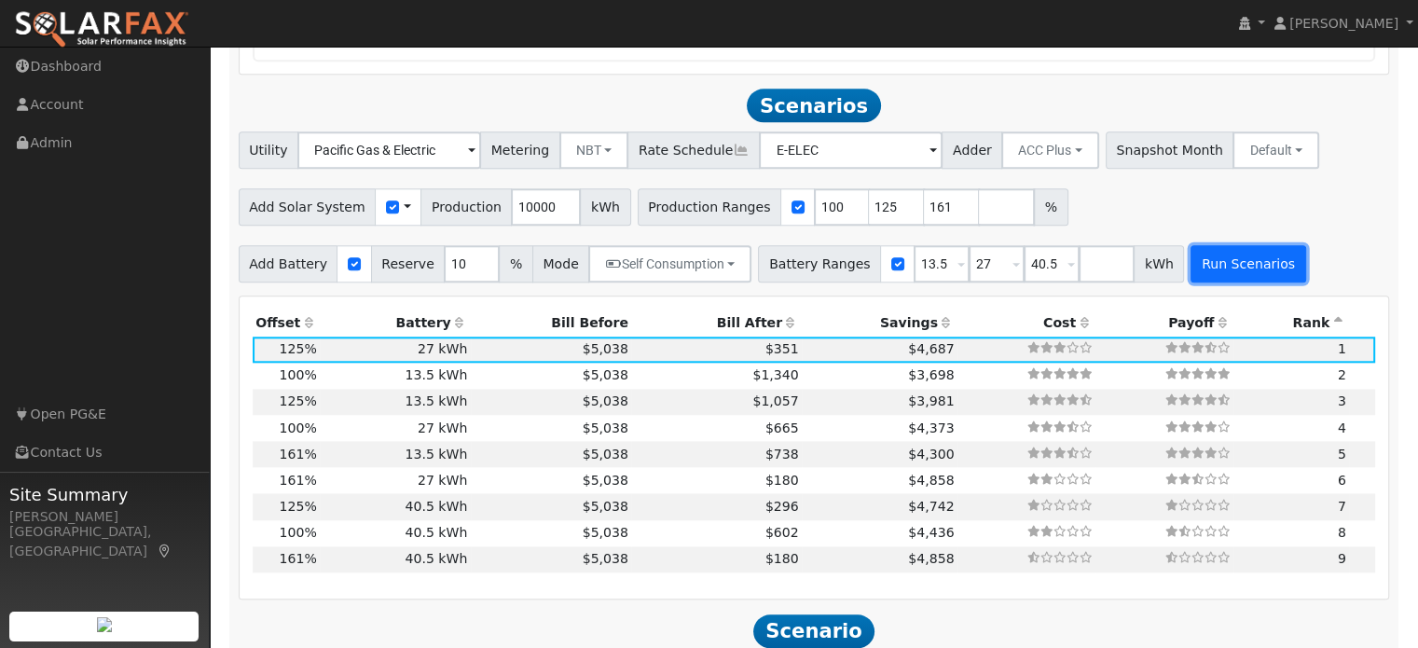
click at [1214, 245] on button "Run Scenarios" at bounding box center [1248, 263] width 115 height 37
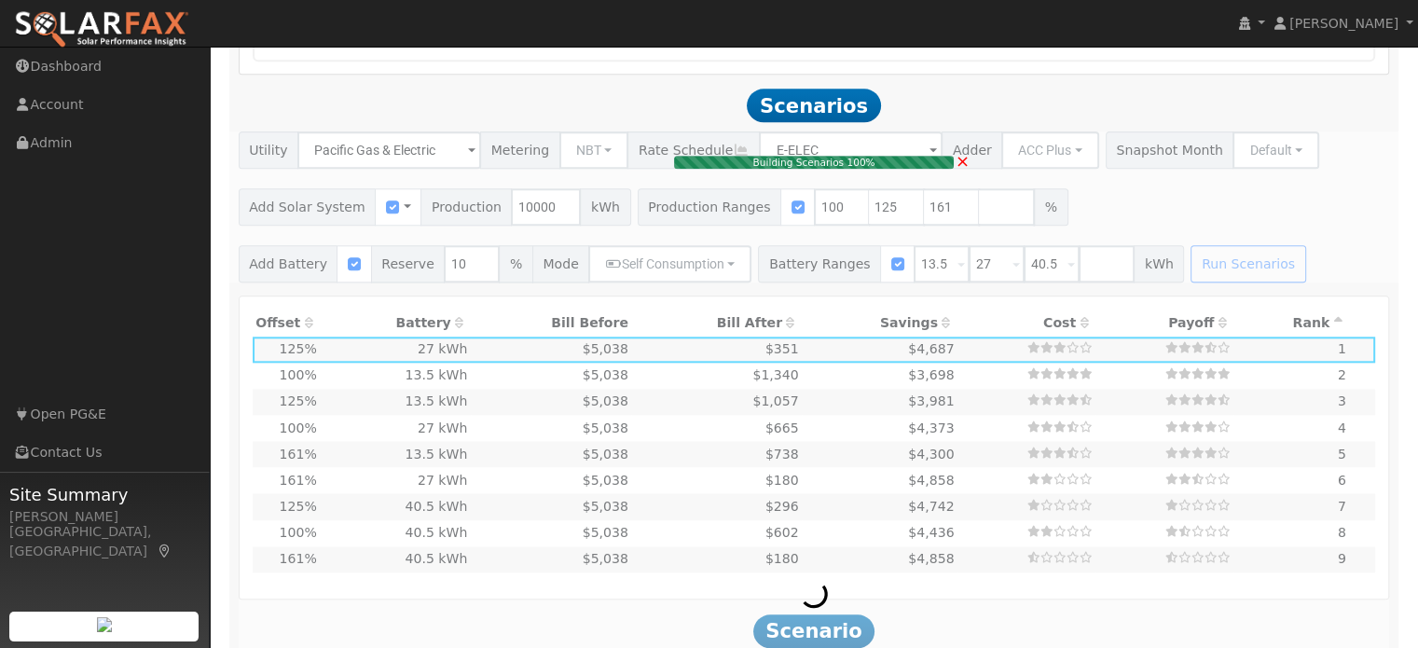
type input "$16,200"
type input "$13,610"
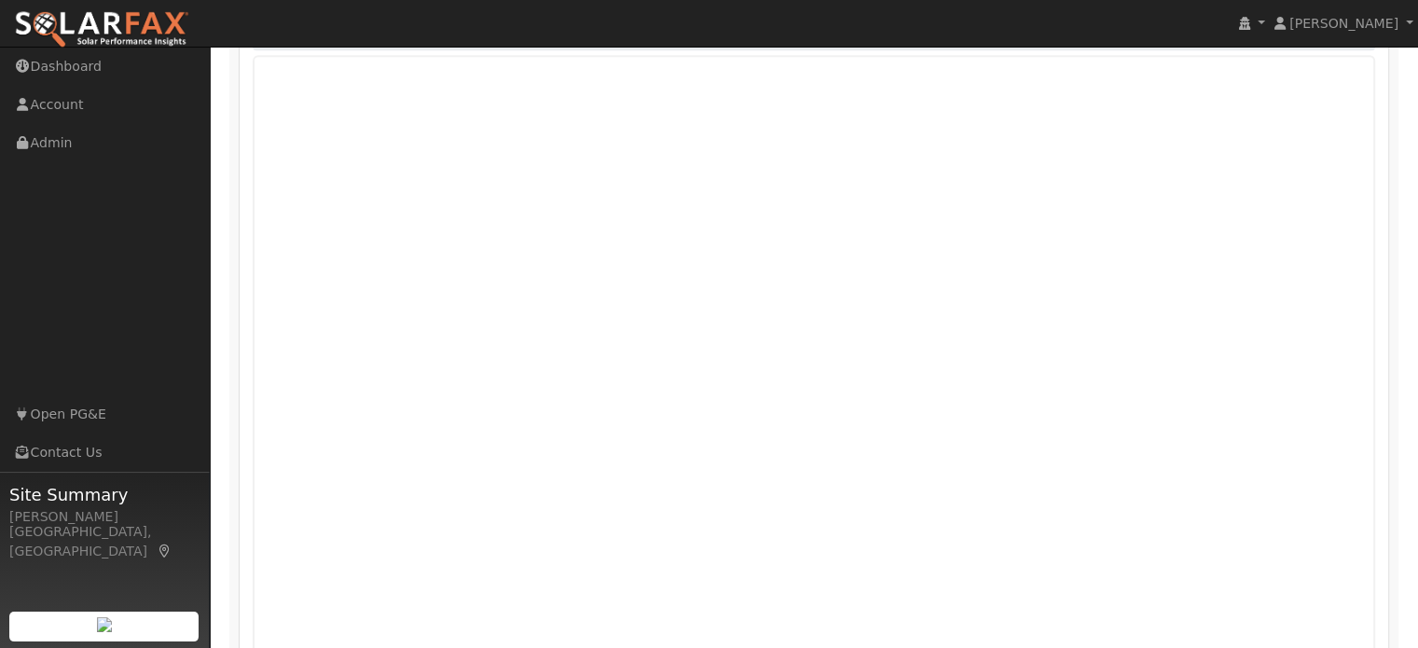
scroll to position [1032, 0]
